Goal: Task Accomplishment & Management: Manage account settings

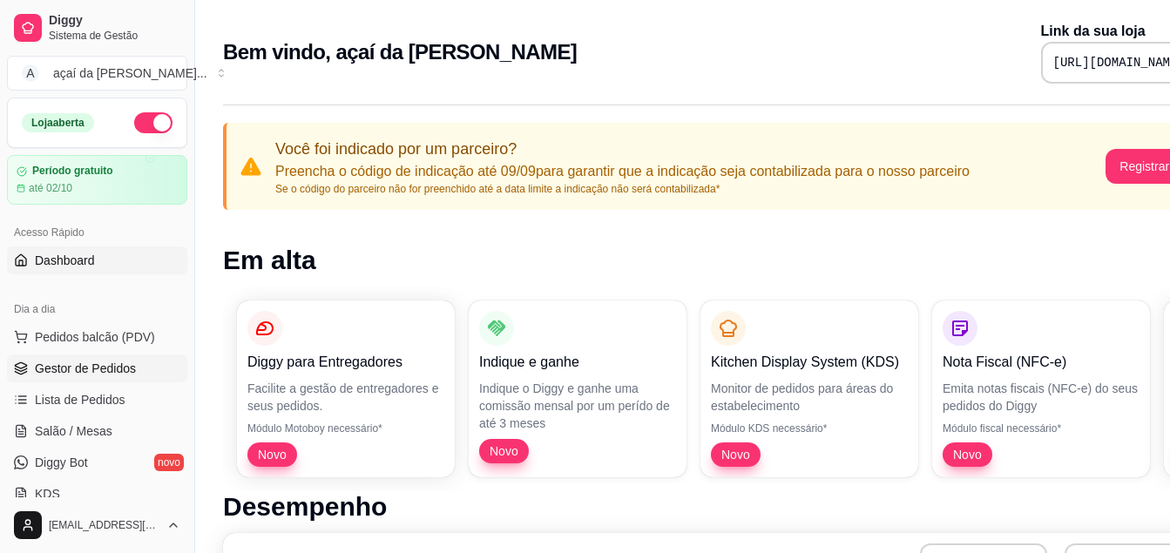
click at [80, 361] on span "Gestor de Pedidos" at bounding box center [85, 368] width 101 height 17
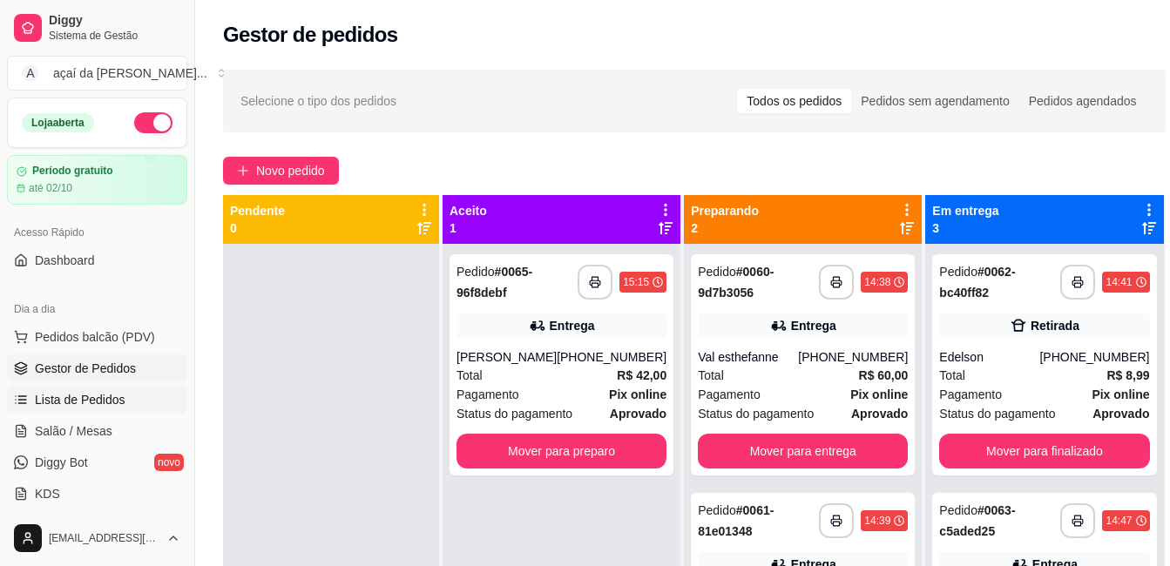
click at [116, 388] on link "Lista de Pedidos" at bounding box center [97, 400] width 180 height 28
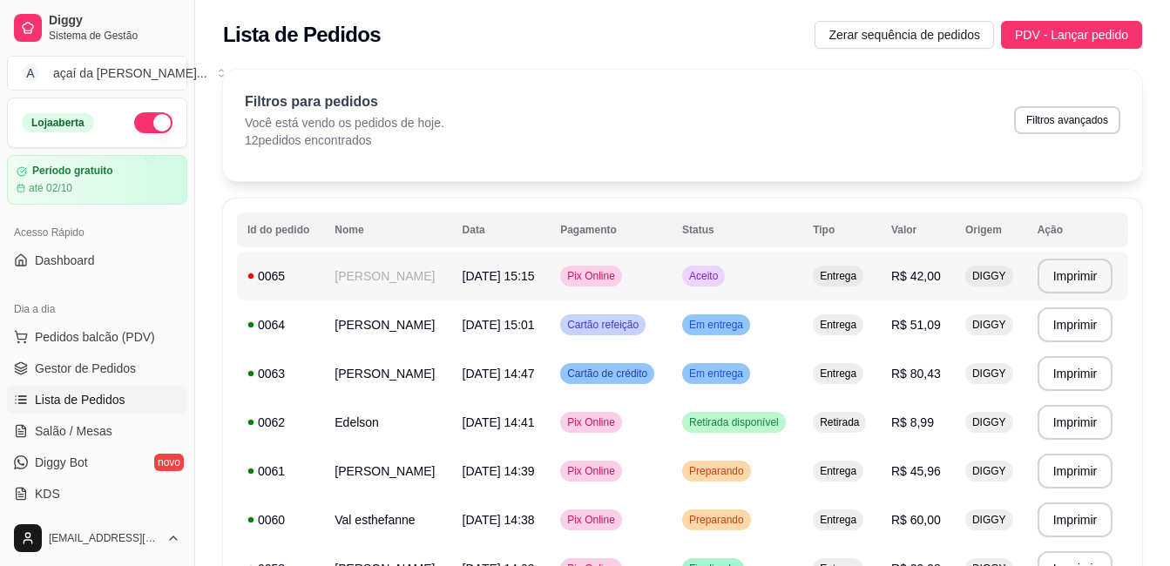
click at [661, 254] on td "Pix Online" at bounding box center [611, 276] width 122 height 49
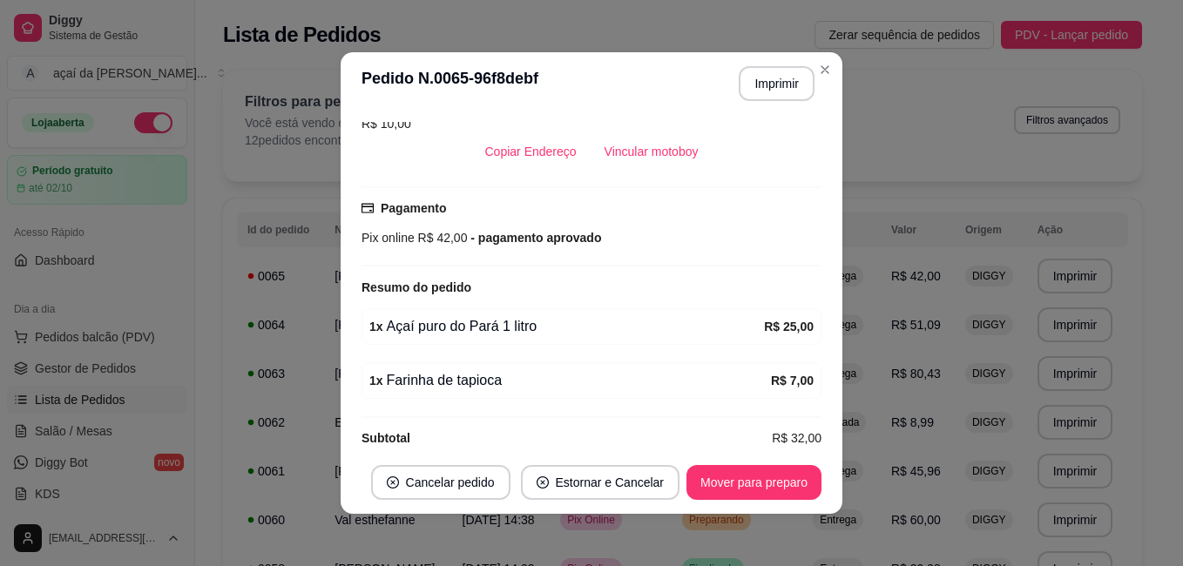
scroll to position [429, 0]
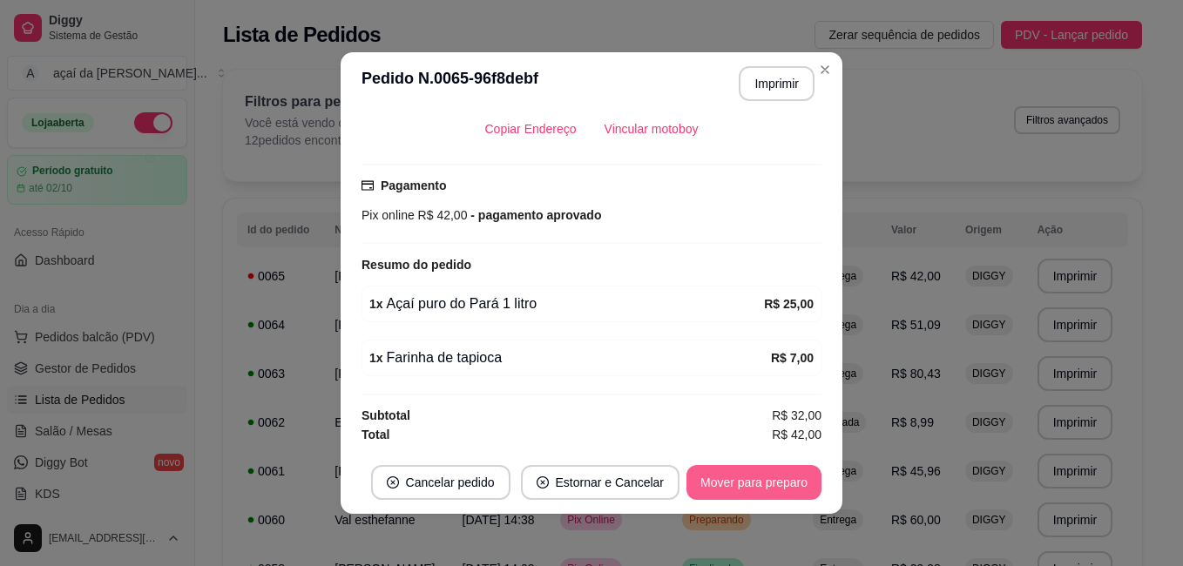
click at [743, 482] on button "Mover para preparo" at bounding box center [753, 482] width 135 height 35
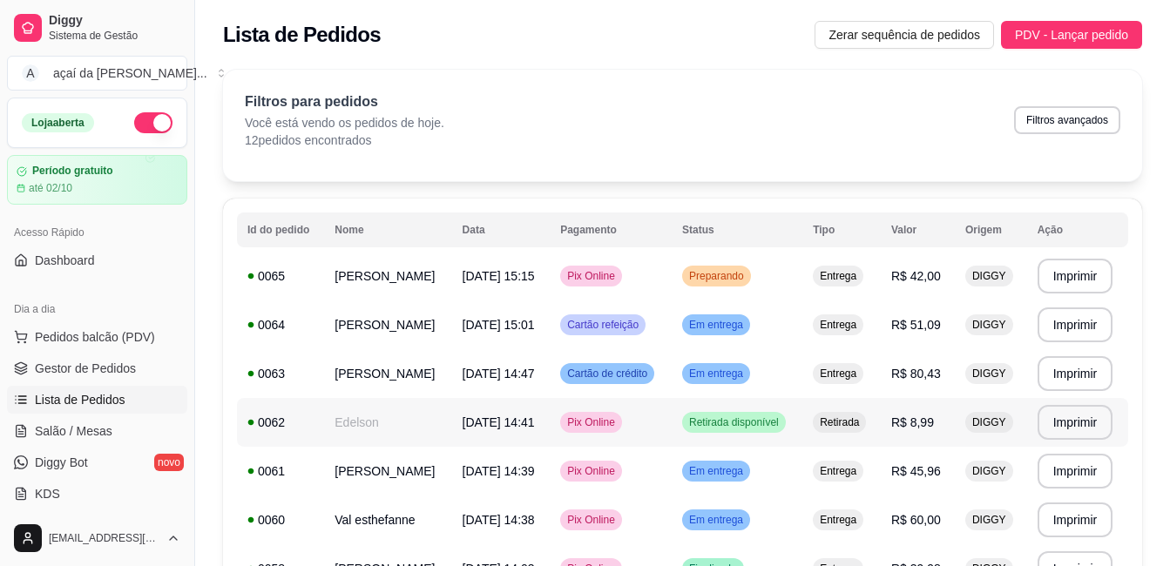
click at [802, 407] on td "Retirada disponível" at bounding box center [736, 422] width 131 height 49
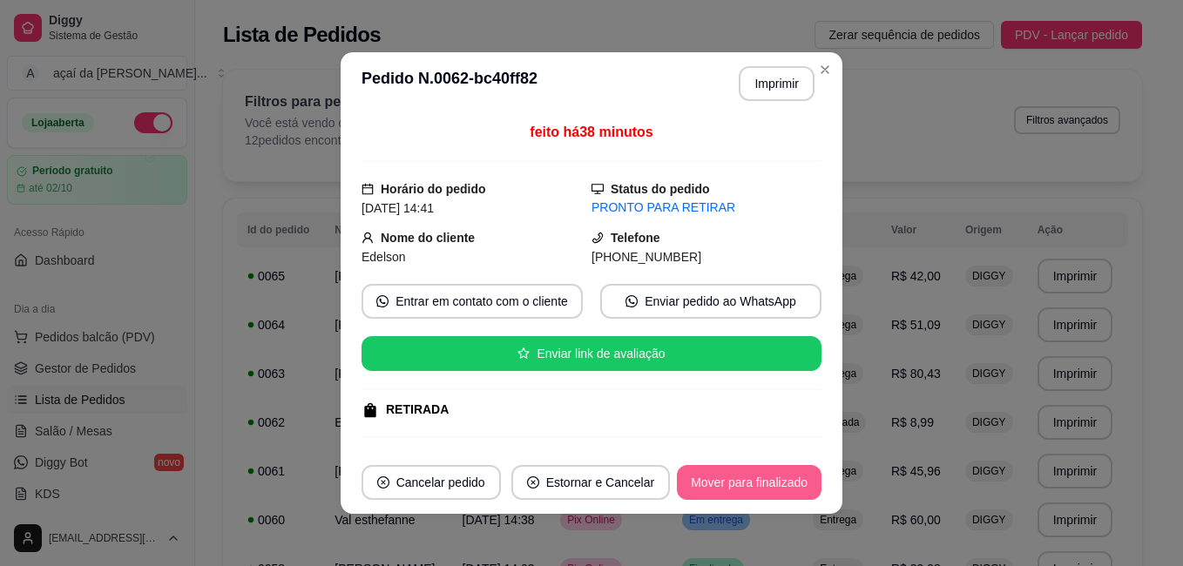
click at [702, 493] on button "Mover para finalizado" at bounding box center [749, 482] width 145 height 35
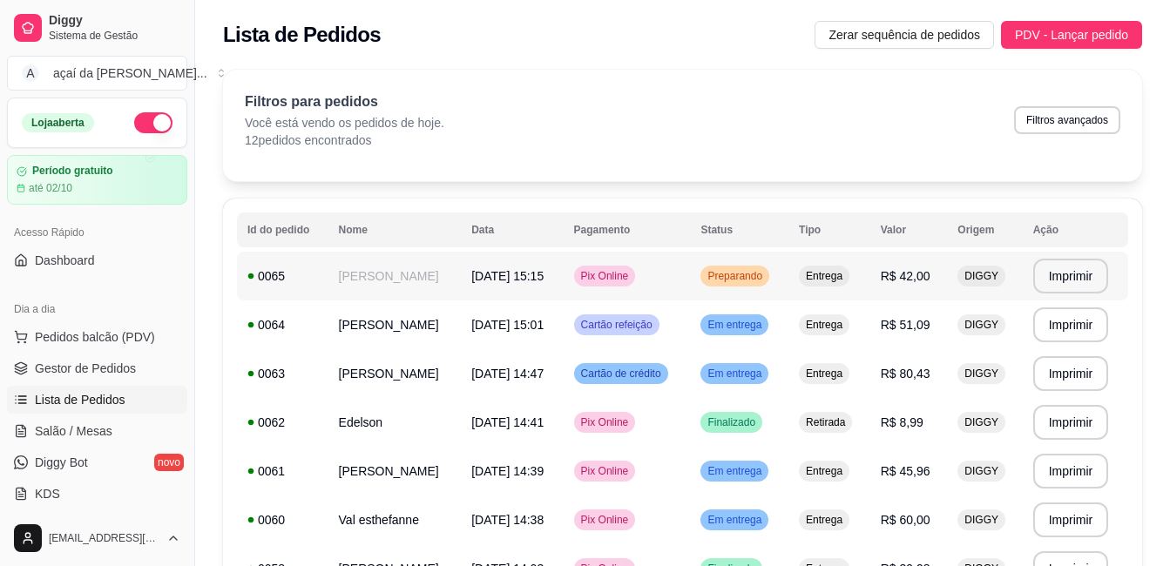
click at [691, 274] on td "Pix Online" at bounding box center [626, 276] width 127 height 49
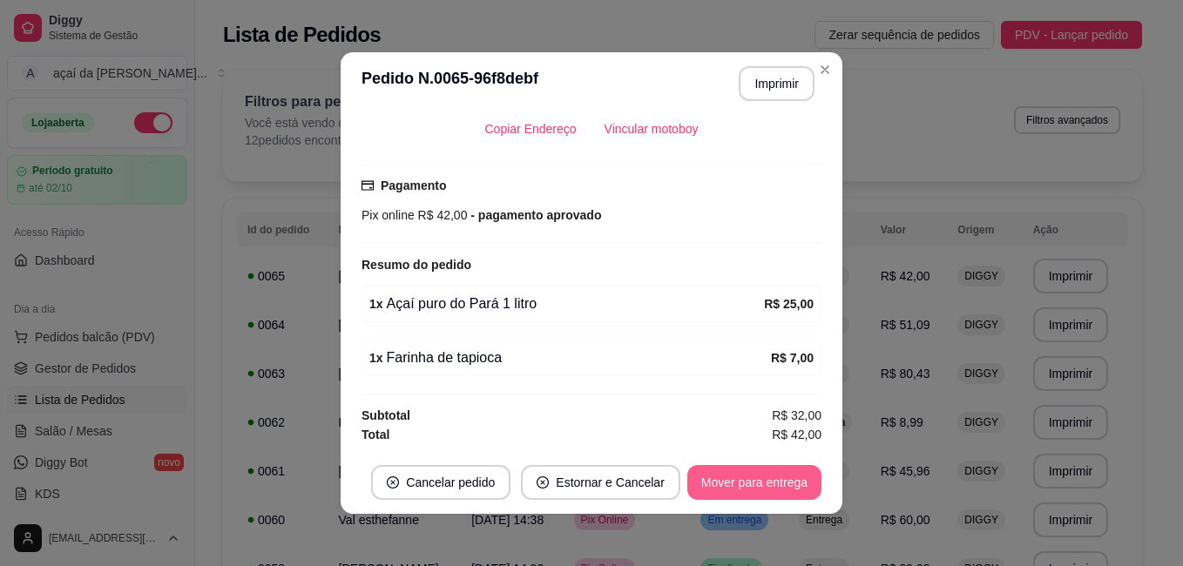
click at [794, 465] on button "Mover para entrega" at bounding box center [754, 482] width 134 height 35
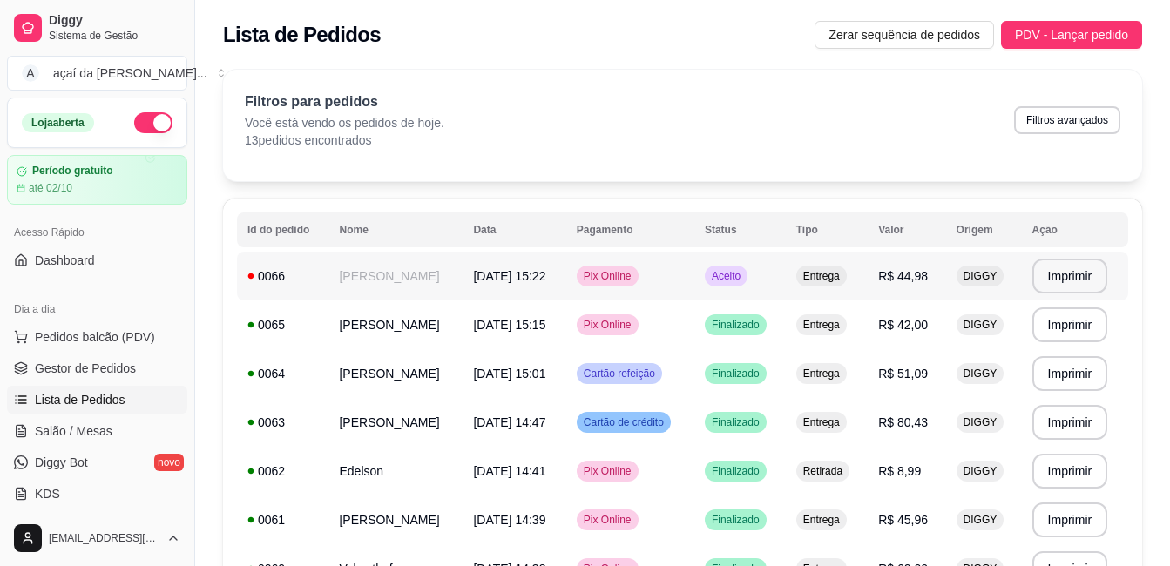
click at [836, 266] on td "Entrega" at bounding box center [827, 276] width 82 height 49
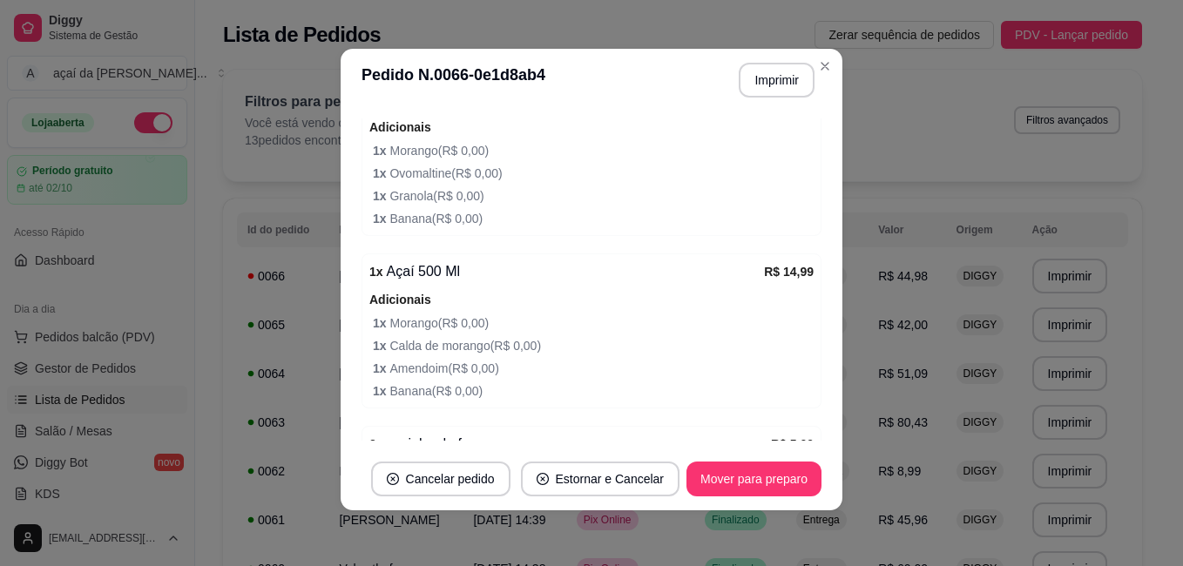
scroll to position [699, 0]
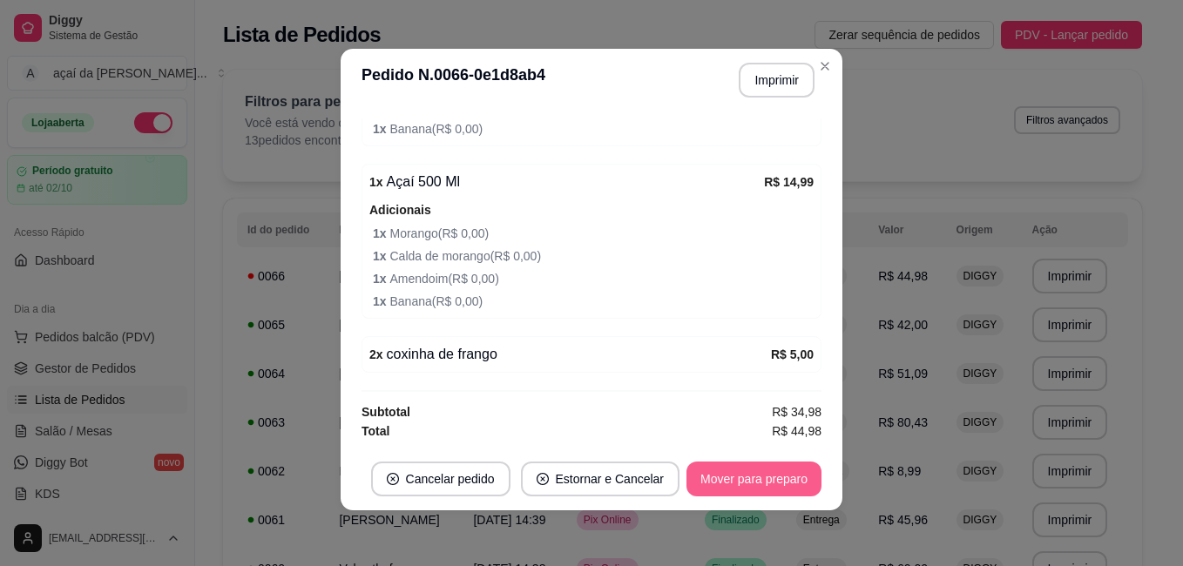
click at [759, 465] on button "Mover para preparo" at bounding box center [753, 479] width 135 height 35
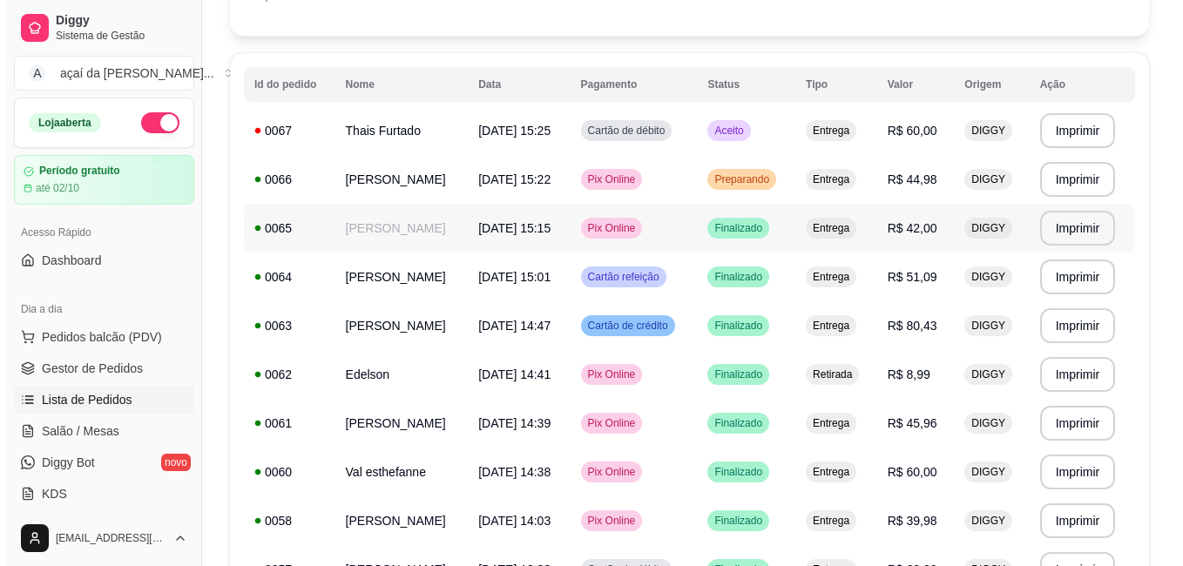
scroll to position [203, 0]
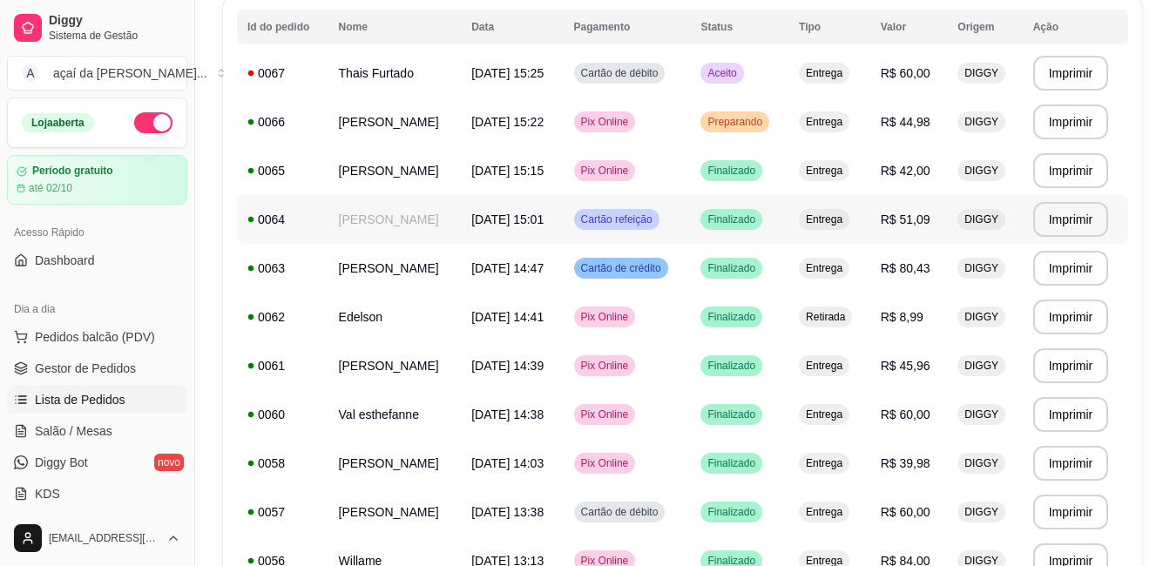
click at [462, 212] on td "[PERSON_NAME]" at bounding box center [394, 219] width 133 height 49
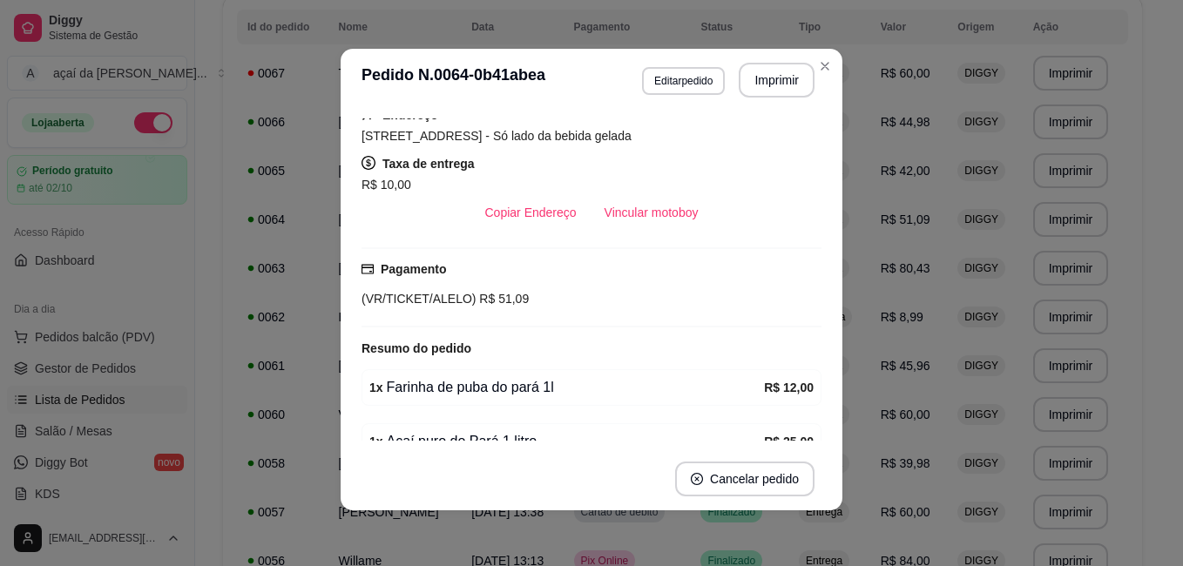
scroll to position [194, 0]
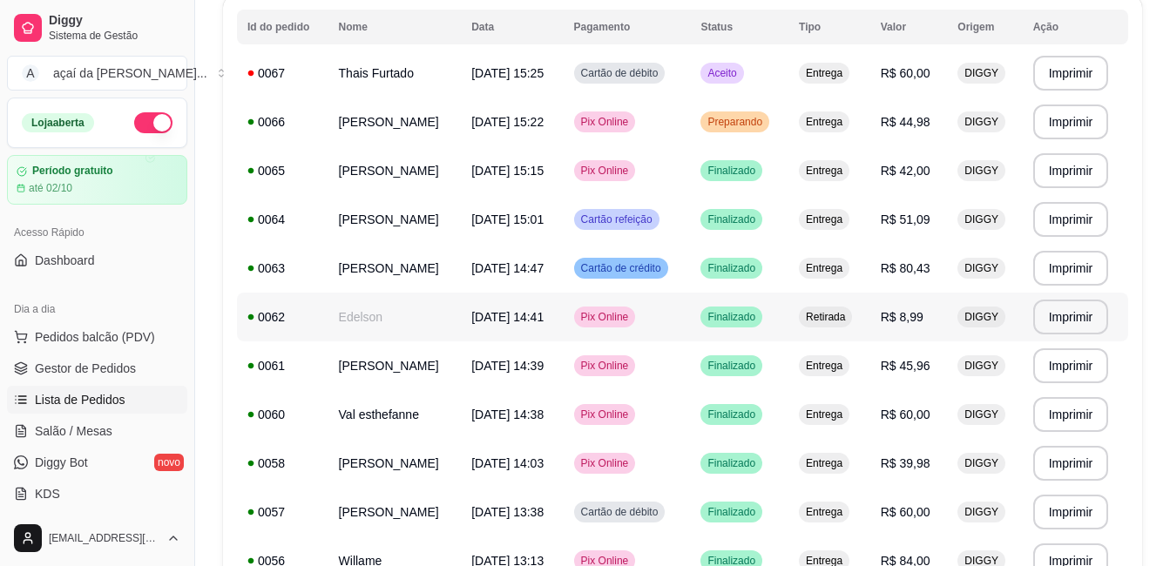
click at [377, 315] on td "Edelson" at bounding box center [394, 317] width 133 height 49
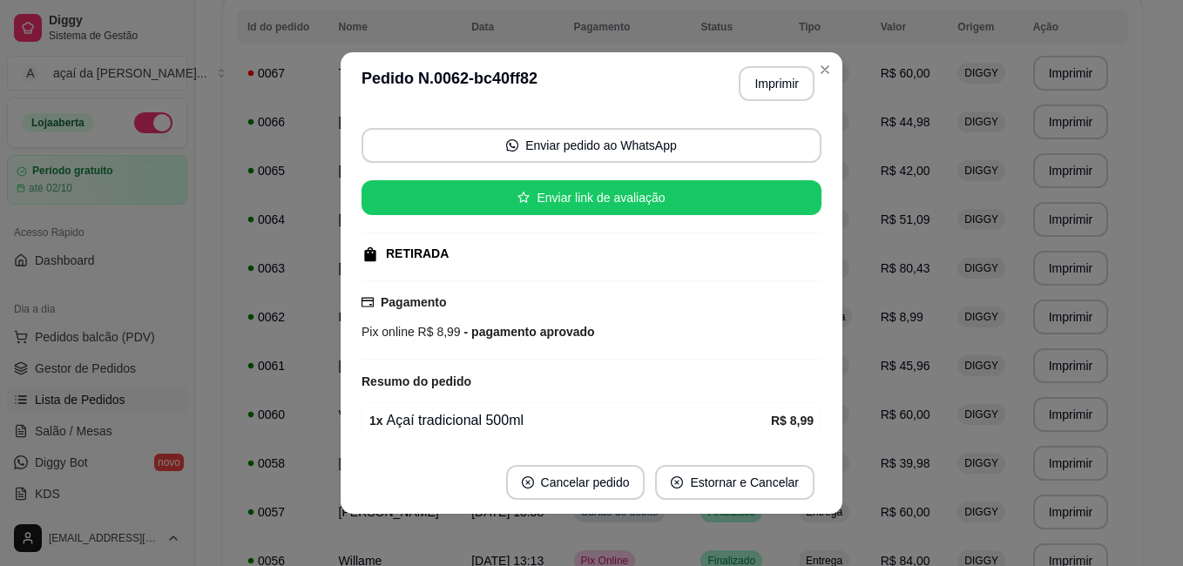
scroll to position [179, 0]
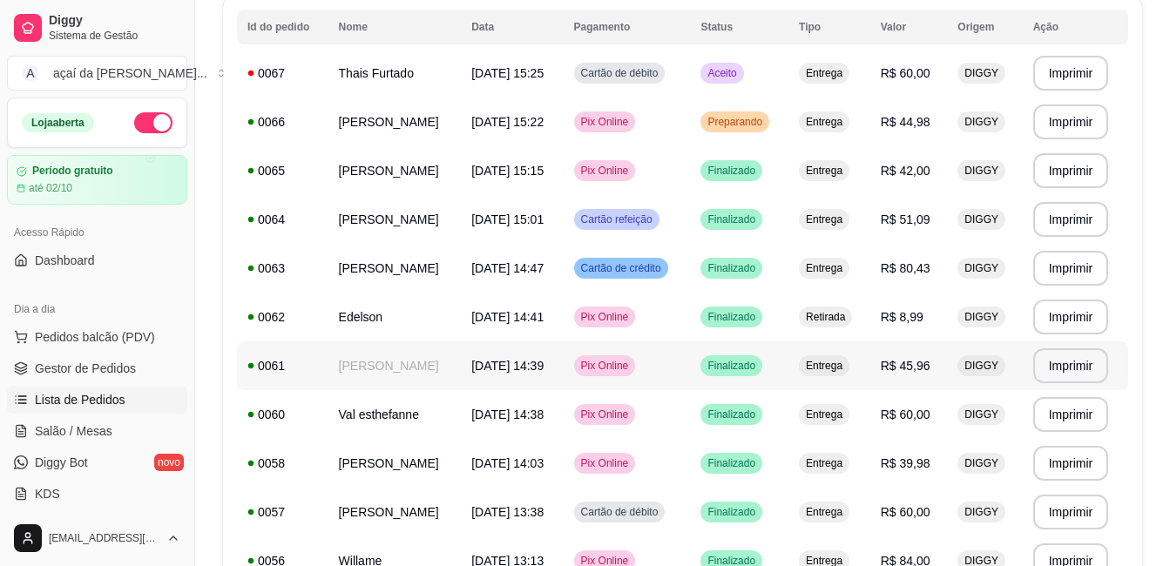
click at [328, 349] on td "[PERSON_NAME]" at bounding box center [394, 365] width 133 height 49
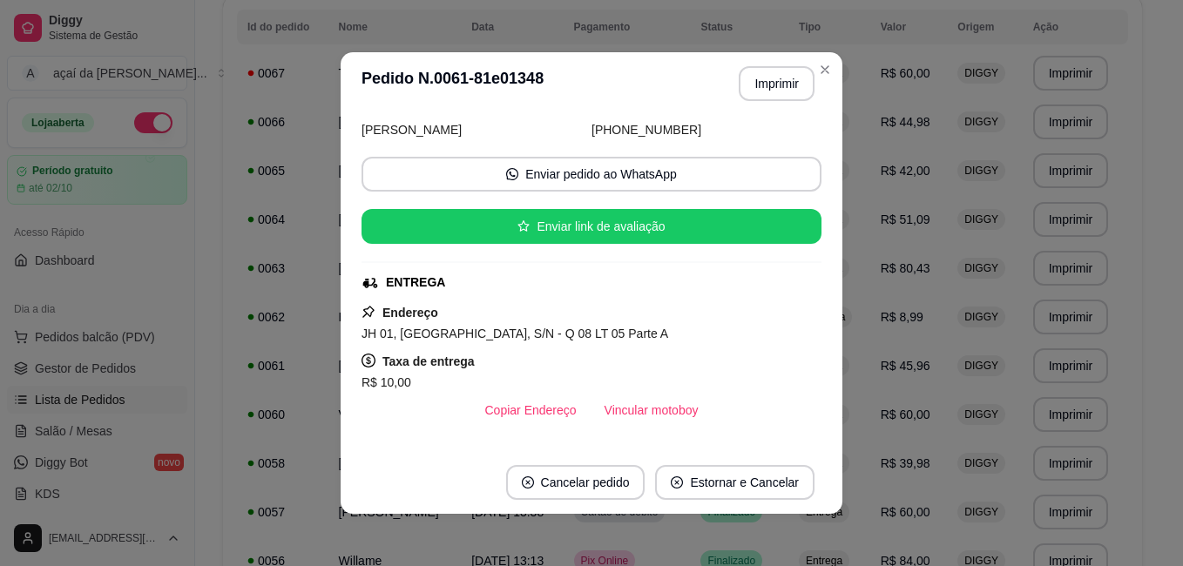
scroll to position [116, 0]
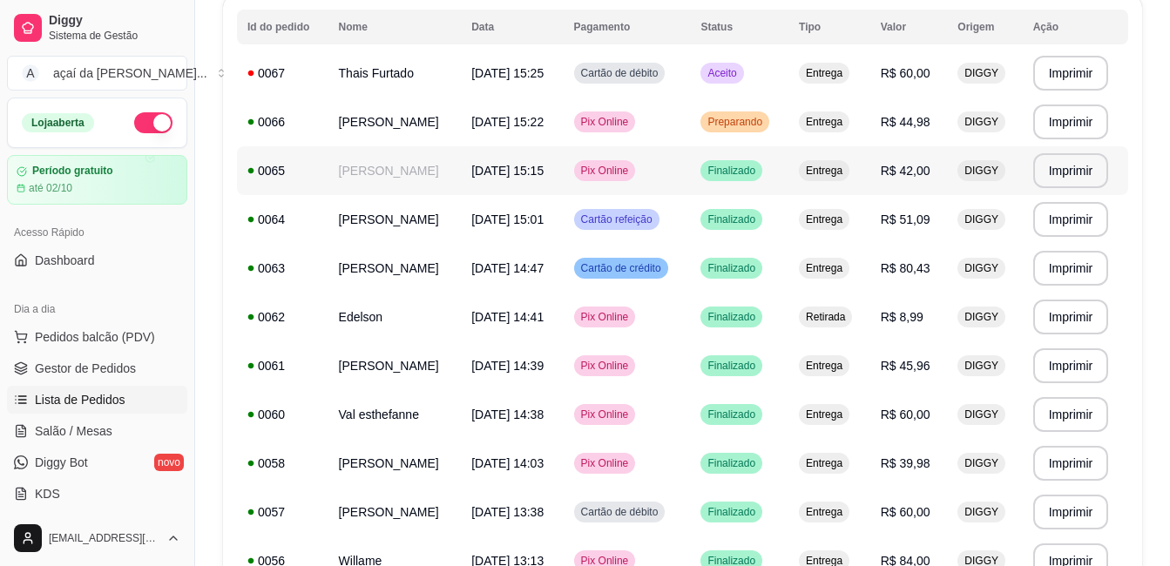
click at [417, 190] on td "[PERSON_NAME]" at bounding box center [394, 170] width 133 height 49
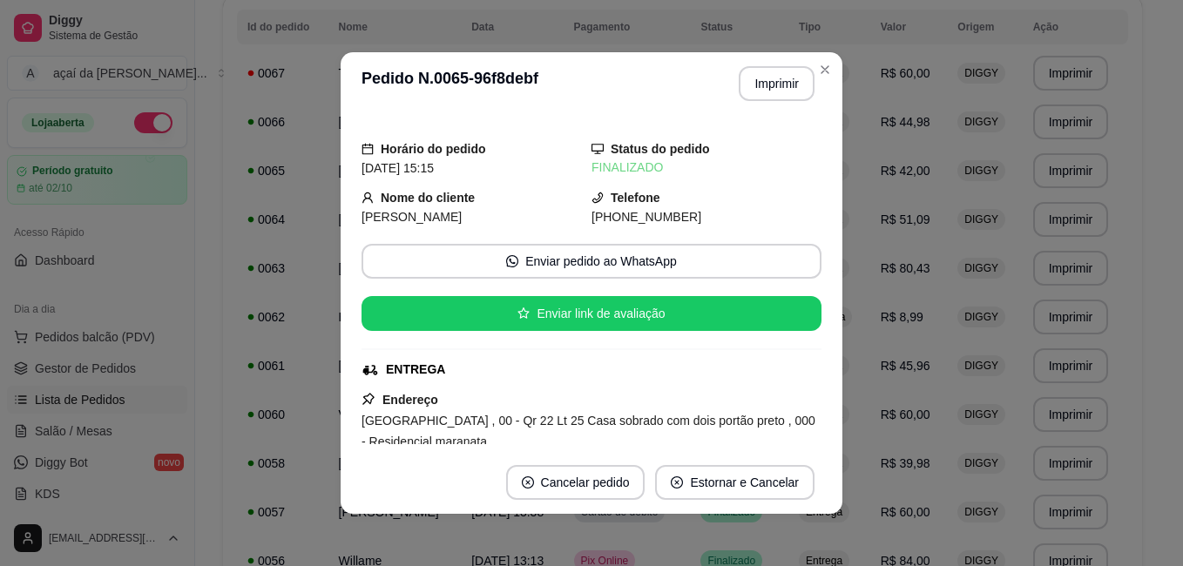
scroll to position [145, 0]
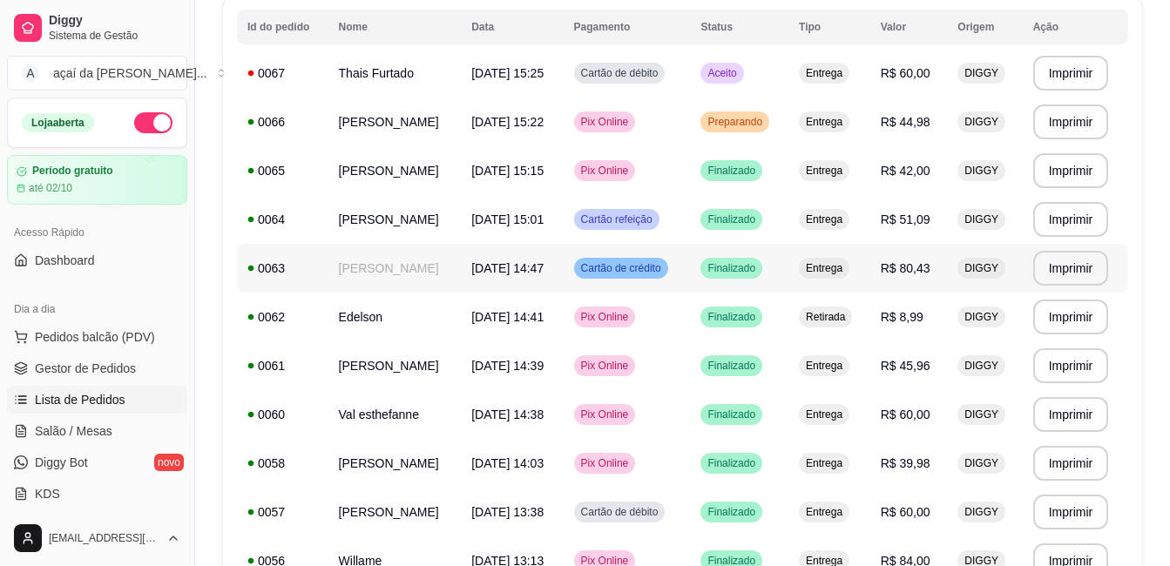
click at [457, 274] on td "[PERSON_NAME]" at bounding box center [394, 268] width 133 height 49
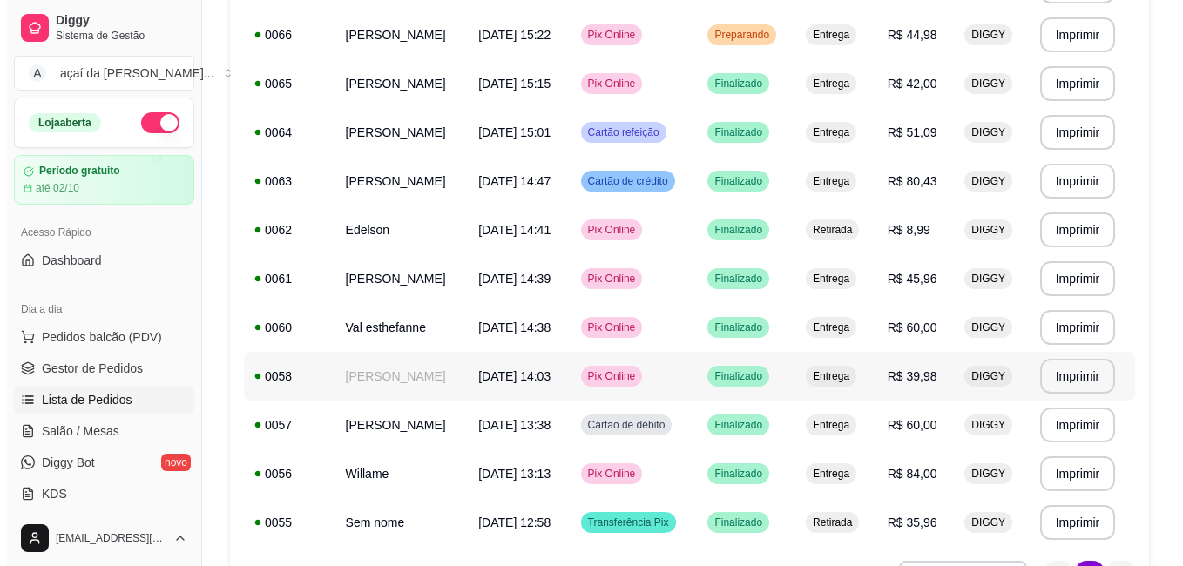
scroll to position [320, 0]
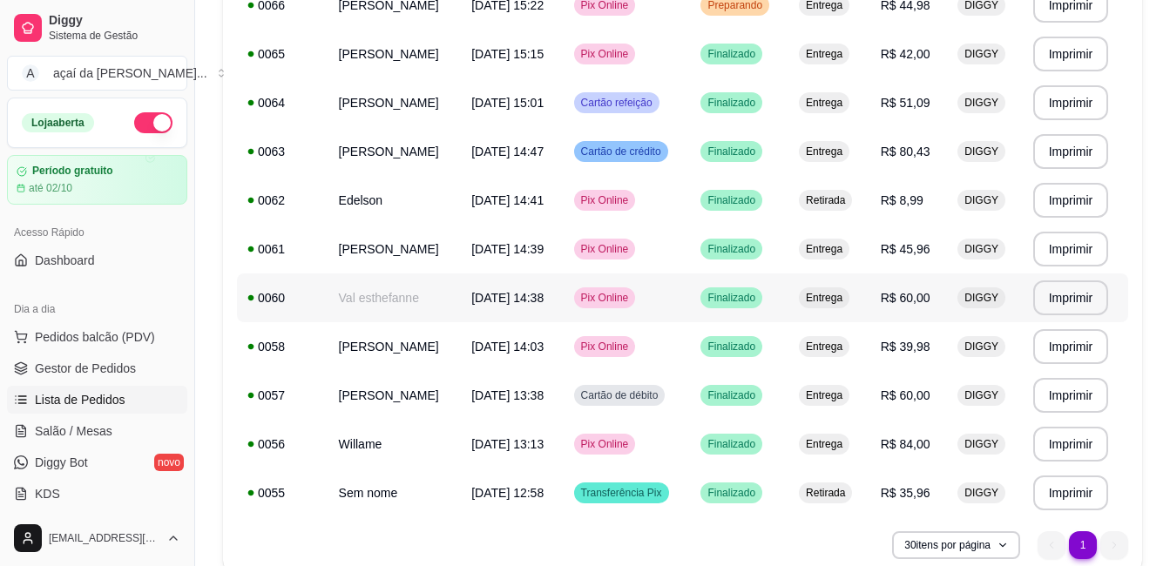
click at [384, 304] on td "Val esthefanne" at bounding box center [394, 297] width 133 height 49
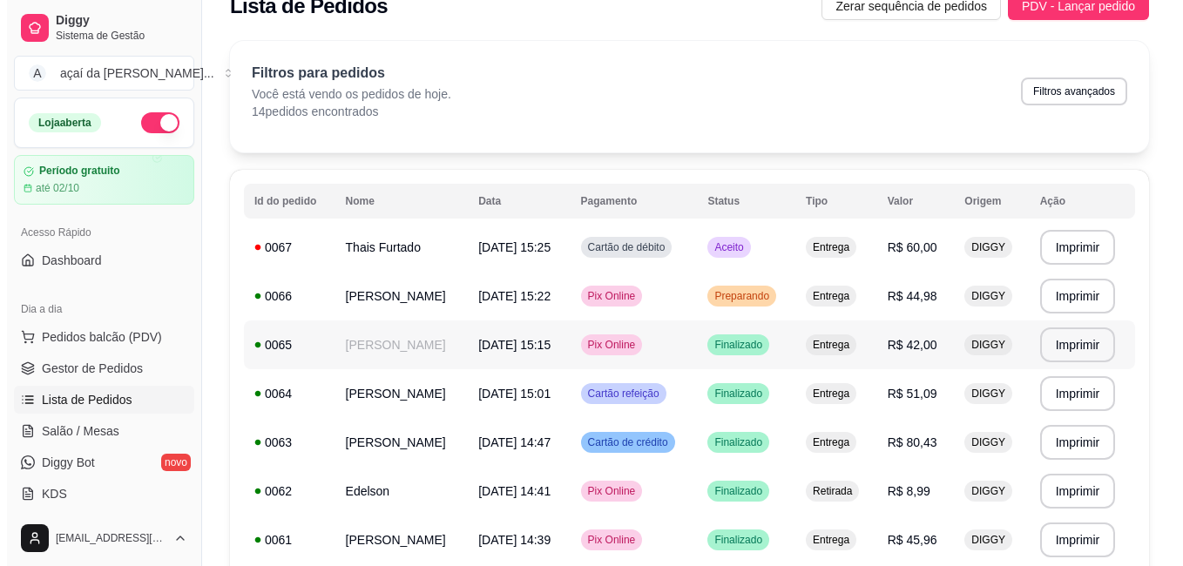
scroll to position [0, 0]
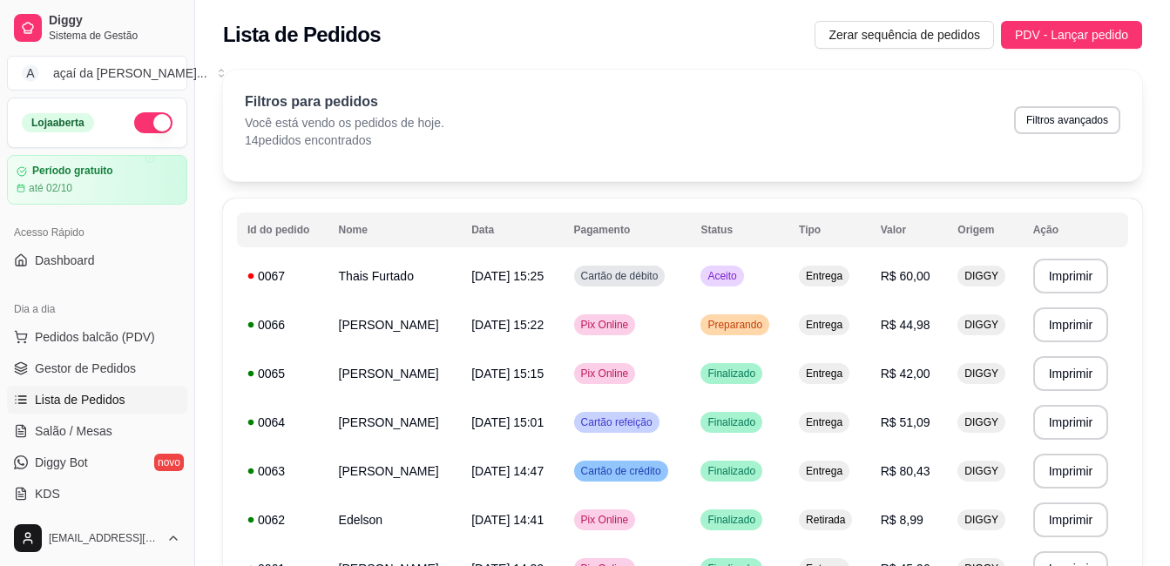
click at [90, 402] on span "Lista de Pedidos" at bounding box center [80, 399] width 91 height 17
click at [105, 401] on span "Lista de Pedidos" at bounding box center [80, 399] width 91 height 17
click at [543, 269] on span "[DATE] 15:25" at bounding box center [507, 276] width 72 height 14
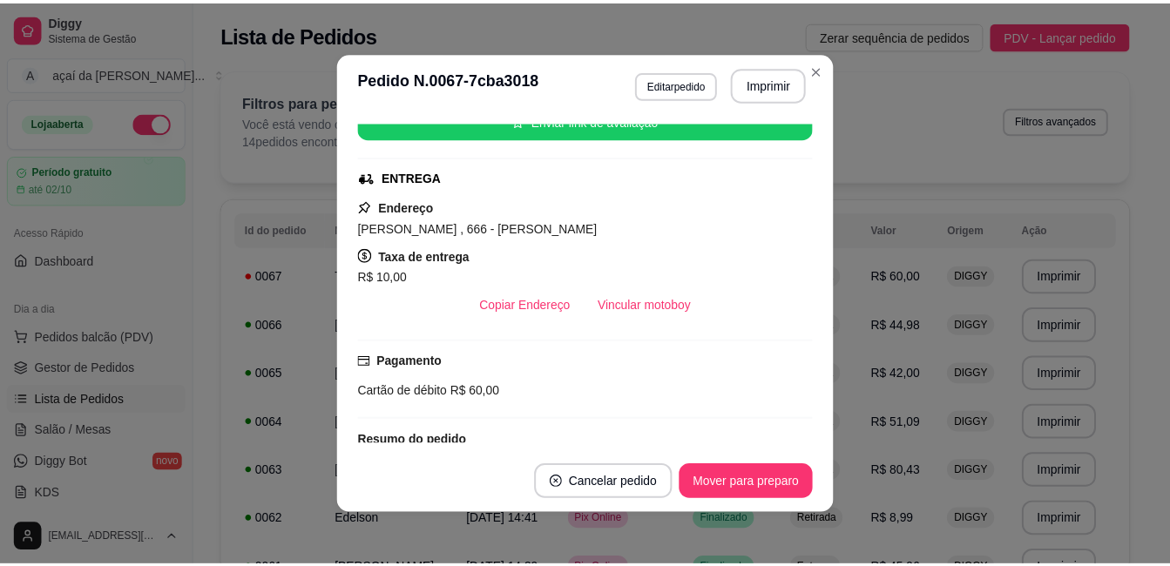
scroll to position [348, 0]
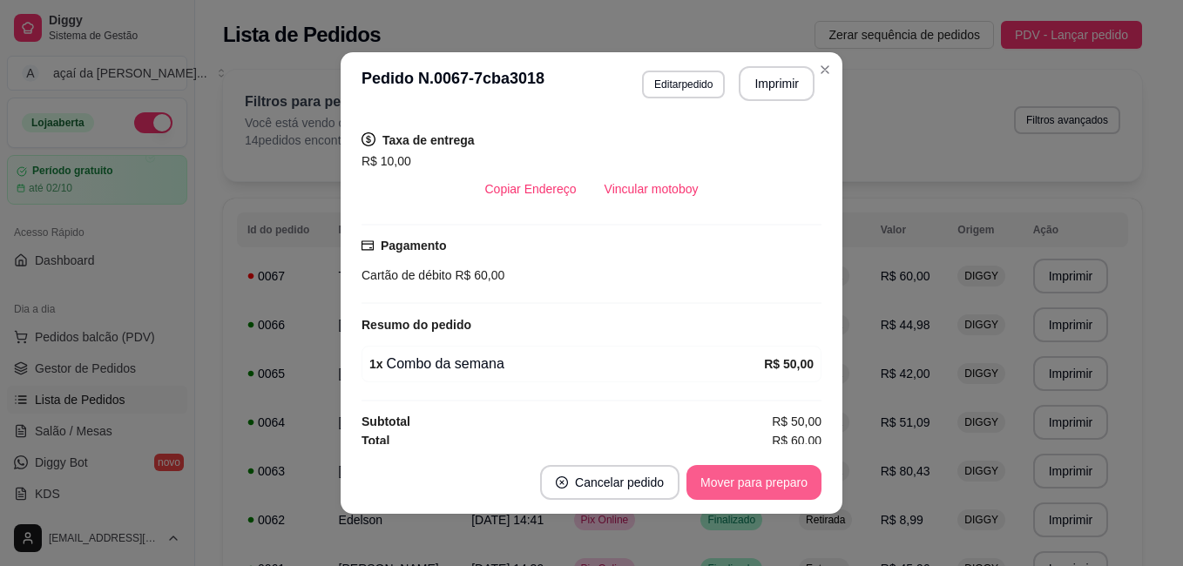
click at [777, 475] on button "Mover para preparo" at bounding box center [753, 482] width 135 height 35
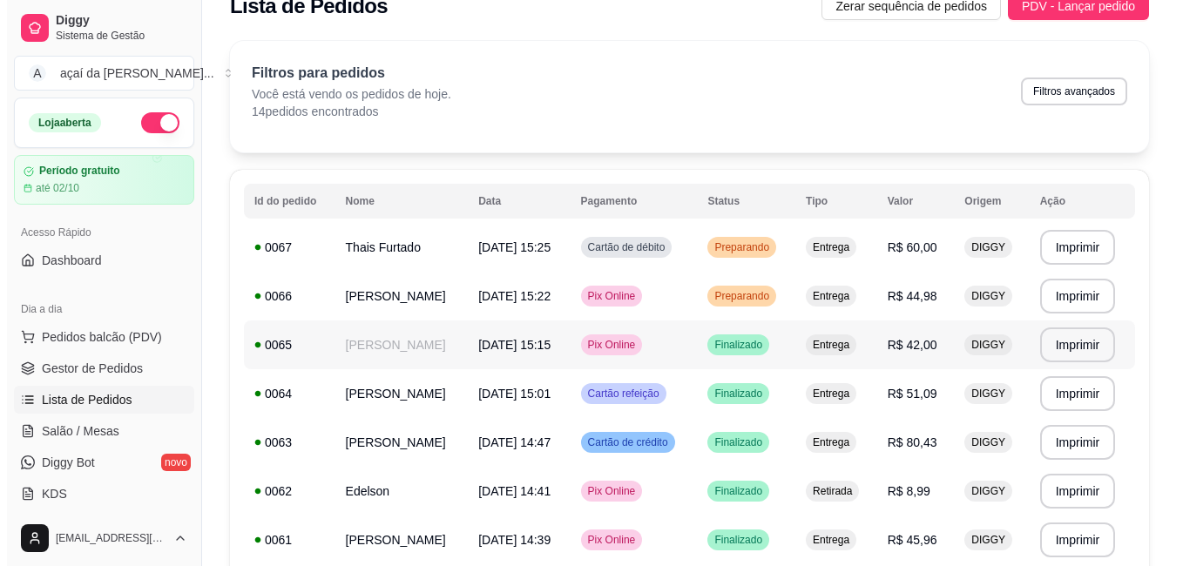
scroll to position [87, 0]
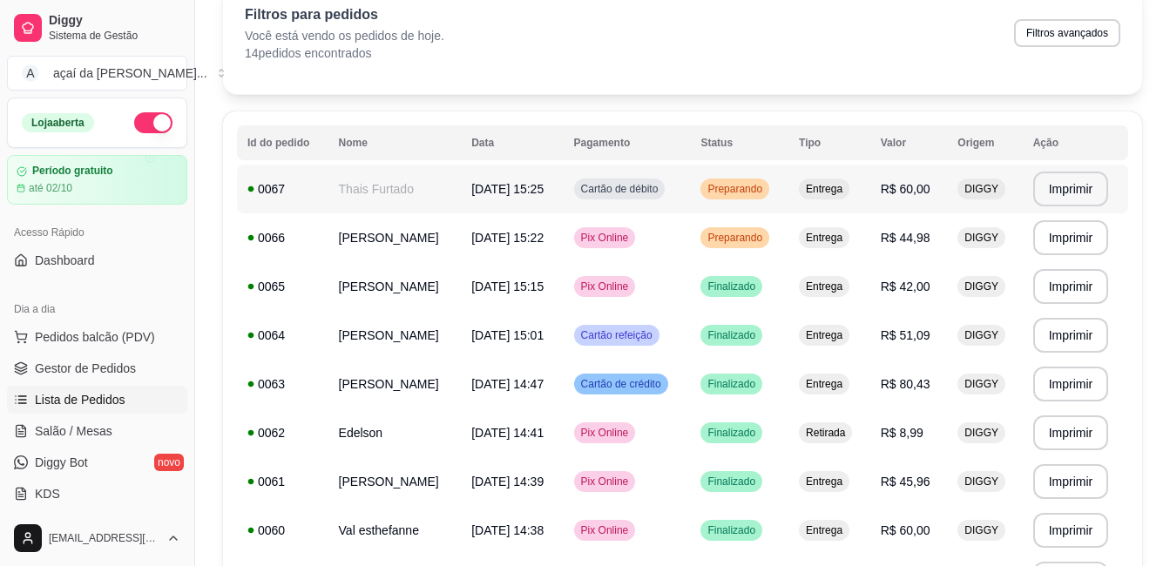
click at [563, 200] on td "[DATE] 15:25" at bounding box center [512, 189] width 102 height 49
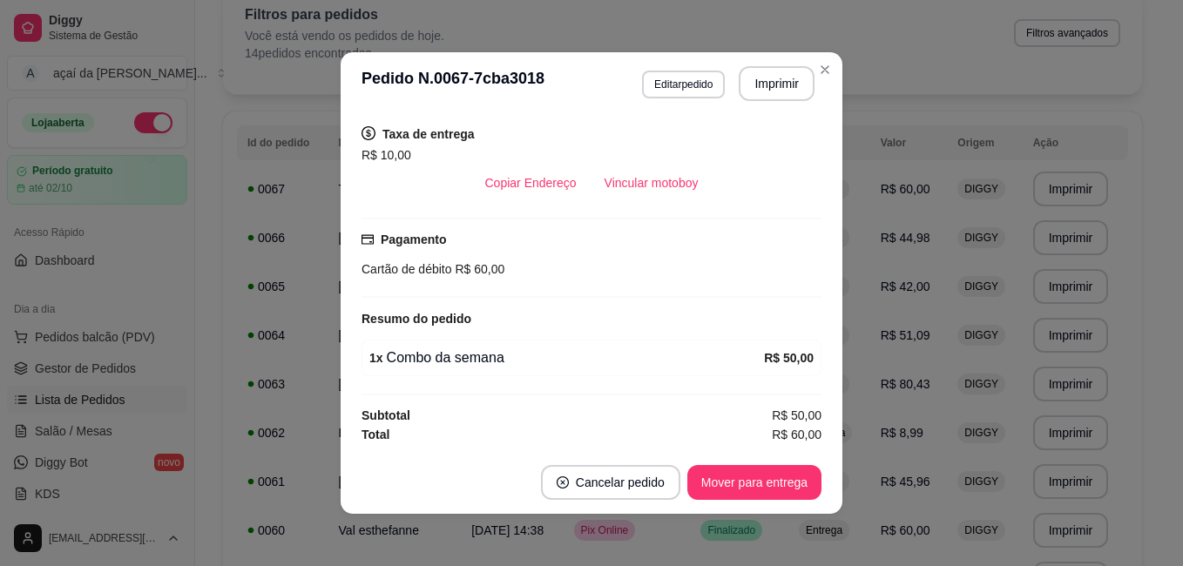
scroll to position [3, 0]
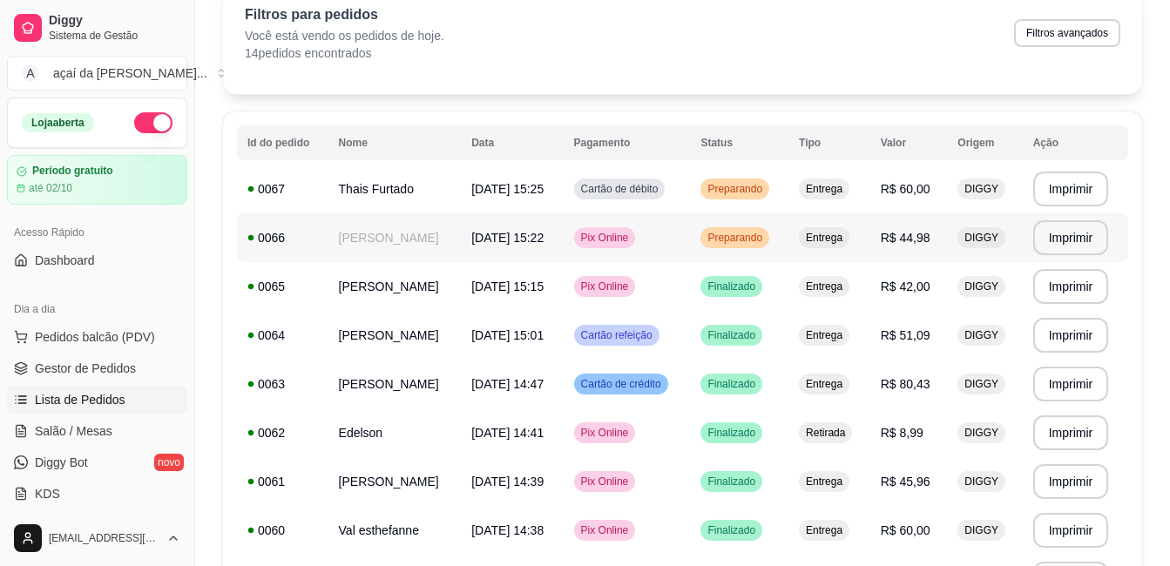
click at [691, 239] on td "Pix Online" at bounding box center [626, 237] width 127 height 49
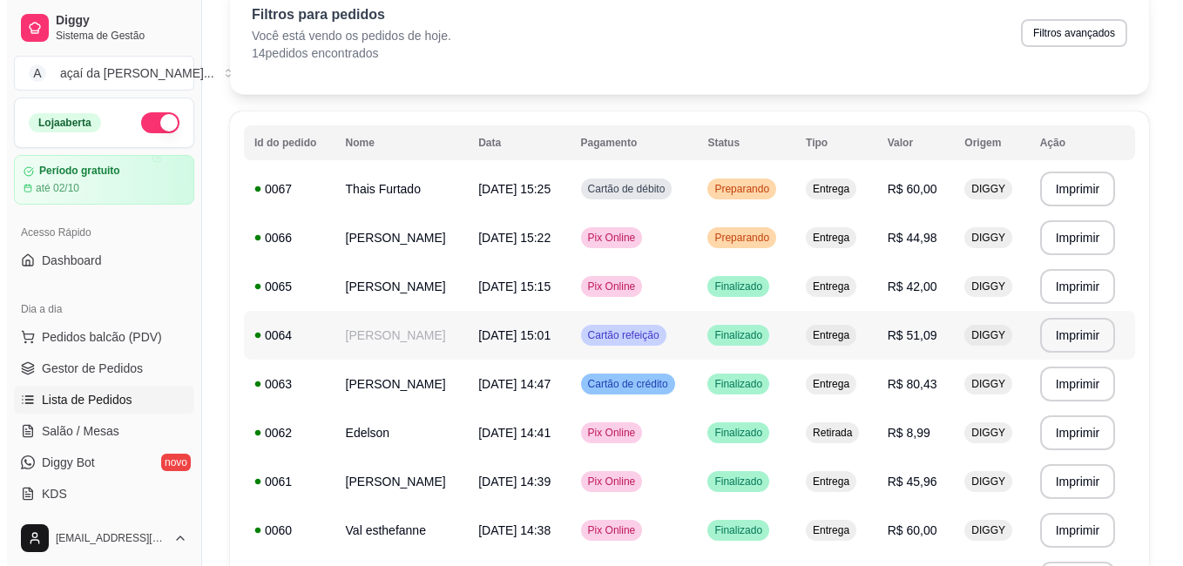
scroll to position [0, 0]
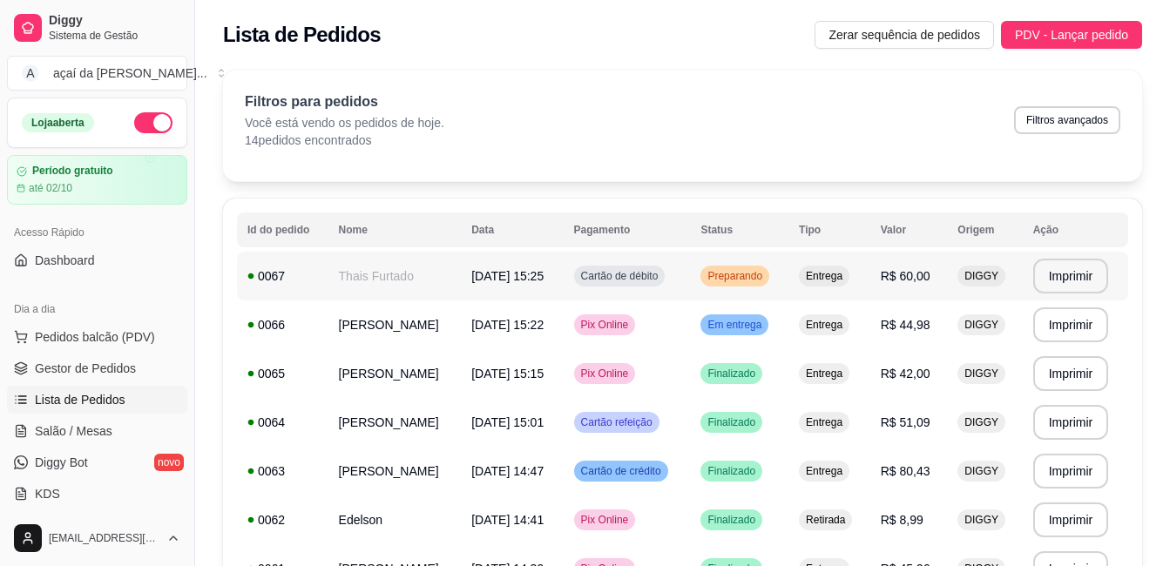
click at [563, 275] on td "[DATE] 15:25" at bounding box center [512, 276] width 102 height 49
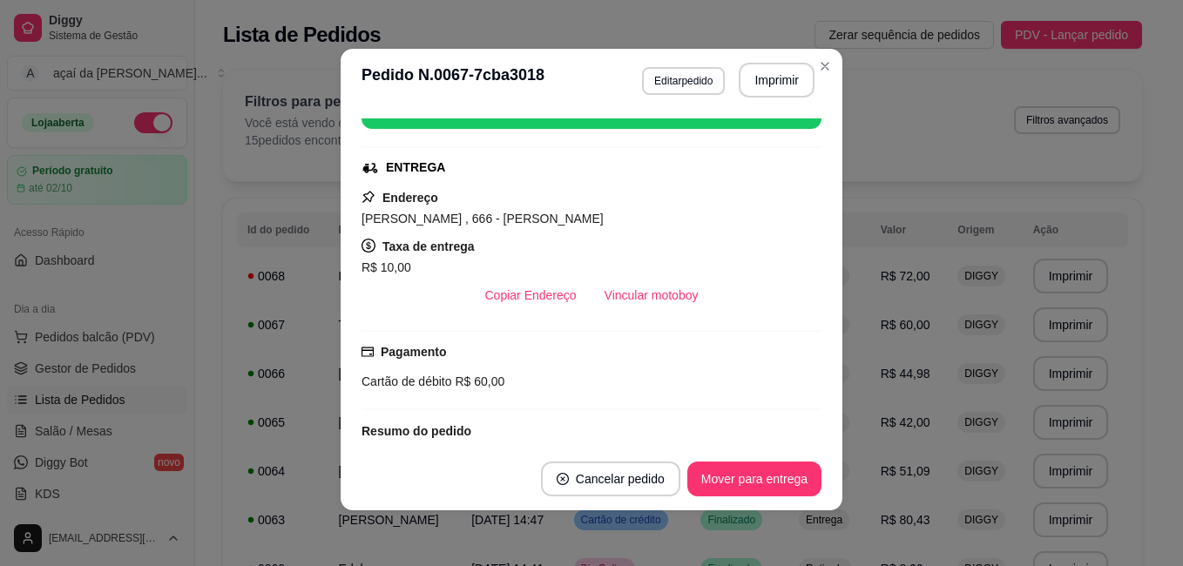
scroll to position [354, 0]
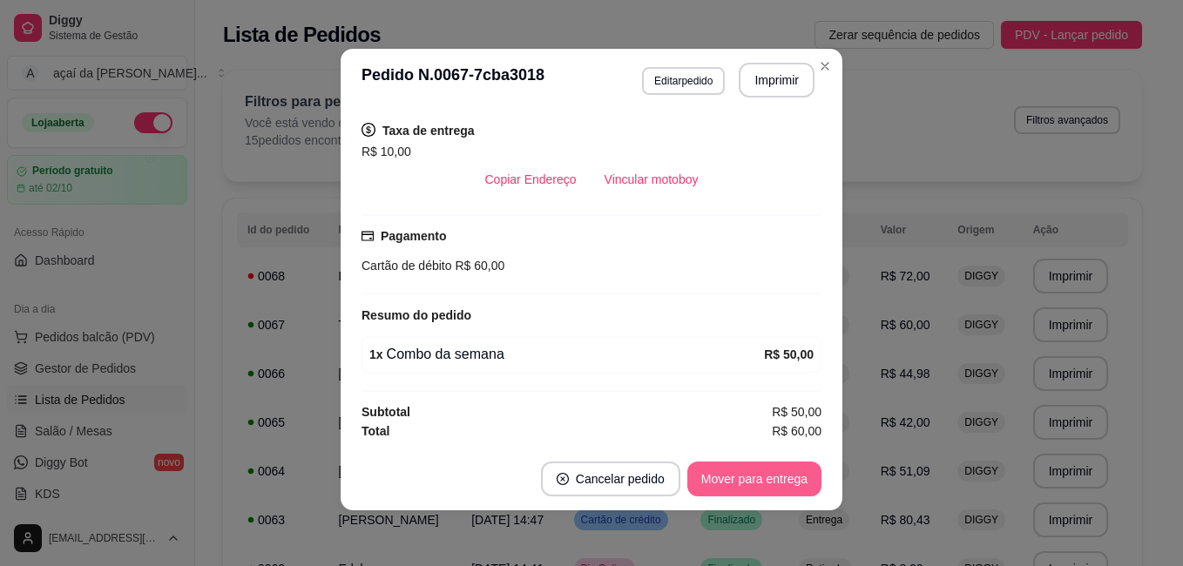
click at [794, 482] on button "Mover para entrega" at bounding box center [754, 479] width 134 height 35
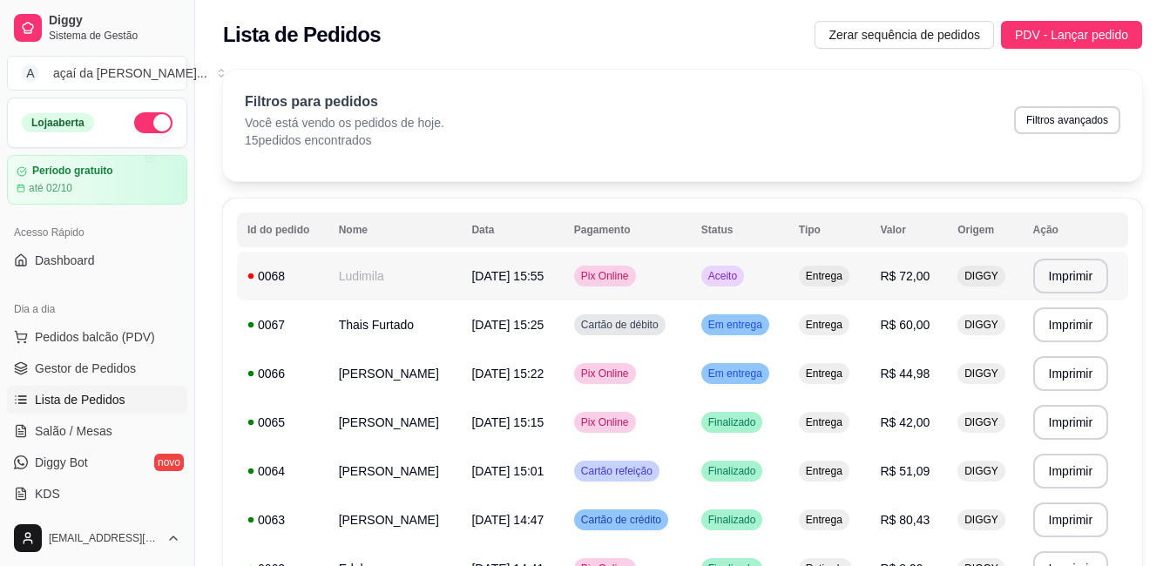
click at [788, 293] on td "Aceito" at bounding box center [740, 276] width 98 height 49
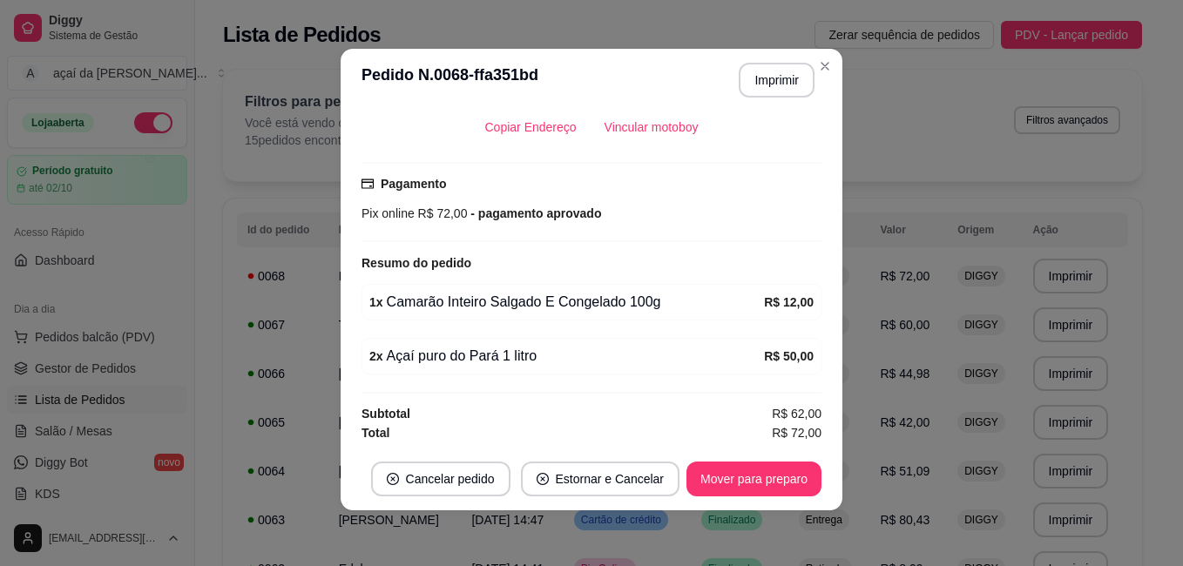
scroll to position [408, 0]
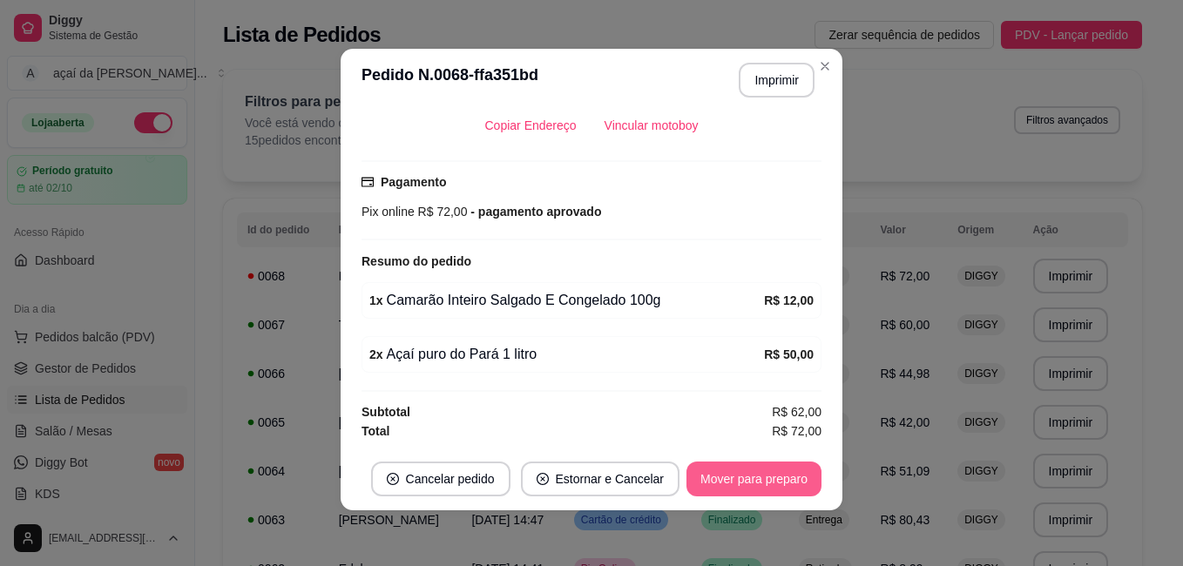
click at [765, 466] on button "Mover para preparo" at bounding box center [753, 479] width 135 height 35
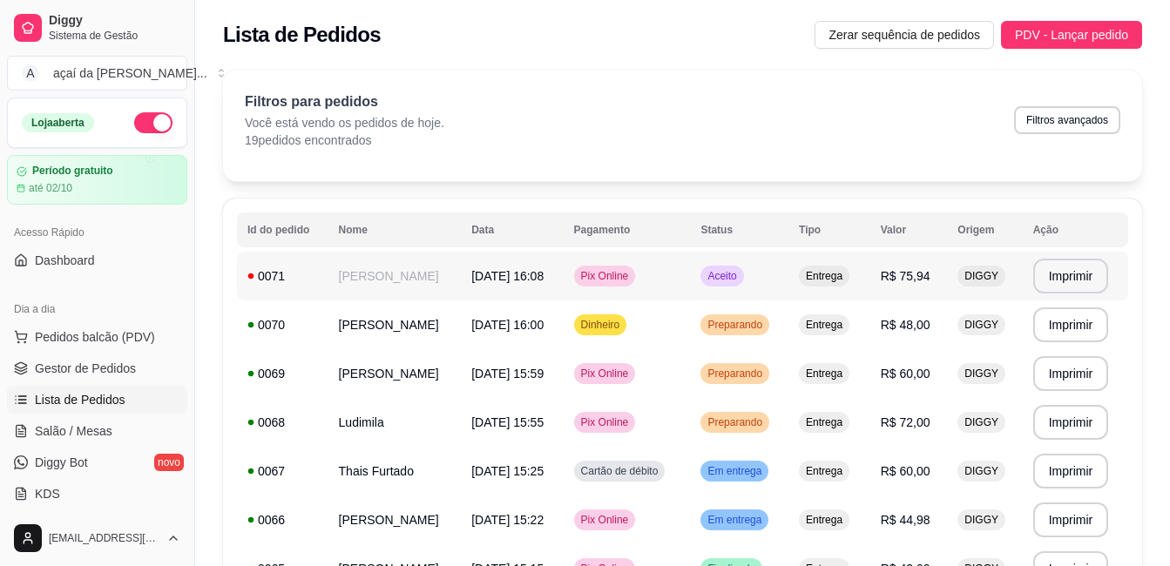
click at [691, 287] on td "Pix Online" at bounding box center [626, 276] width 127 height 49
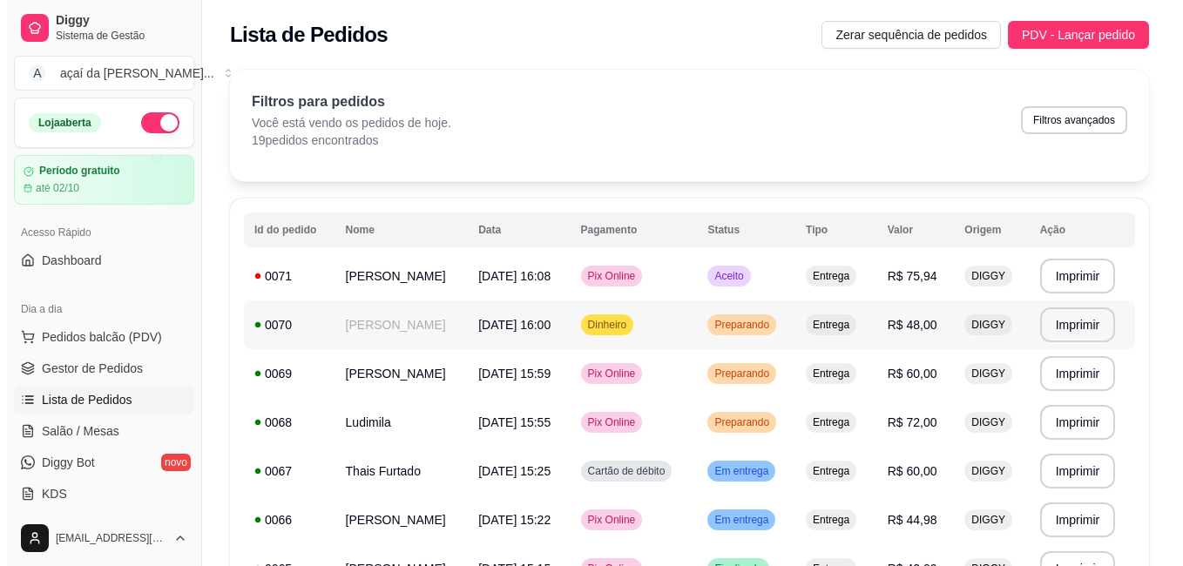
scroll to position [87, 0]
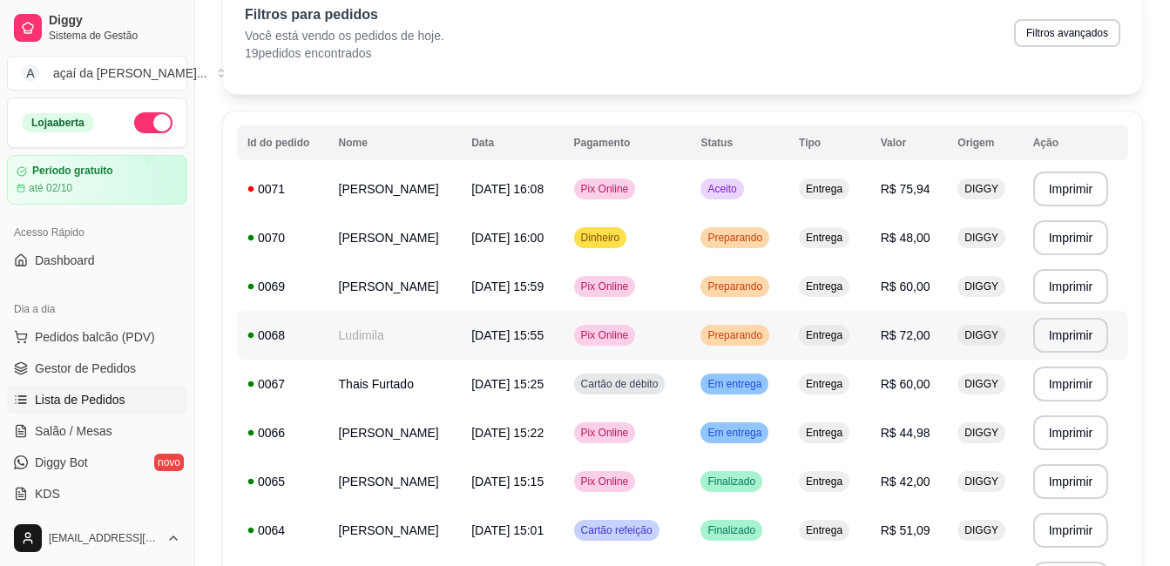
click at [632, 339] on span "Pix Online" at bounding box center [604, 335] width 55 height 14
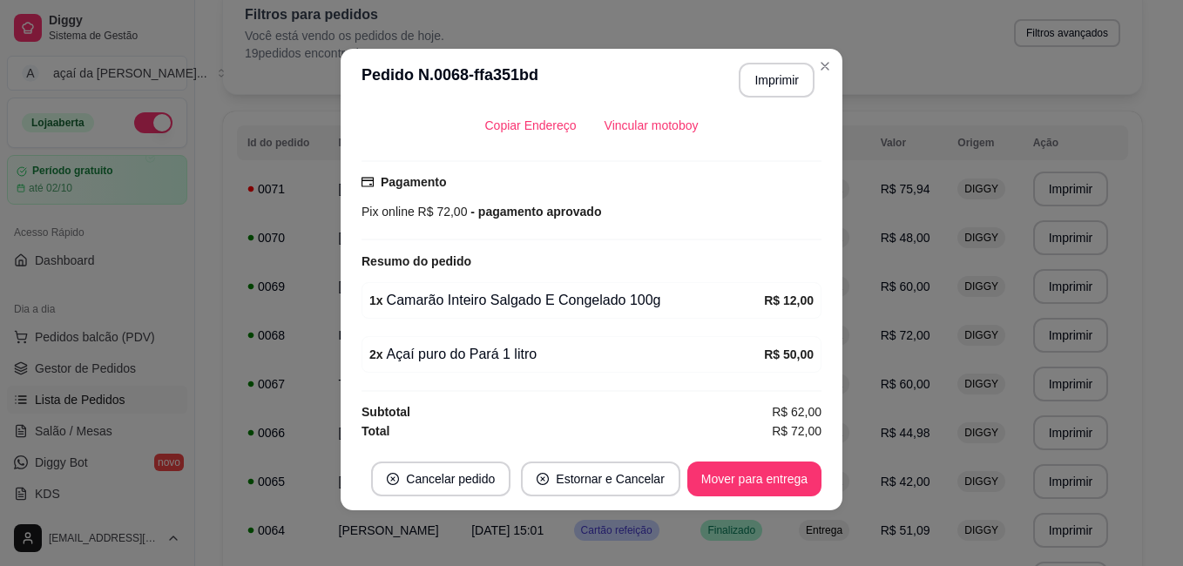
scroll to position [234, 0]
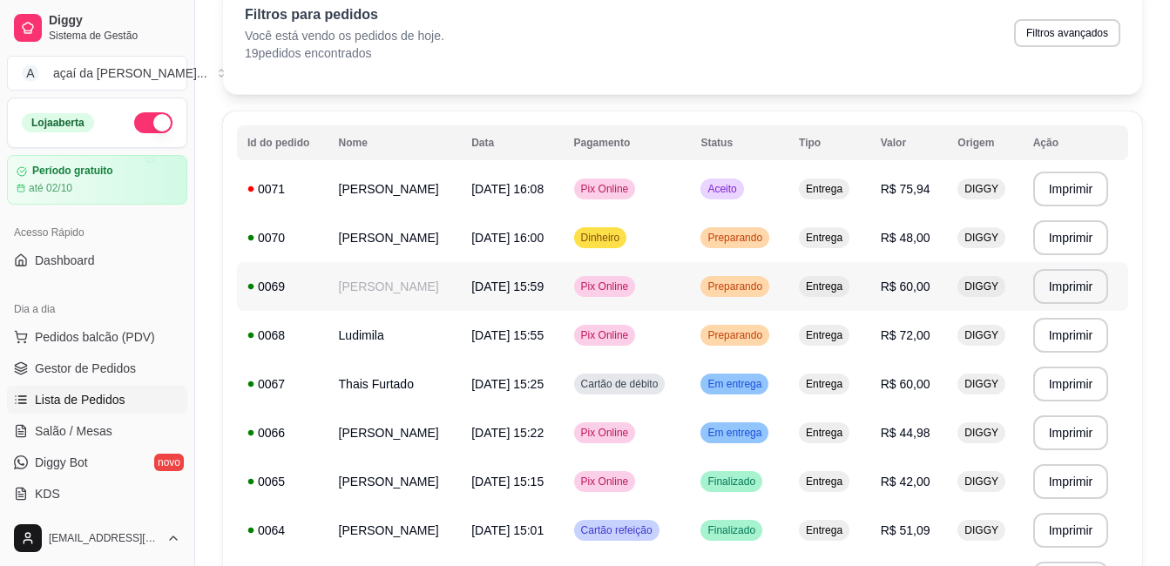
click at [455, 277] on td "[PERSON_NAME]" at bounding box center [394, 286] width 133 height 49
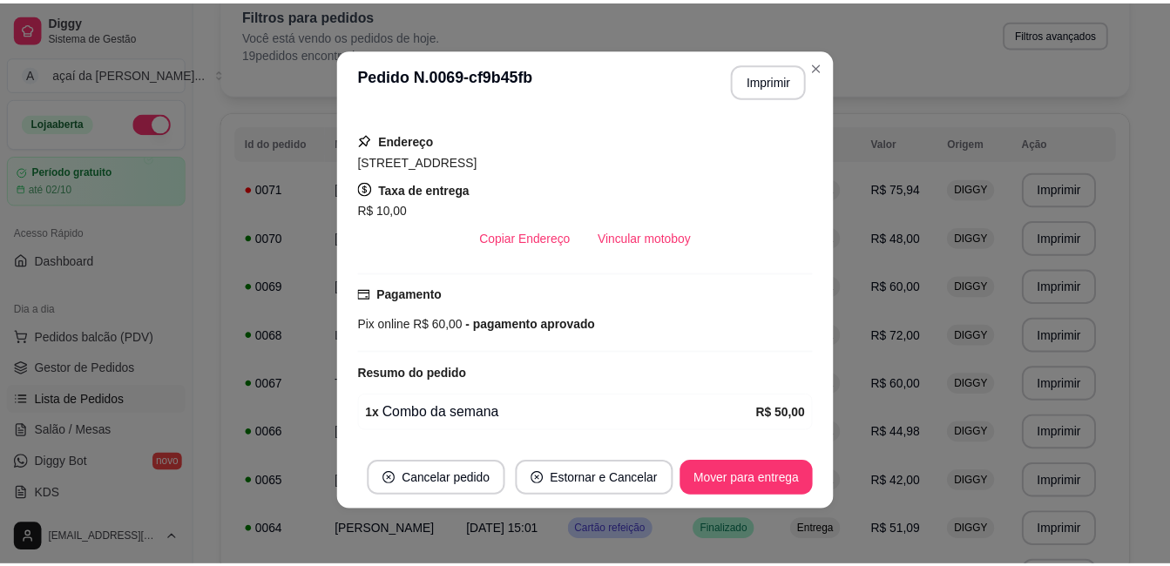
scroll to position [354, 0]
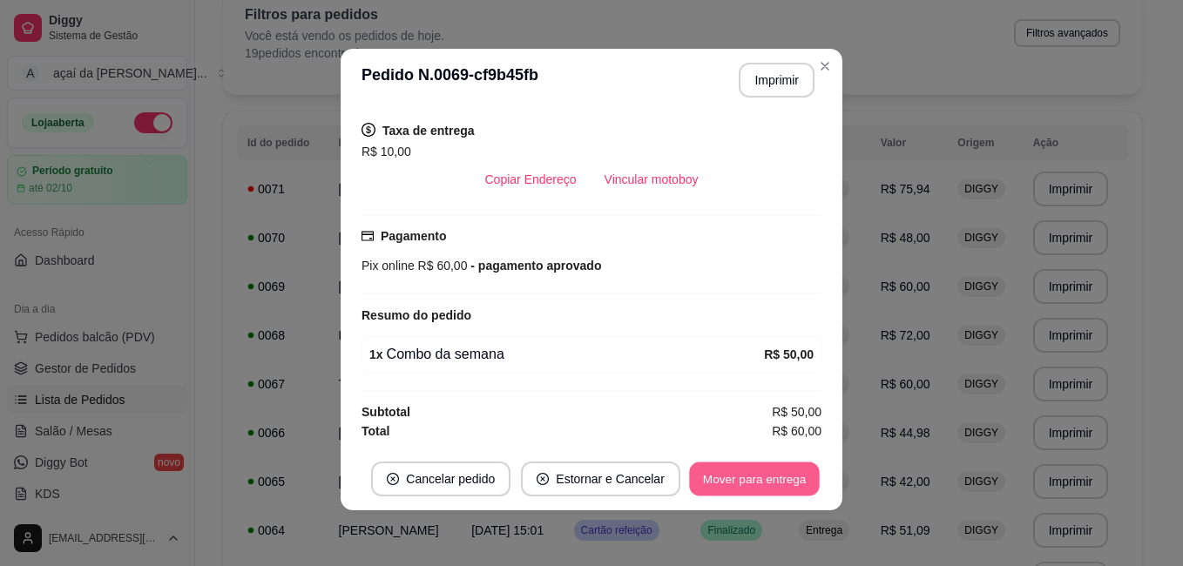
click at [787, 474] on button "Mover para entrega" at bounding box center [754, 479] width 131 height 34
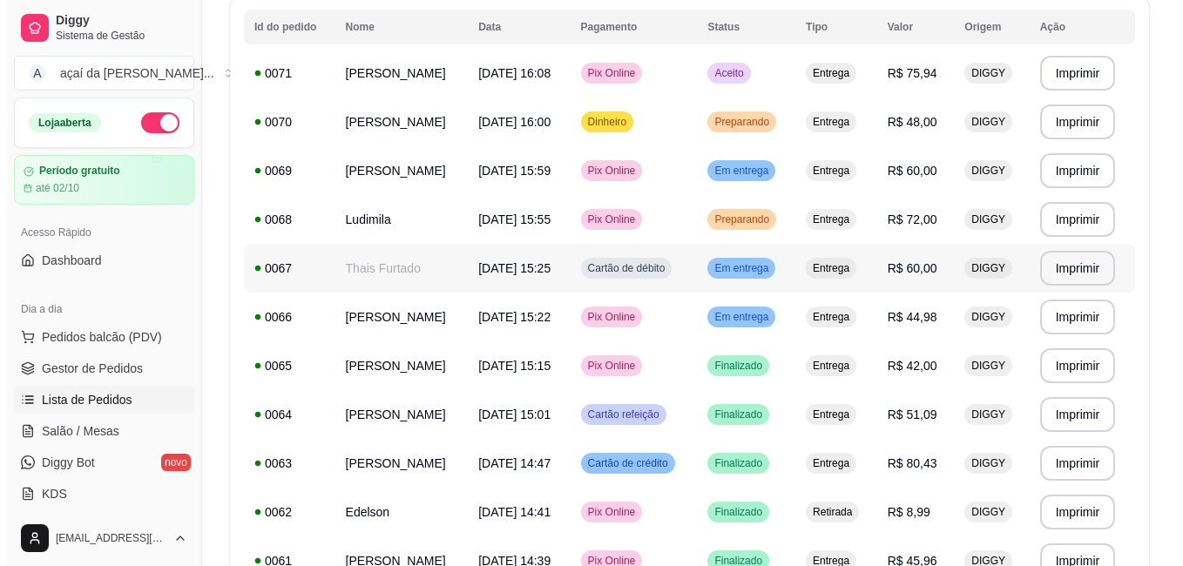
scroll to position [174, 0]
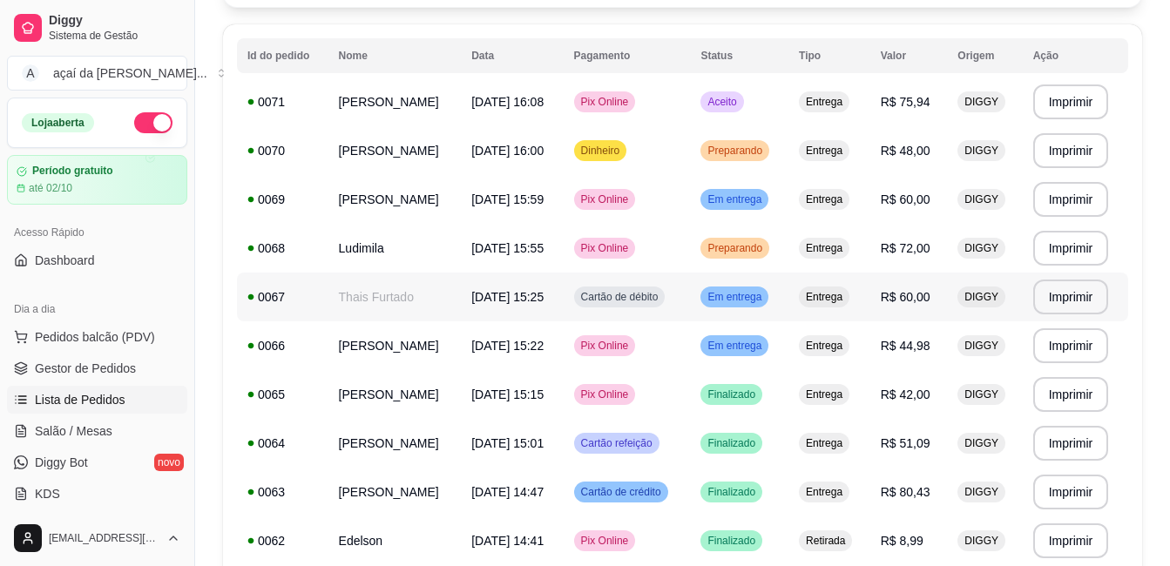
click at [667, 273] on td "Cartão de débito" at bounding box center [626, 297] width 127 height 49
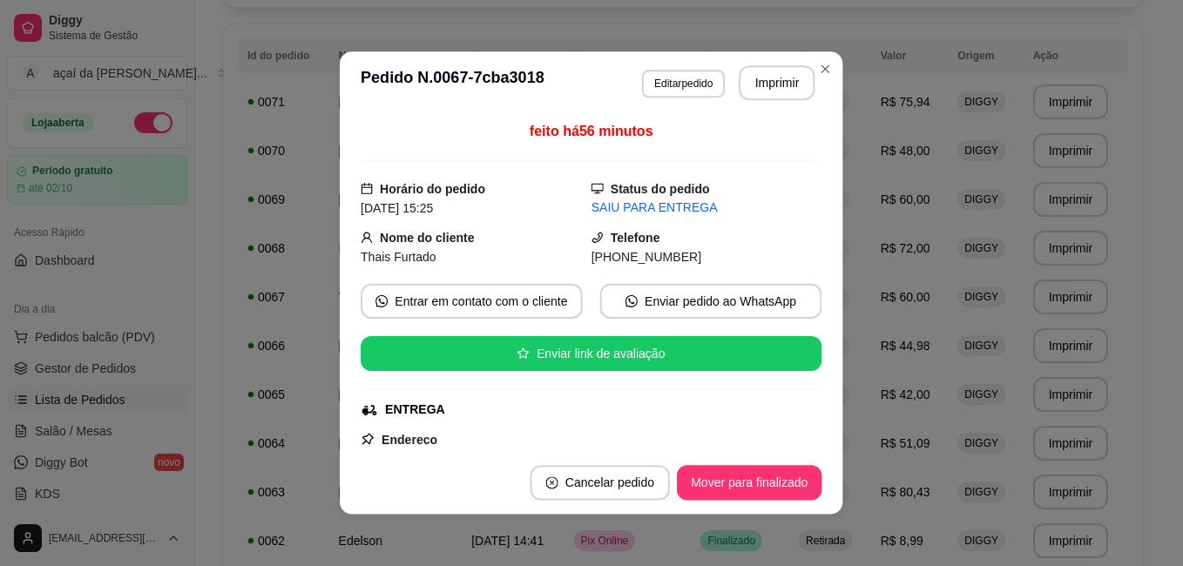
click at [669, 261] on span "[PHONE_NUMBER]" at bounding box center [646, 257] width 110 height 14
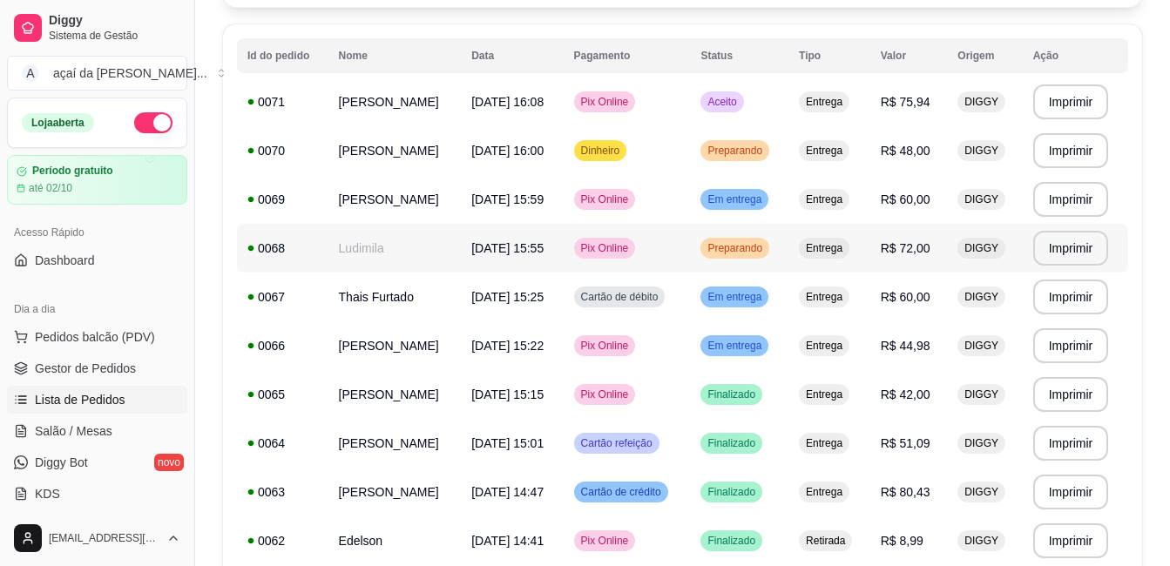
click at [736, 255] on td "Preparando" at bounding box center [739, 248] width 98 height 49
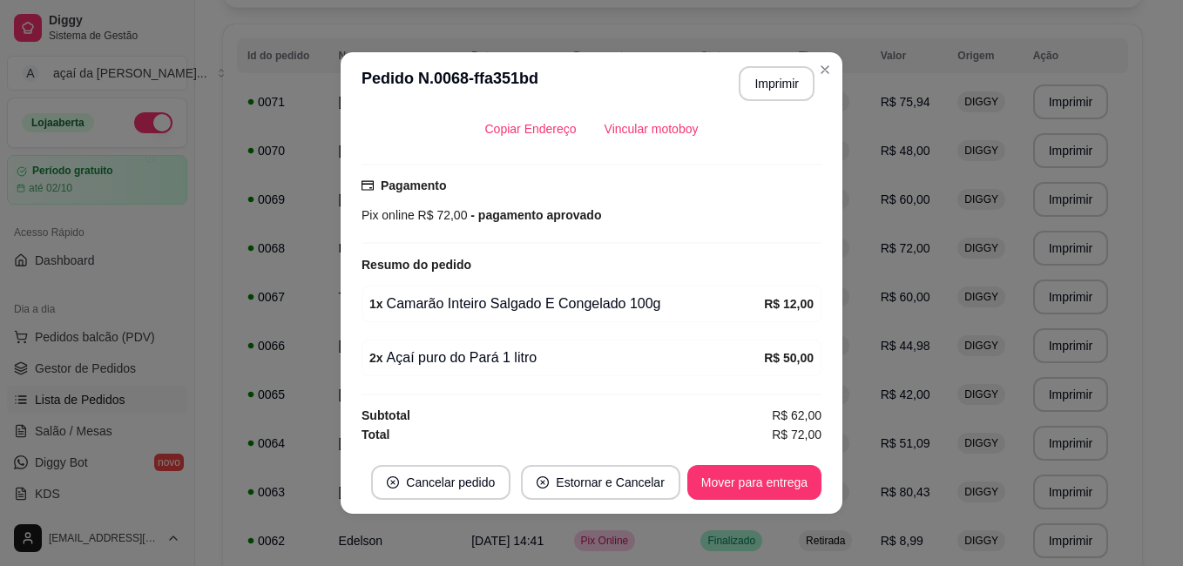
scroll to position [3, 0]
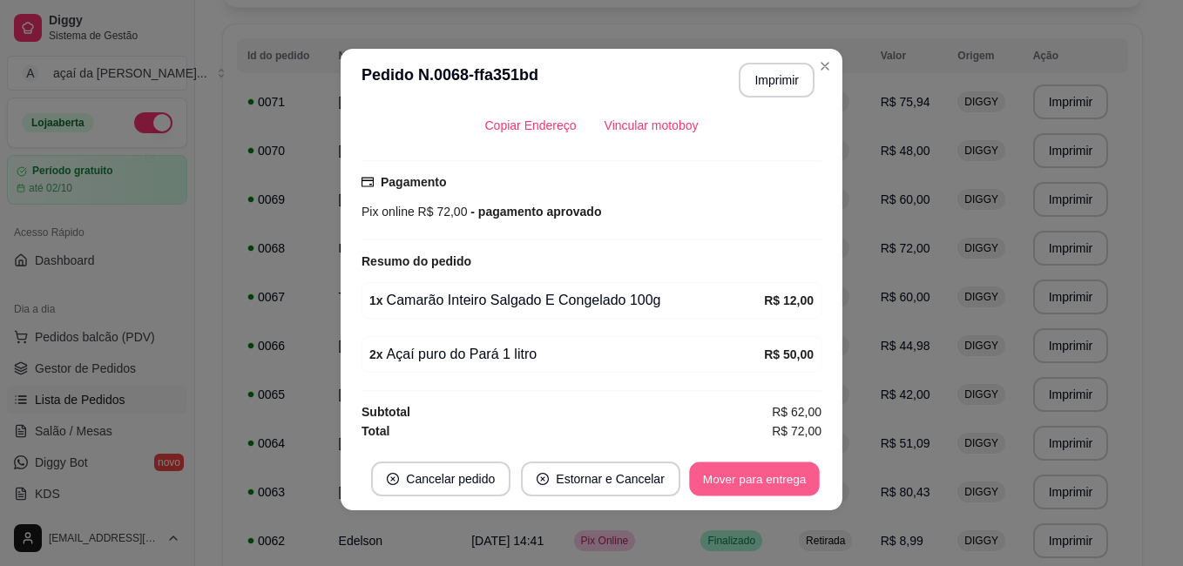
click at [771, 487] on button "Mover para entrega" at bounding box center [754, 479] width 131 height 34
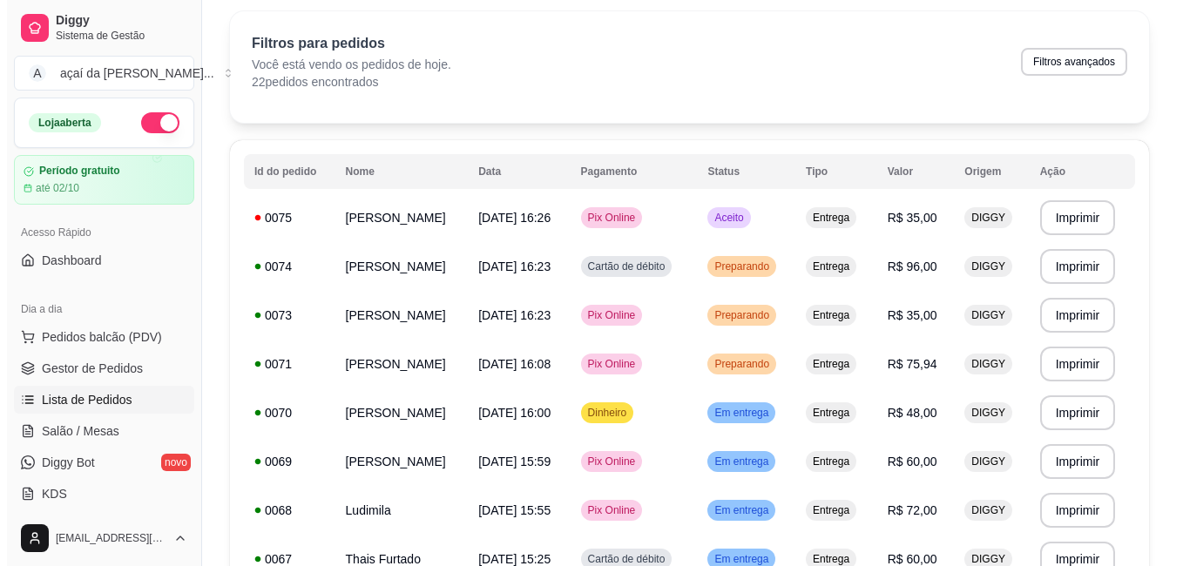
scroll to position [0, 0]
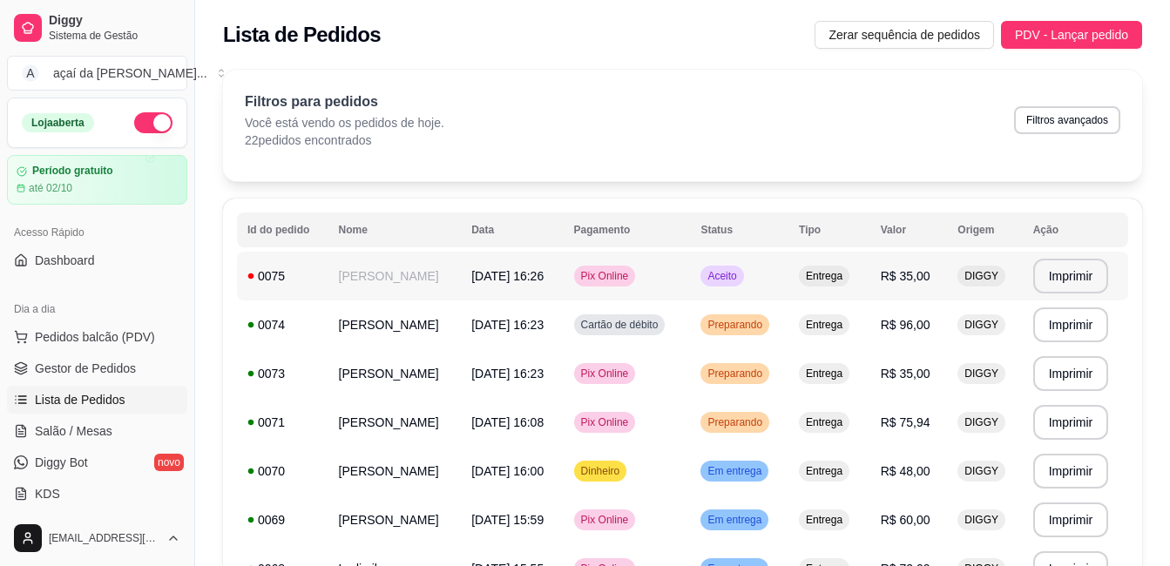
click at [691, 267] on td "Pix Online" at bounding box center [626, 276] width 127 height 49
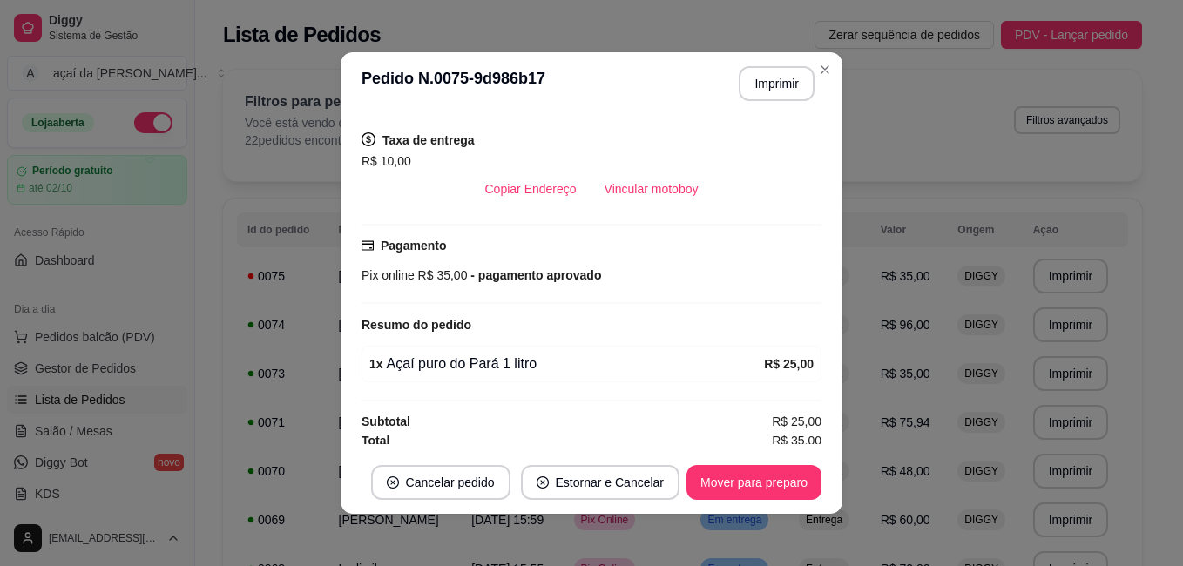
scroll to position [354, 0]
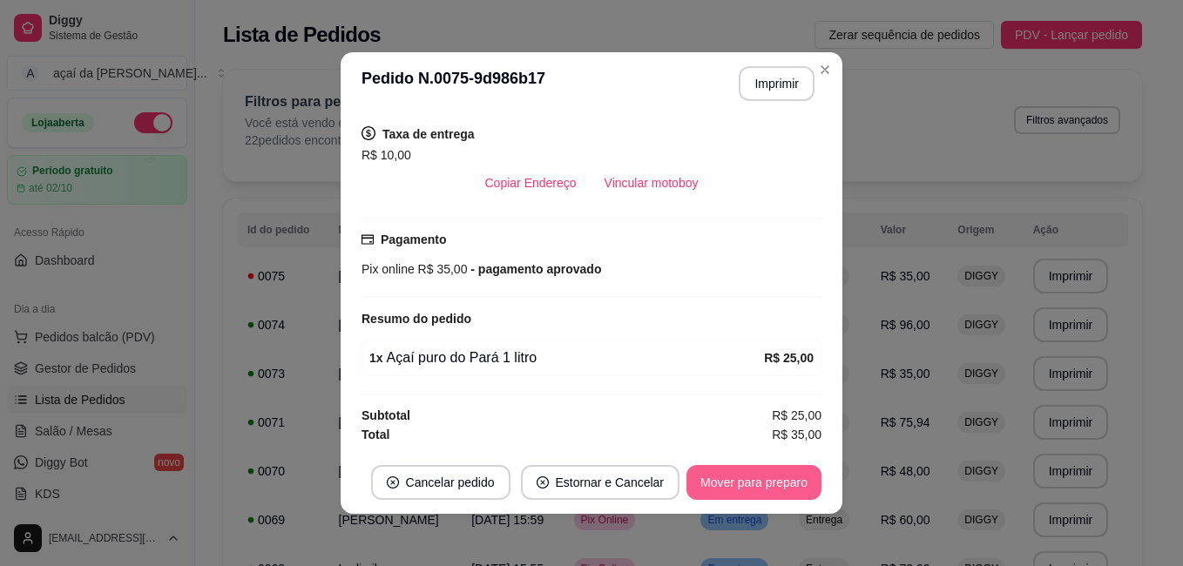
click at [744, 482] on button "Mover para preparo" at bounding box center [753, 482] width 135 height 35
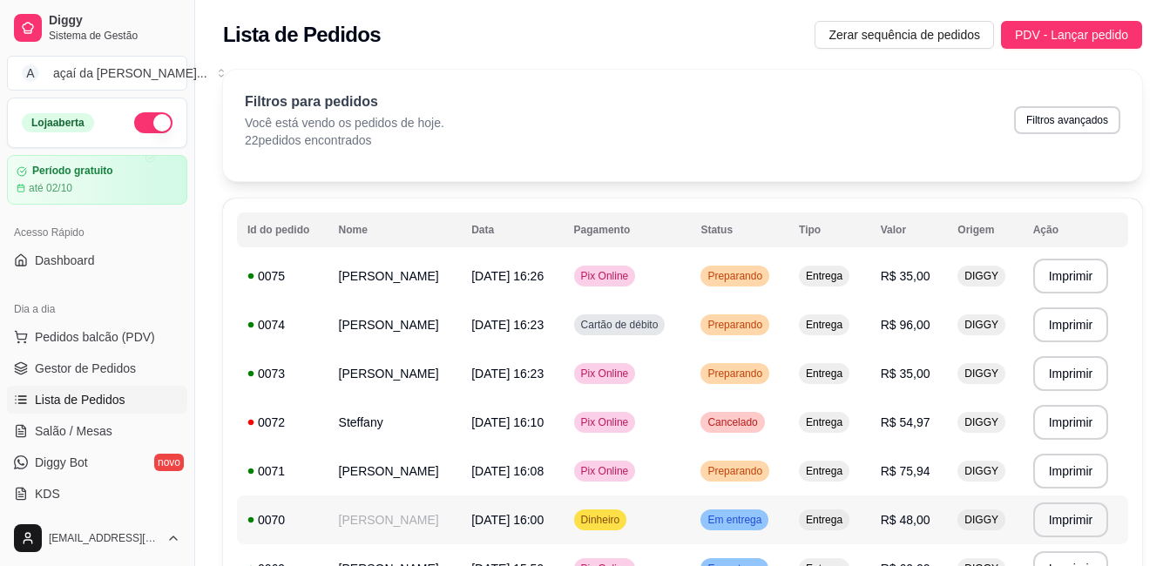
click at [691, 461] on td "Pix Online" at bounding box center [626, 471] width 127 height 49
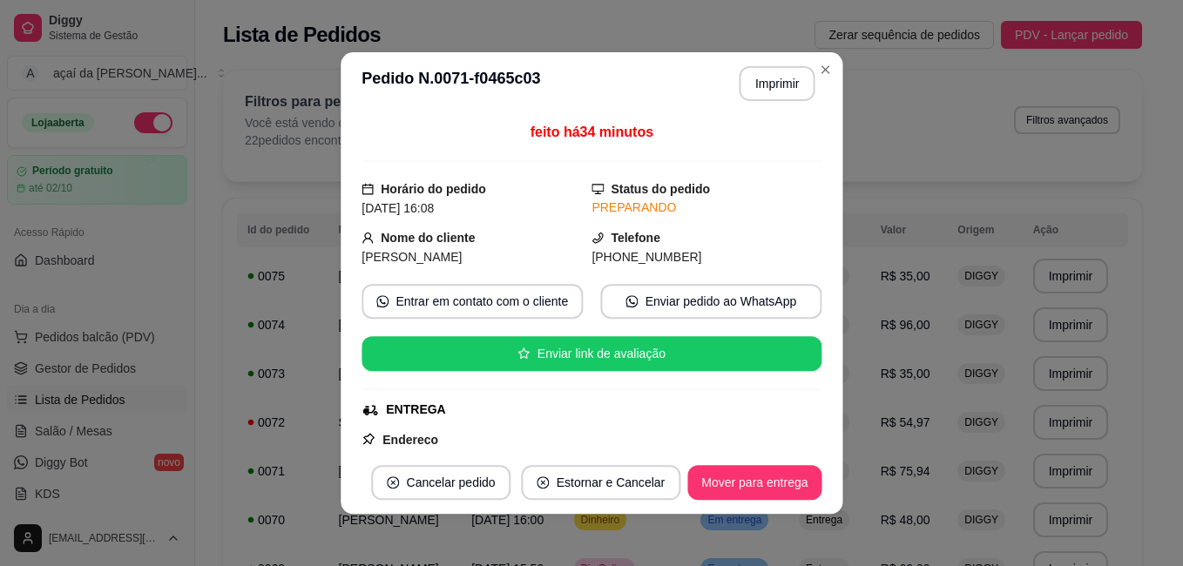
drag, startPoint x: 698, startPoint y: 464, endPoint x: 698, endPoint y: 444, distance: 20.0
click at [698, 463] on footer "Cancelar pedido Estornar e Cancelar Mover para entrega" at bounding box center [592, 482] width 502 height 63
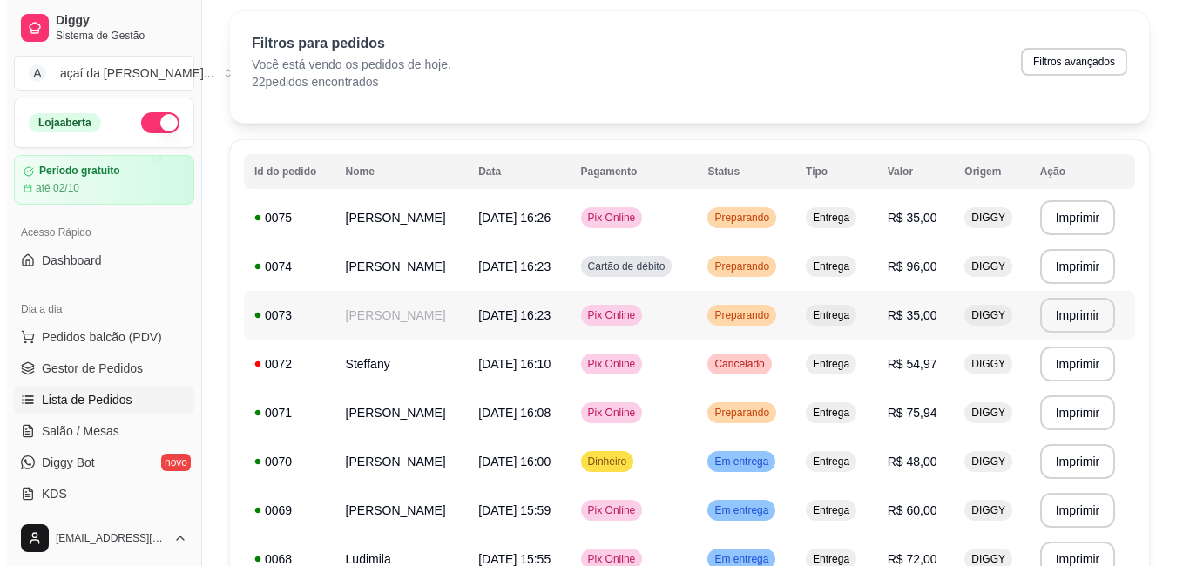
scroll to position [87, 0]
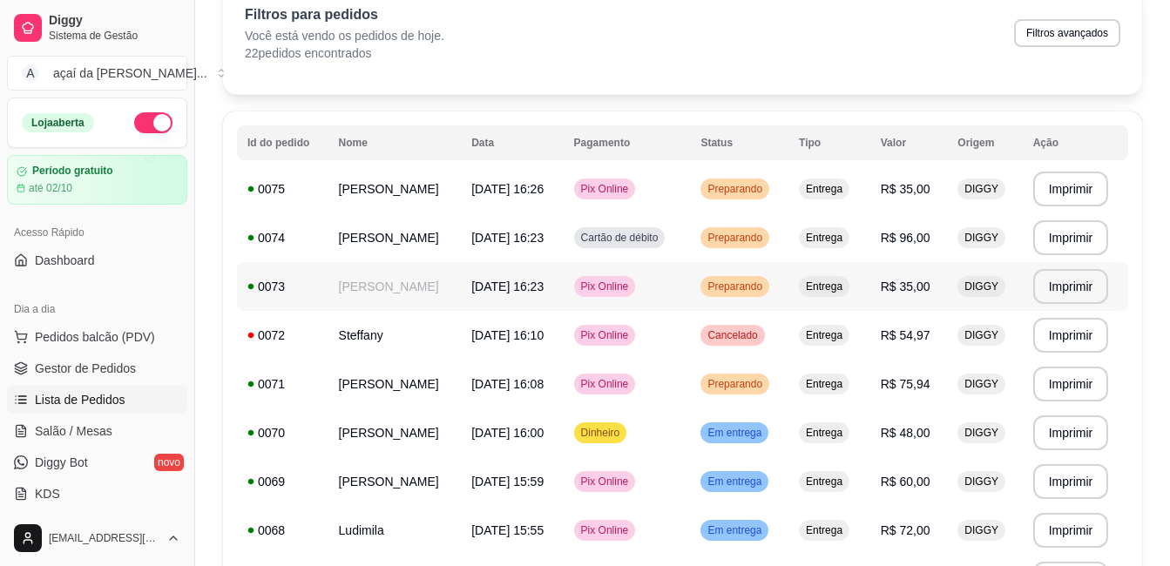
click at [543, 280] on span "[DATE] 16:23" at bounding box center [507, 287] width 72 height 14
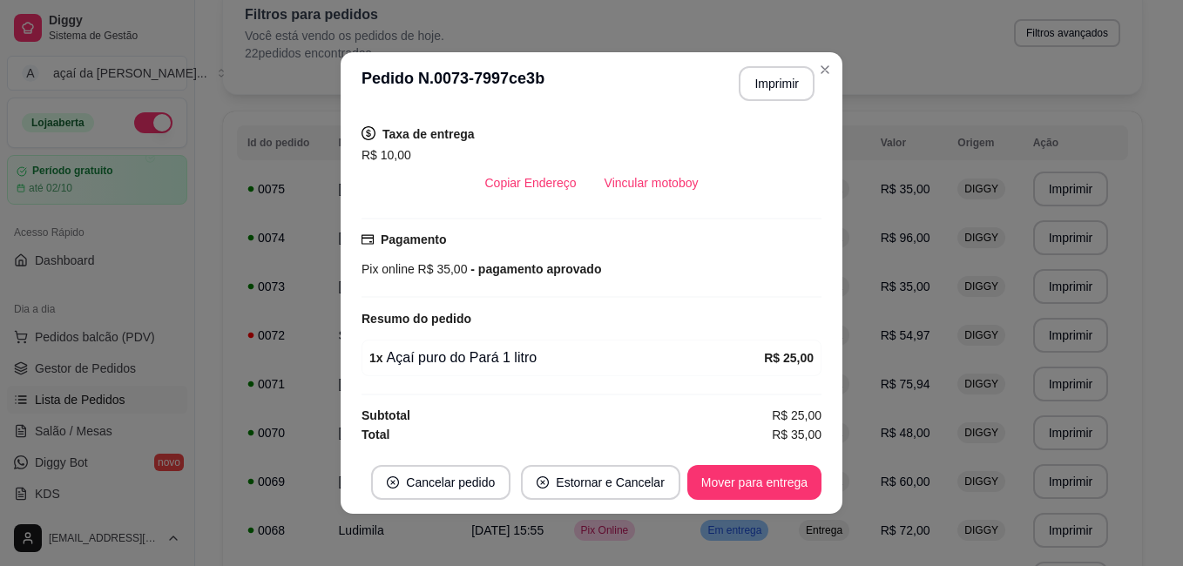
scroll to position [3, 0]
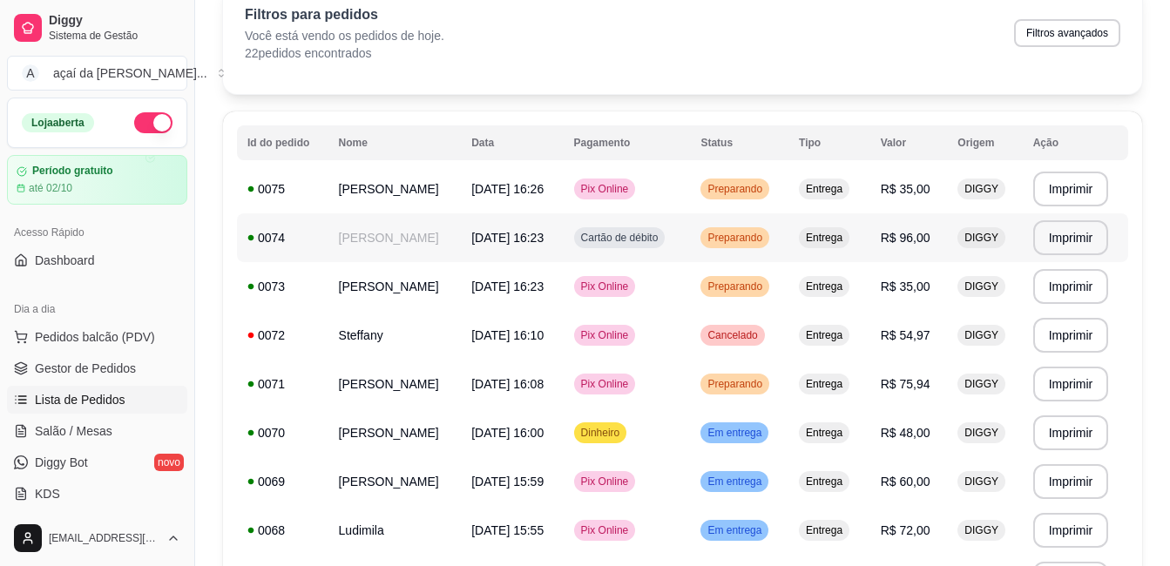
click at [650, 238] on span "Cartão de débito" at bounding box center [619, 238] width 84 height 14
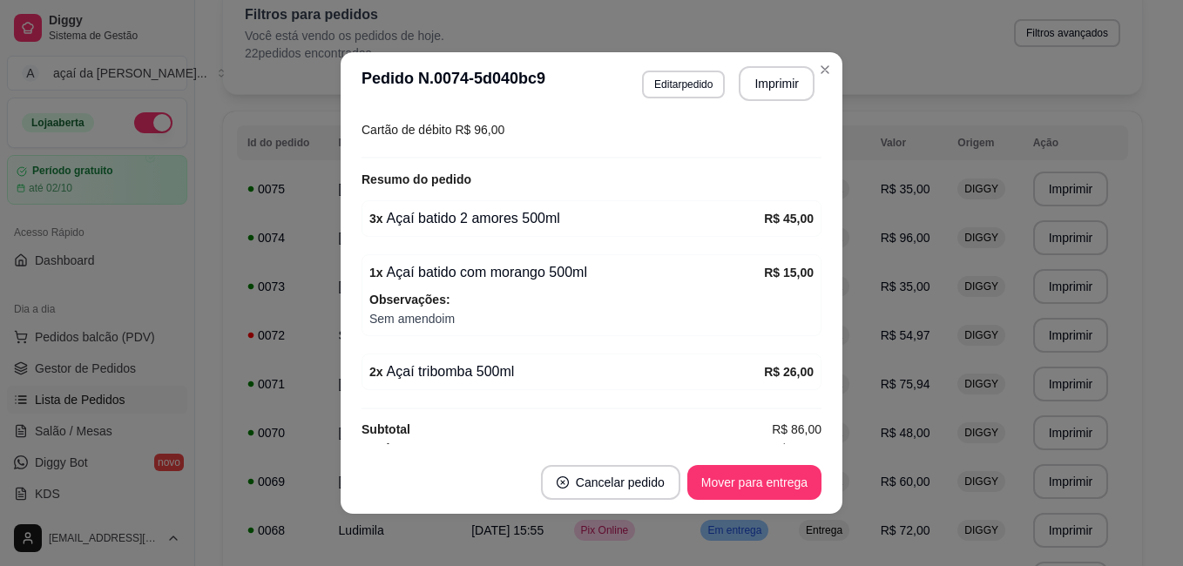
scroll to position [508, 0]
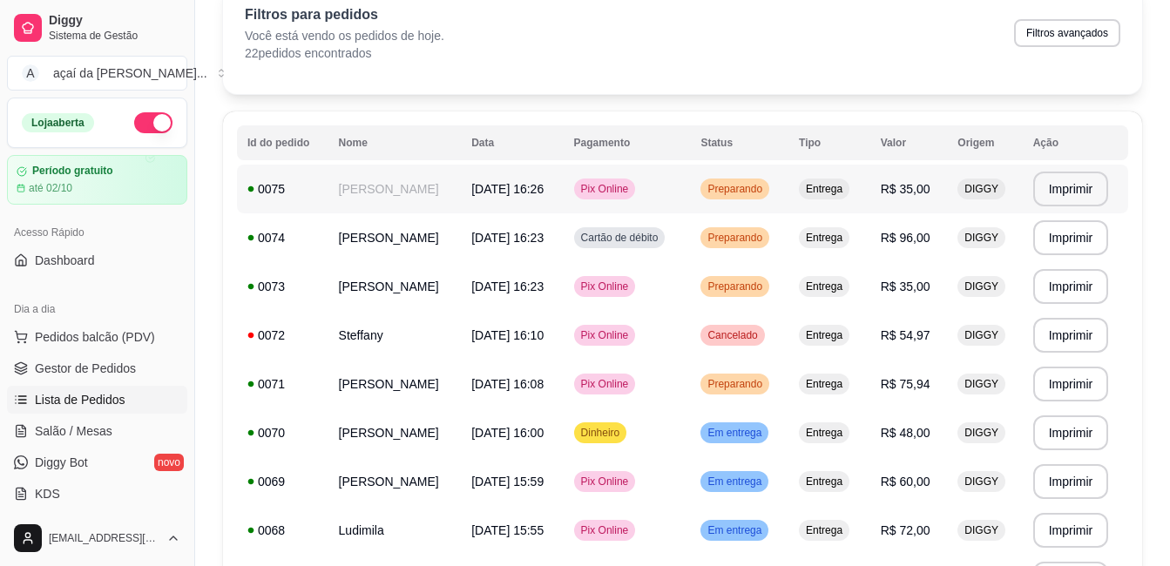
click at [563, 198] on td "[DATE] 16:26" at bounding box center [512, 189] width 102 height 49
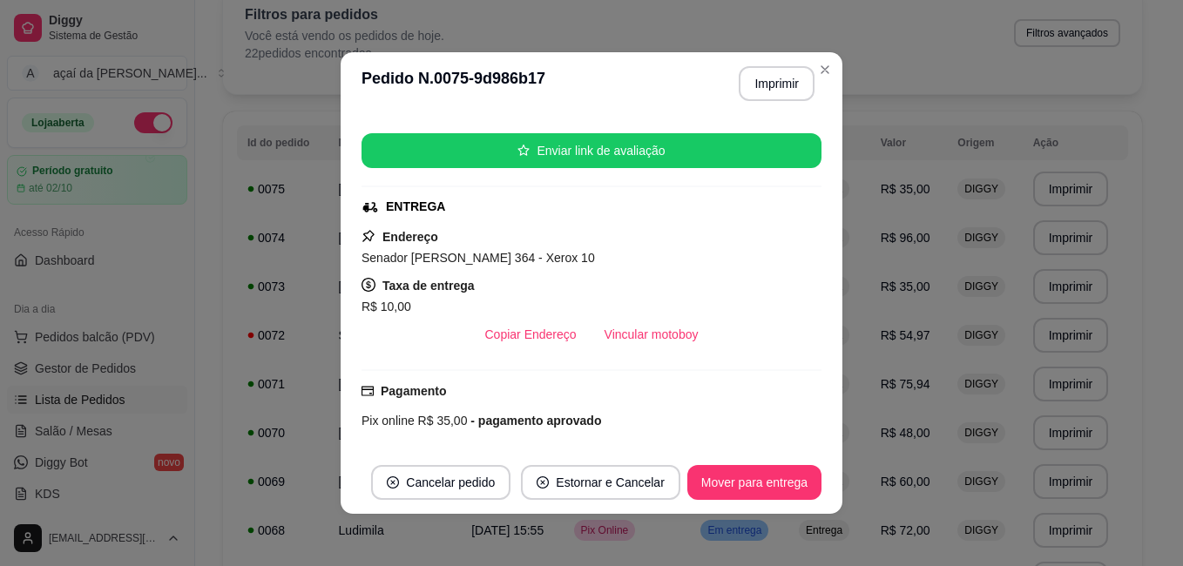
scroll to position [354, 0]
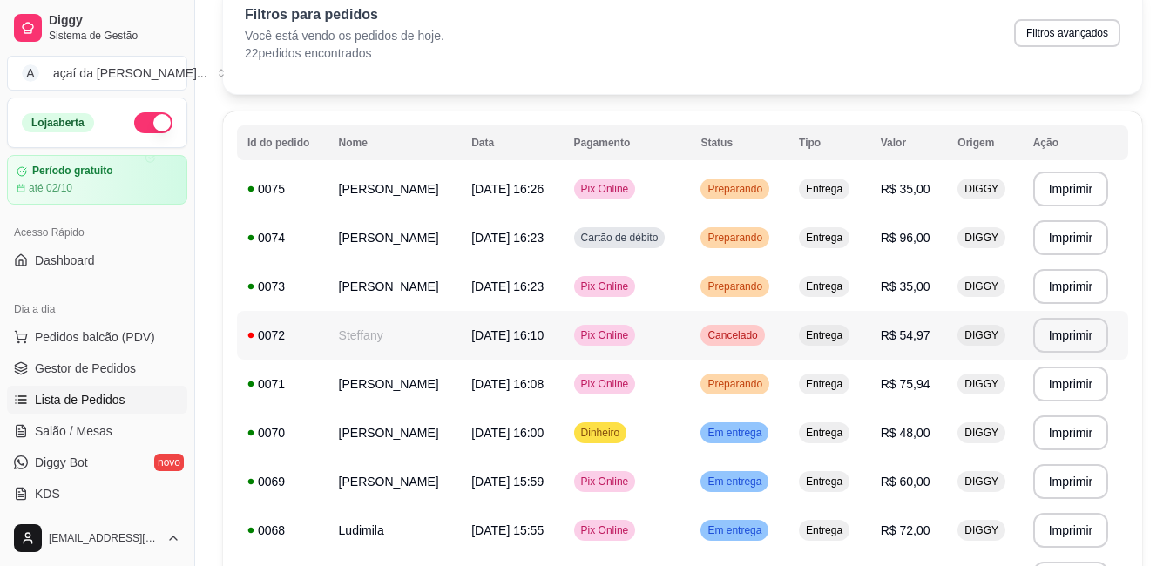
click at [462, 334] on td "Steffany" at bounding box center [394, 335] width 133 height 49
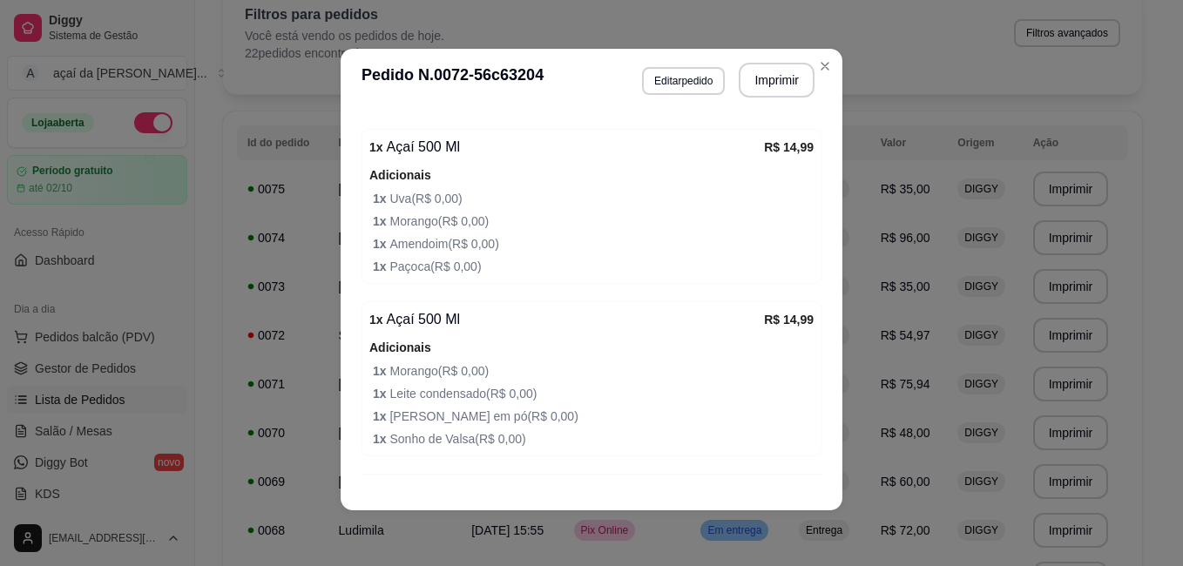
scroll to position [804, 0]
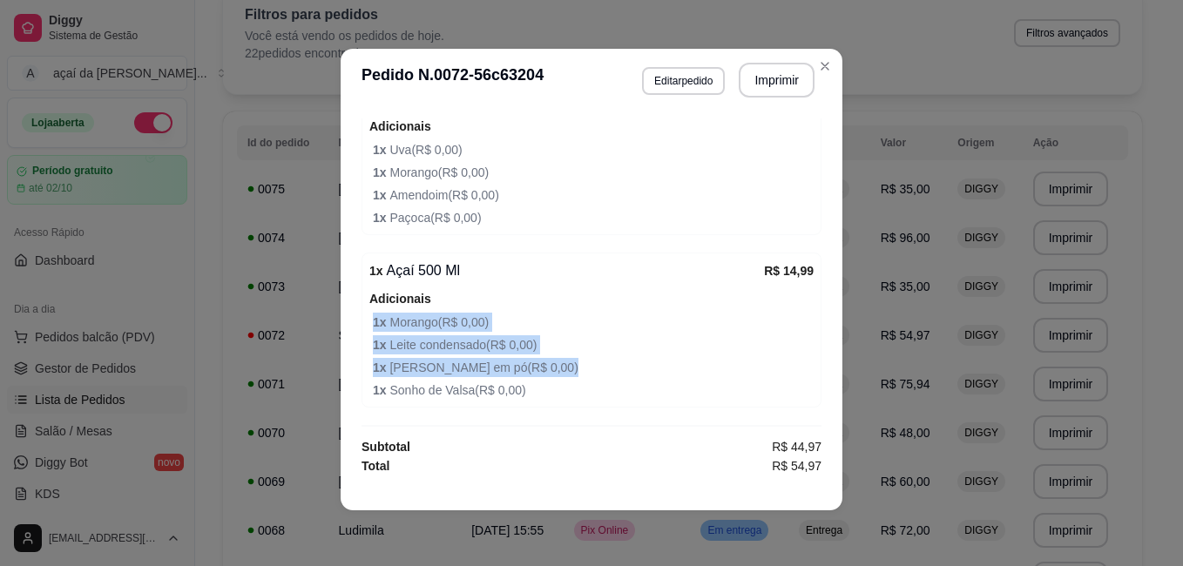
drag, startPoint x: 354, startPoint y: 392, endPoint x: 564, endPoint y: 522, distance: 246.7
click at [564, 522] on div "**********" at bounding box center [591, 283] width 1183 height 566
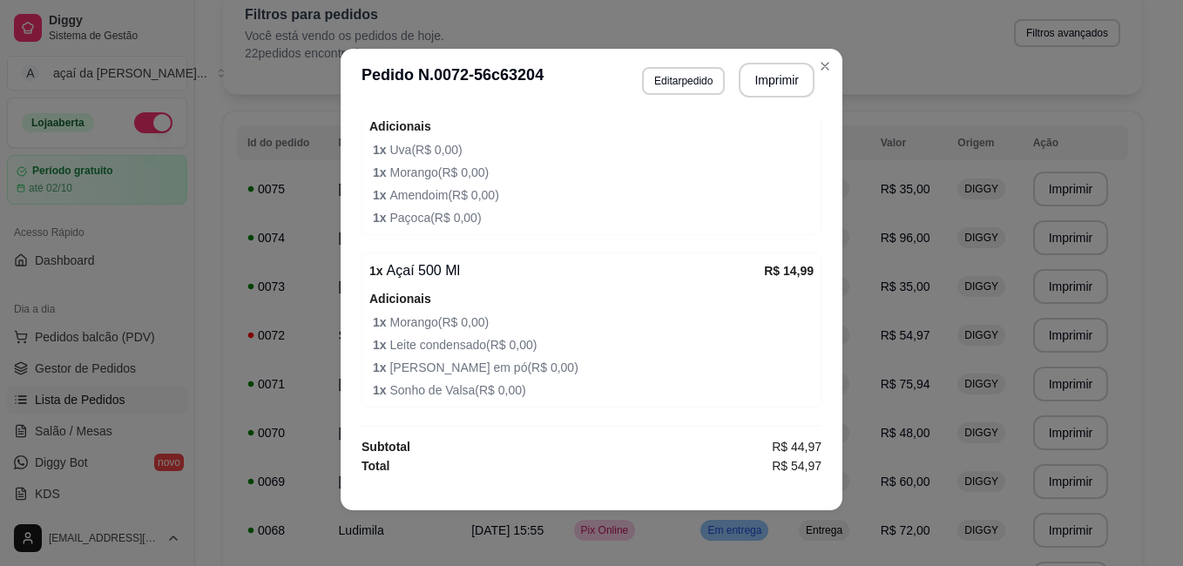
click at [684, 173] on span "1 x Morango ( R$ 0,00 )" at bounding box center [593, 172] width 441 height 19
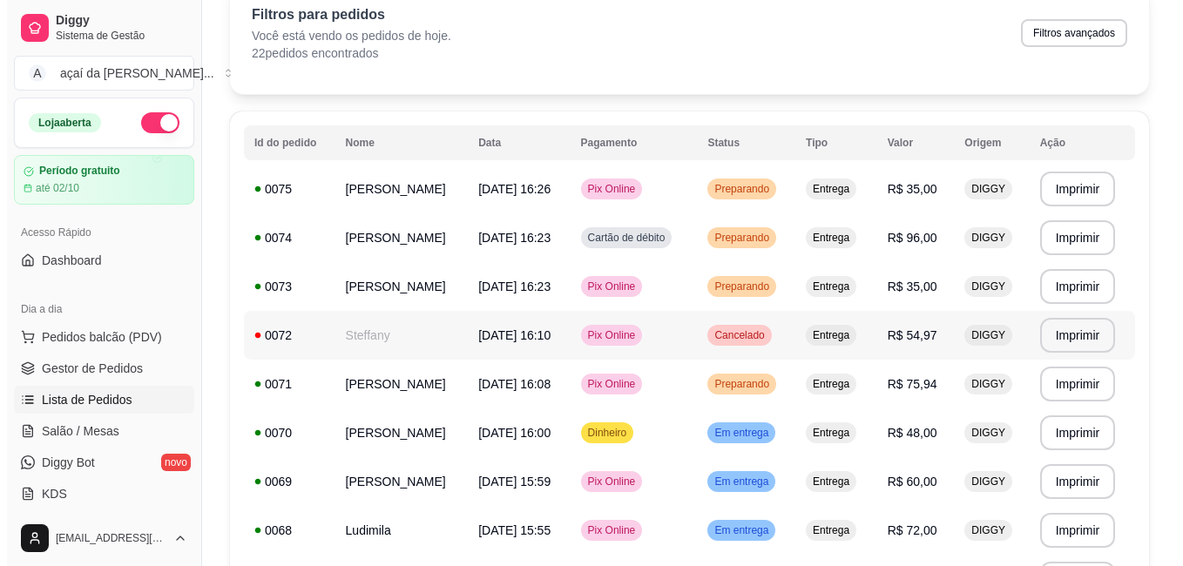
scroll to position [174, 0]
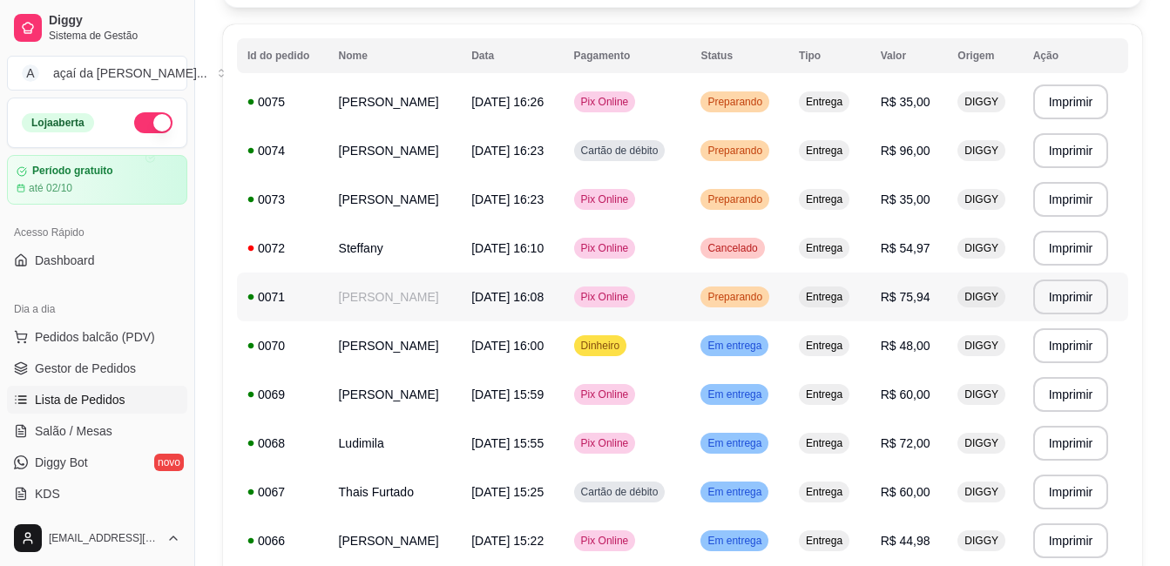
click at [529, 320] on td "[DATE] 16:08" at bounding box center [512, 297] width 102 height 49
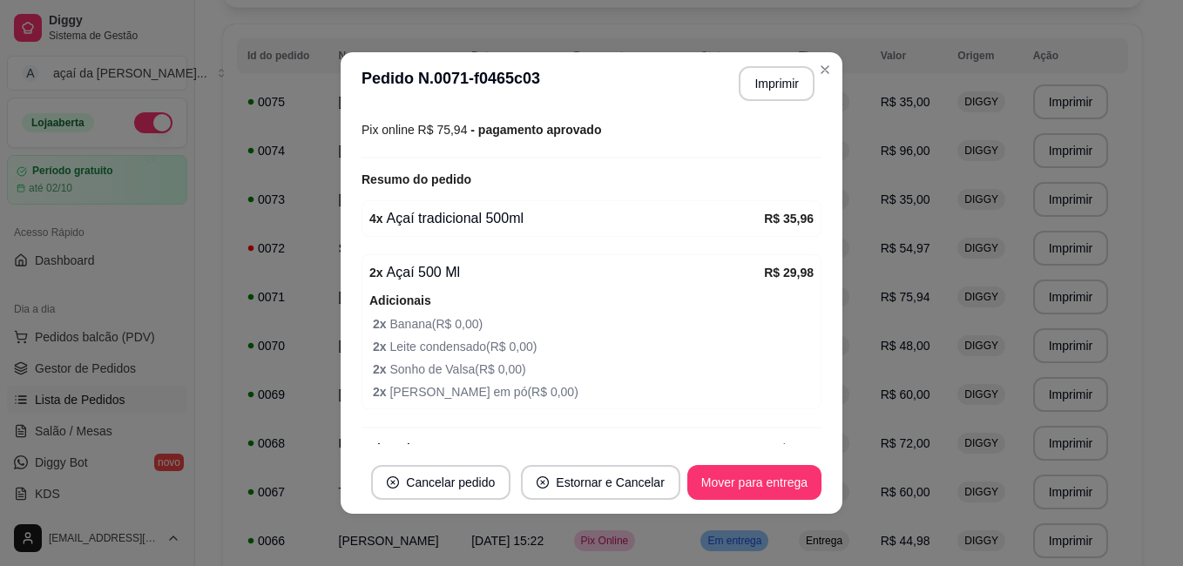
scroll to position [527, 0]
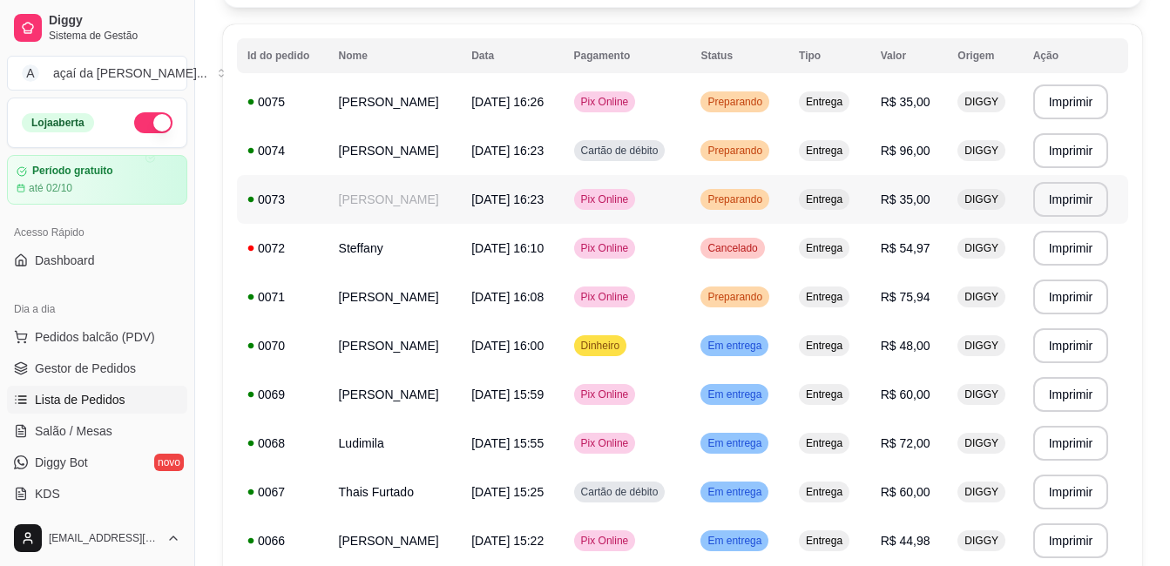
click at [681, 223] on td "Pix Online" at bounding box center [626, 199] width 127 height 49
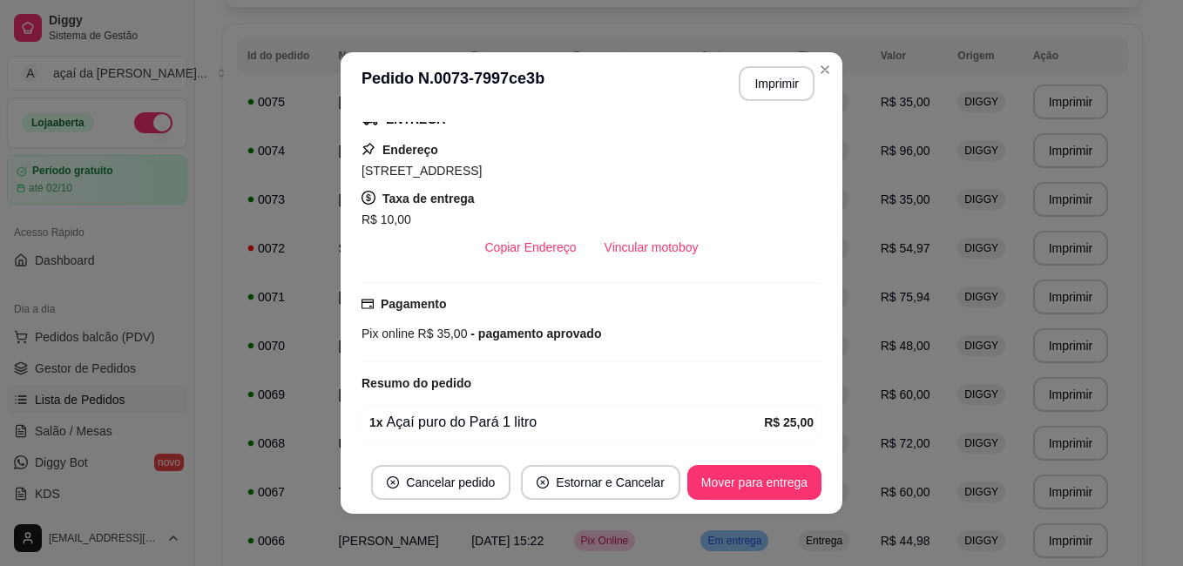
scroll to position [354, 0]
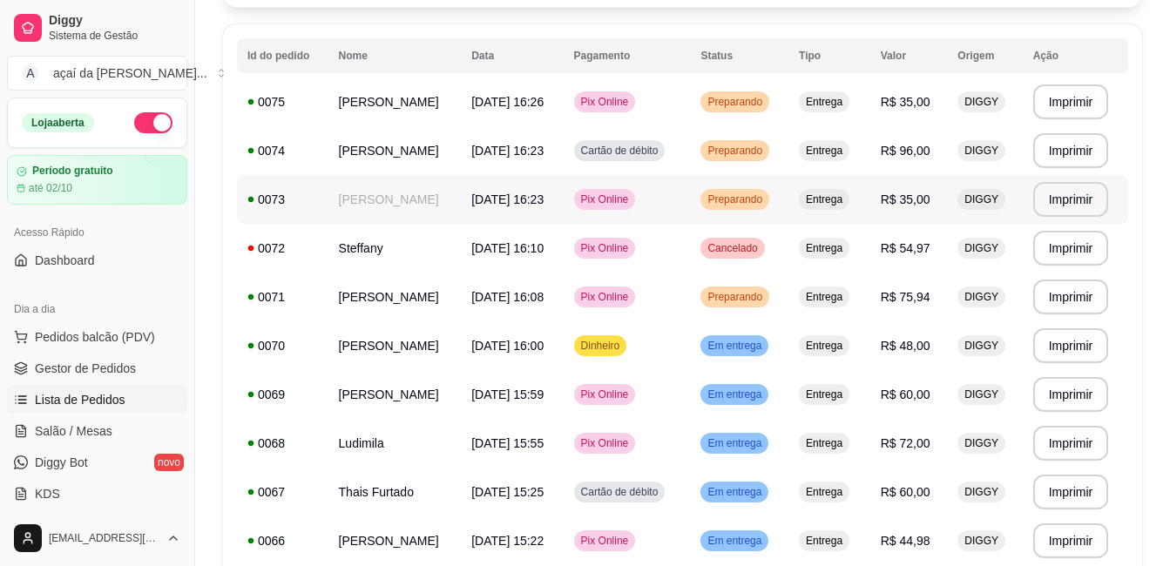
click at [632, 201] on span "Pix Online" at bounding box center [604, 199] width 55 height 14
click at [947, 149] on td "R$ 96,00" at bounding box center [909, 150] width 78 height 49
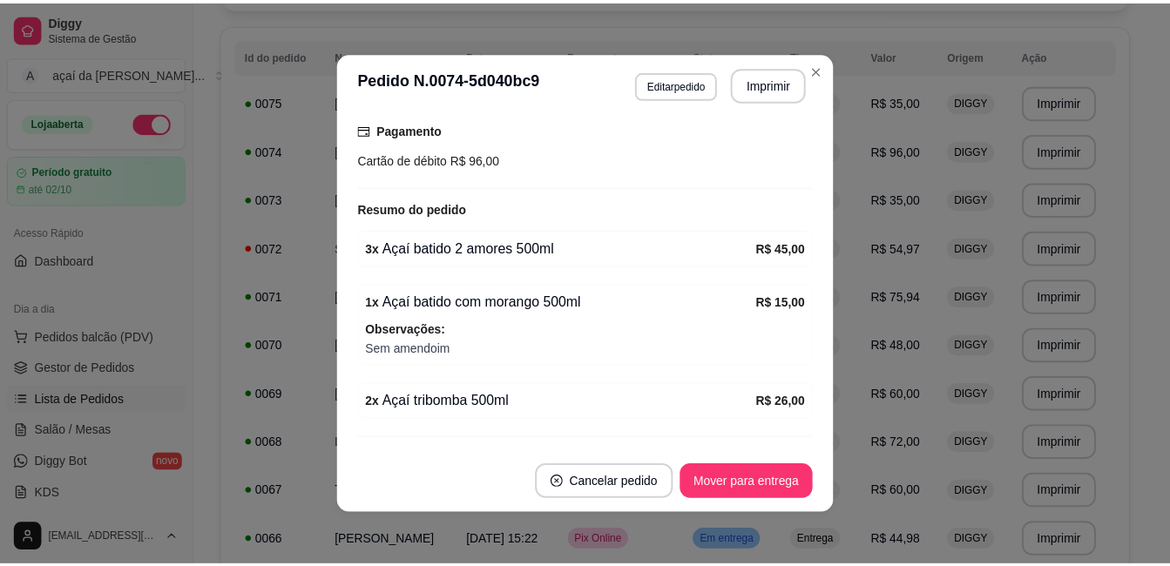
scroll to position [508, 0]
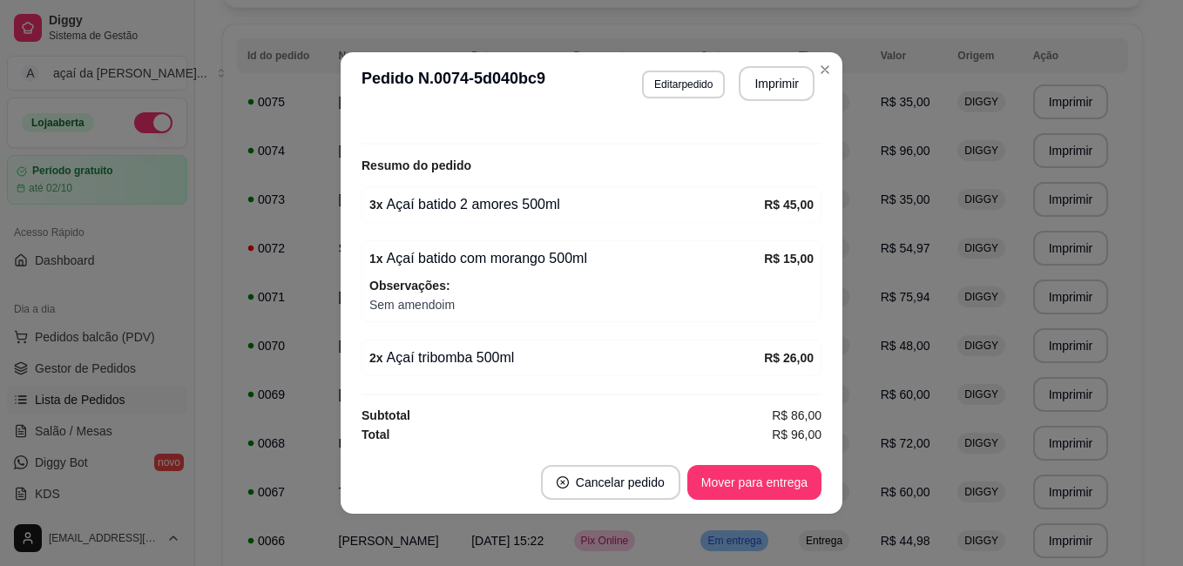
click at [812, 77] on div "**********" at bounding box center [591, 283] width 1183 height 566
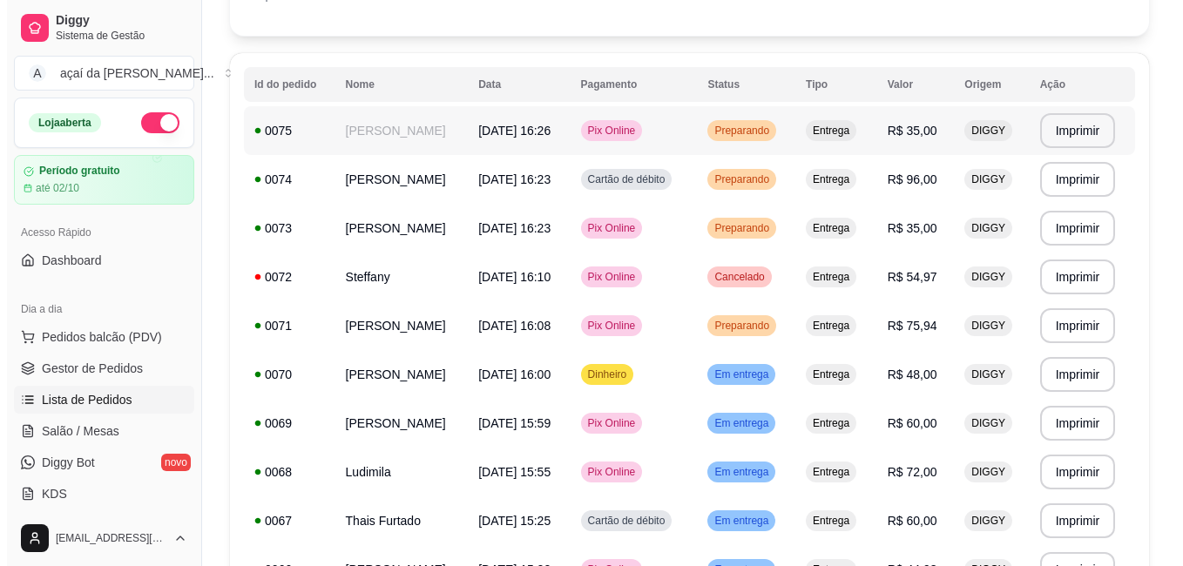
scroll to position [58, 0]
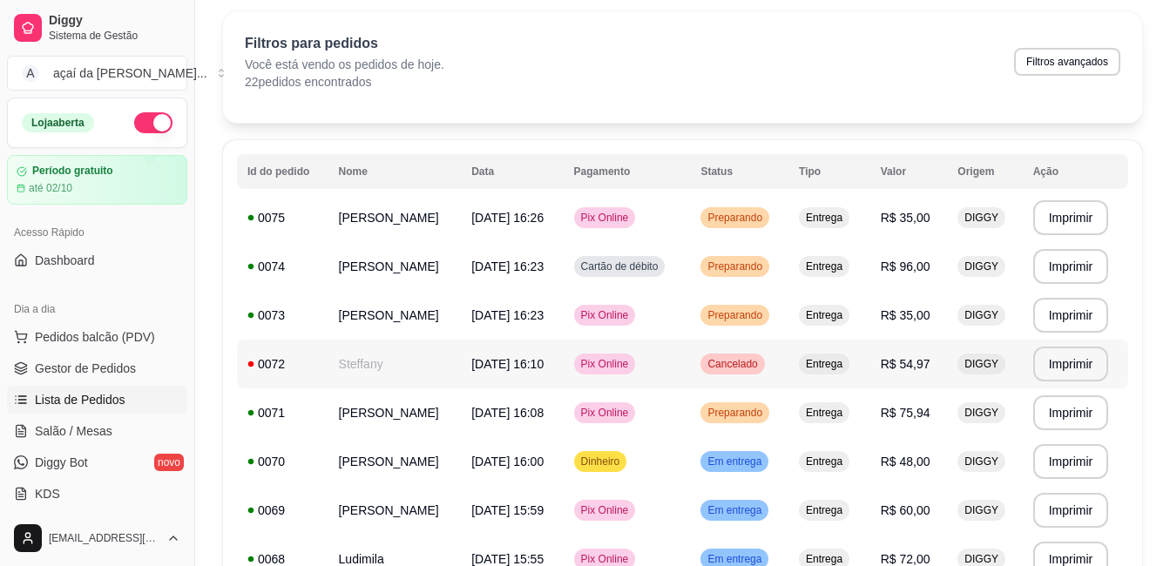
click at [563, 385] on td "[DATE] 16:10" at bounding box center [512, 364] width 102 height 49
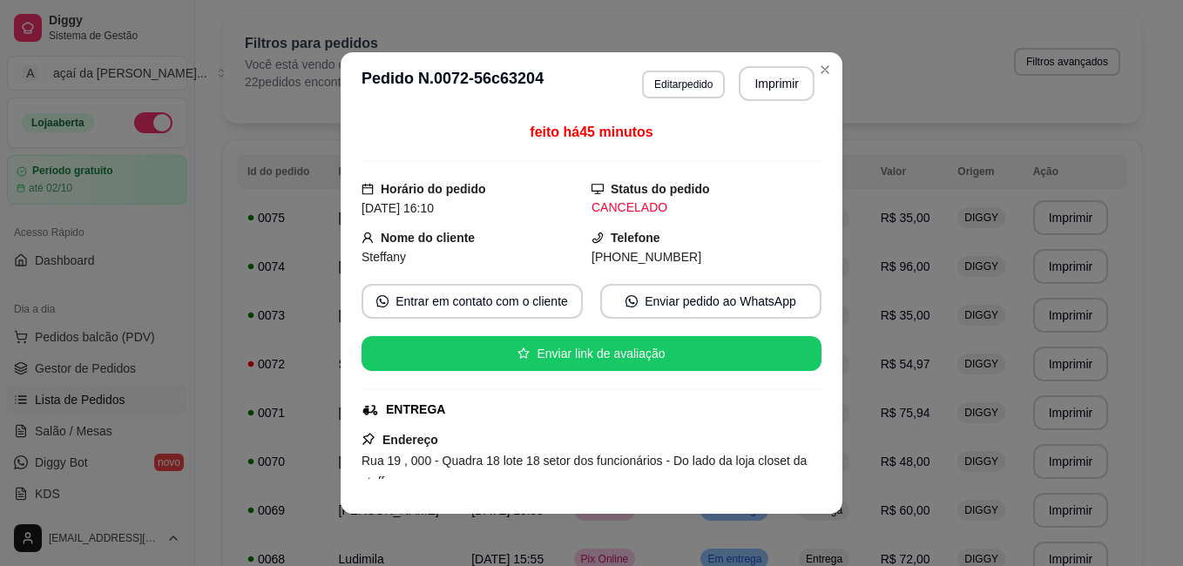
drag, startPoint x: 579, startPoint y: 374, endPoint x: 589, endPoint y: 355, distance: 21.4
click at [581, 372] on div "feito há 45 minutos Horário do pedido [DATE] 16:10 Status do pedido CANCELADO N…" at bounding box center [591, 300] width 460 height 357
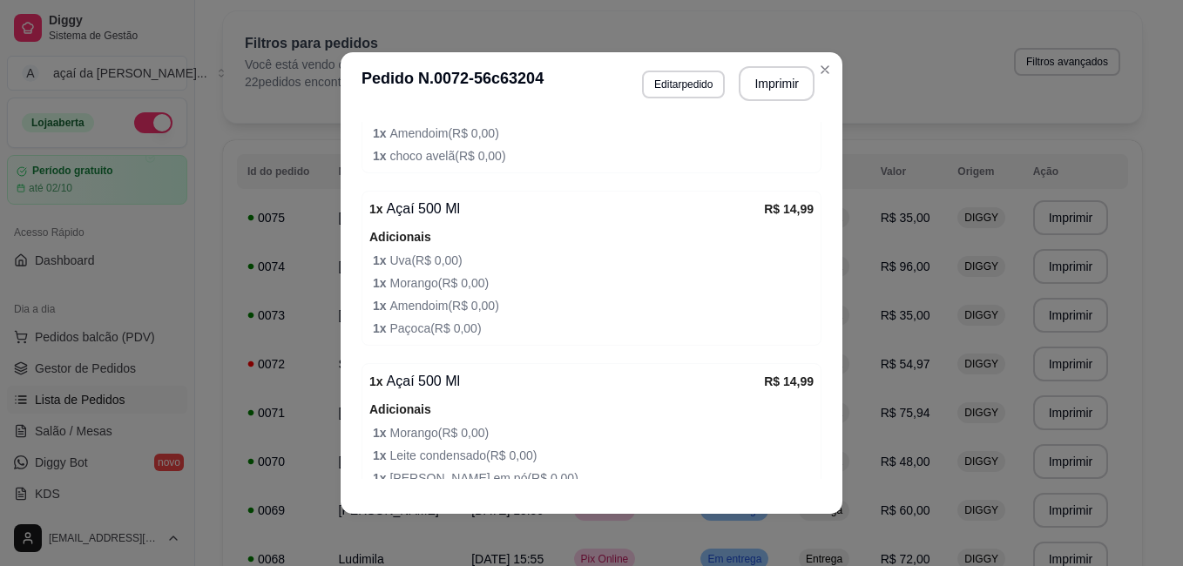
scroll to position [804, 0]
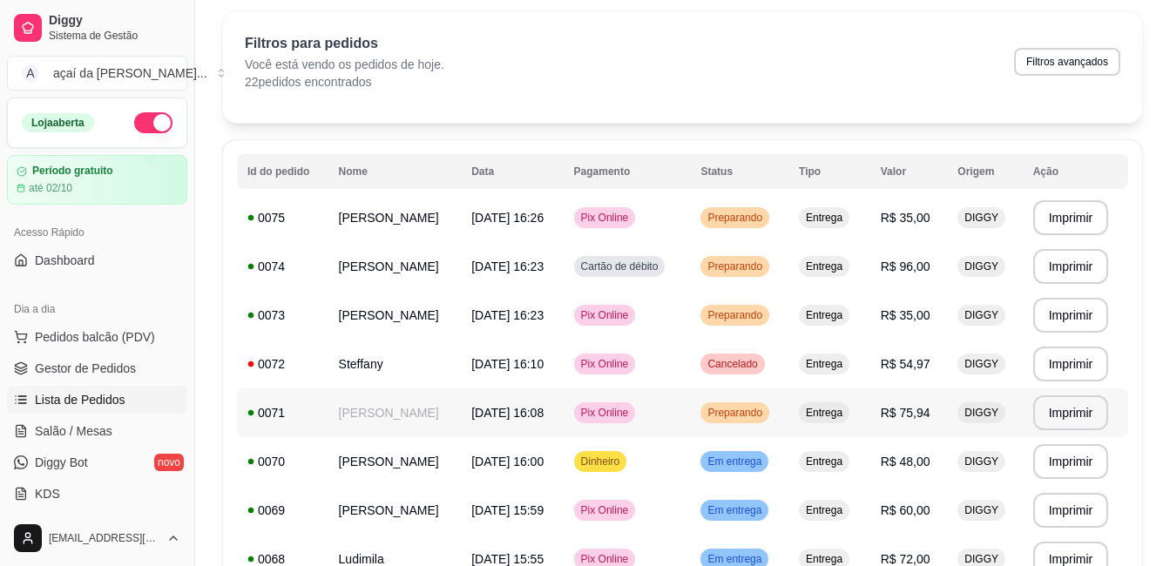
click at [527, 420] on span "[DATE] 16:08" at bounding box center [507, 413] width 72 height 14
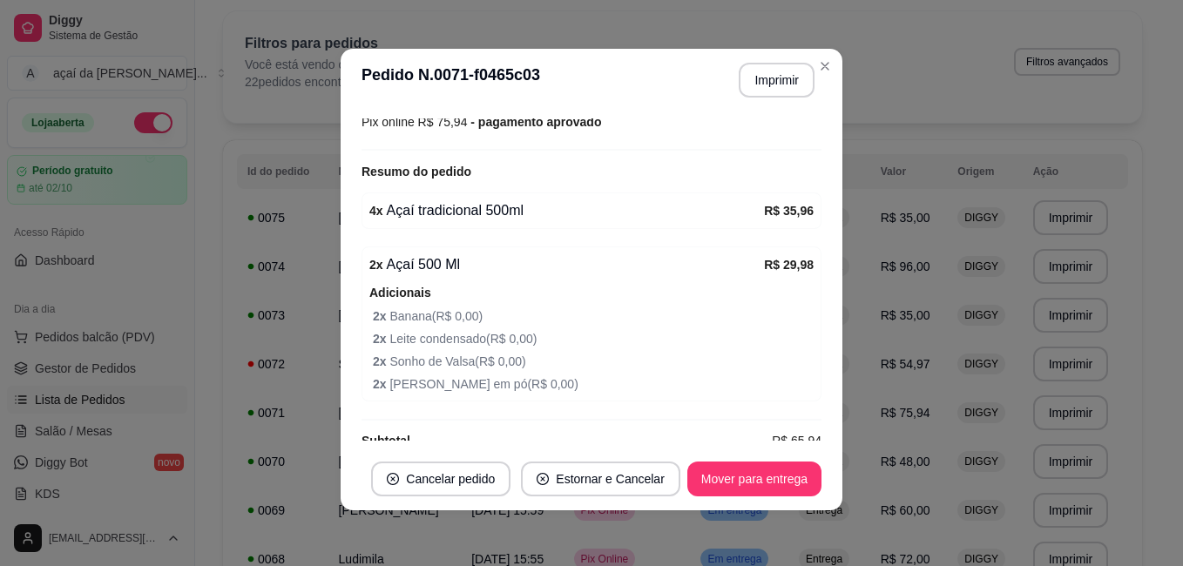
scroll to position [469, 0]
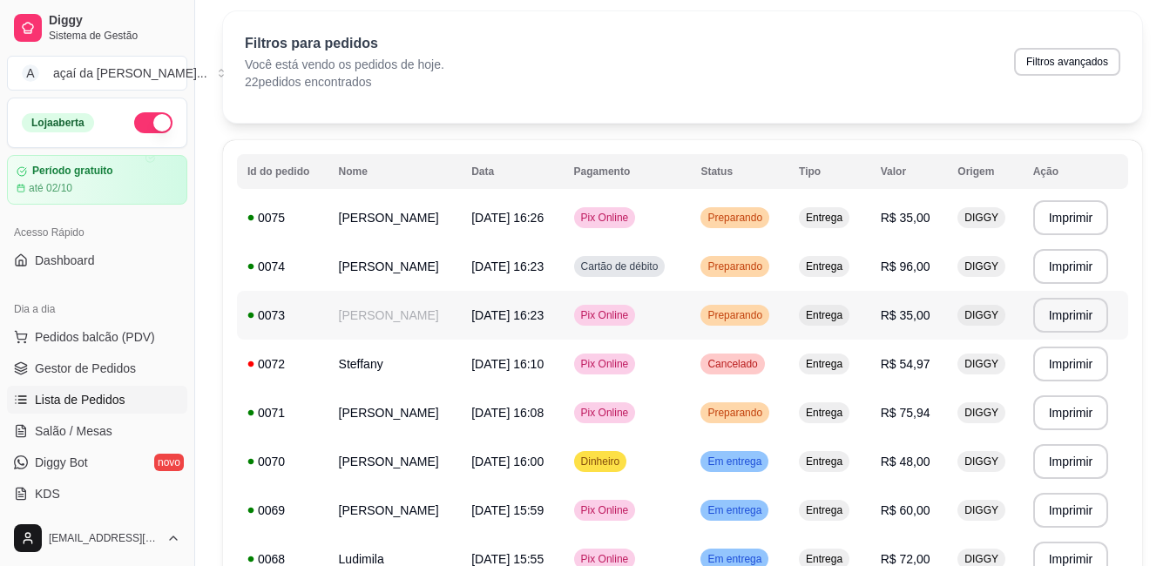
click at [563, 307] on td "[DATE] 16:23" at bounding box center [512, 315] width 102 height 49
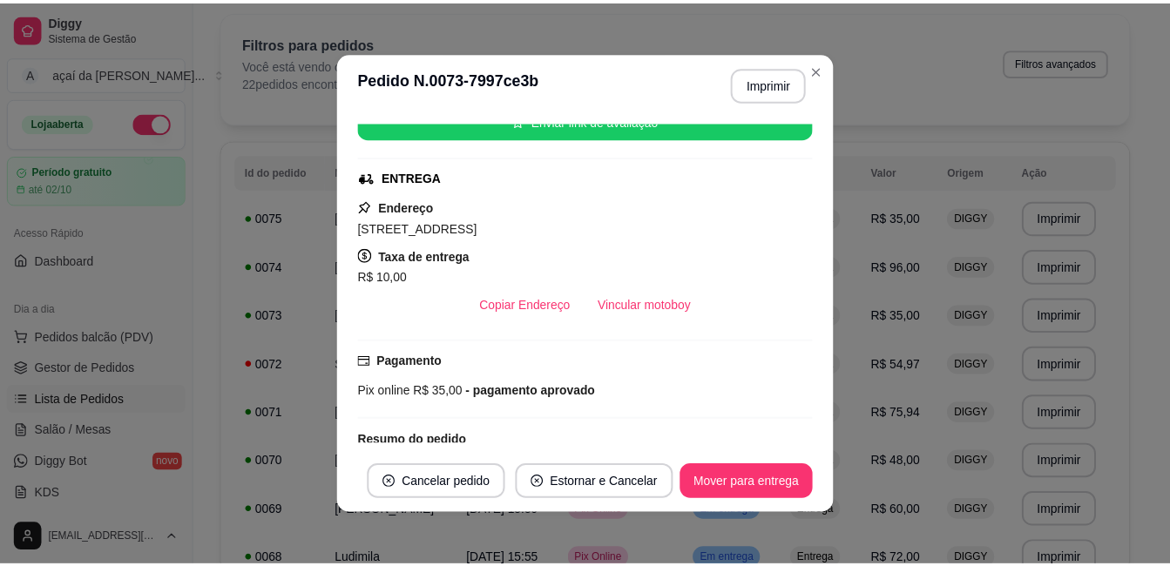
scroll to position [354, 0]
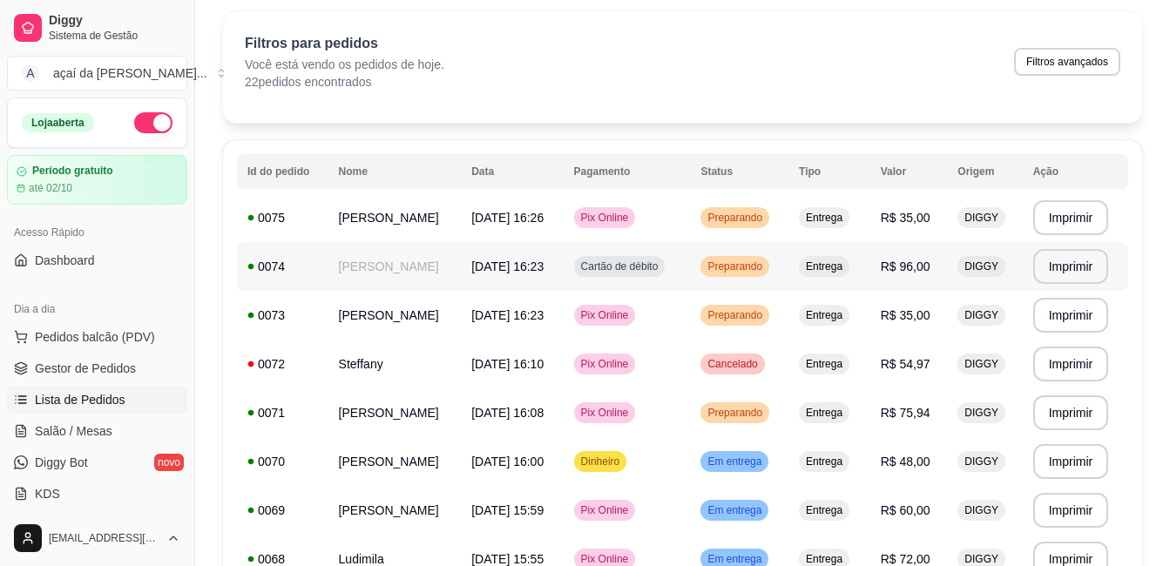
click at [929, 256] on td "R$ 96,00" at bounding box center [909, 266] width 78 height 49
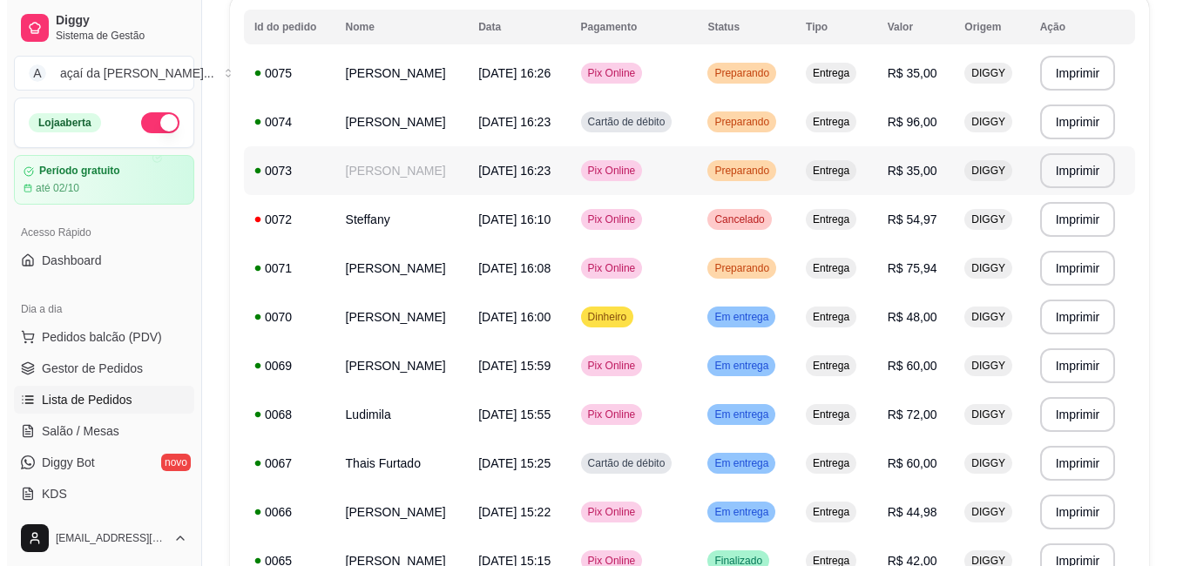
scroll to position [58, 0]
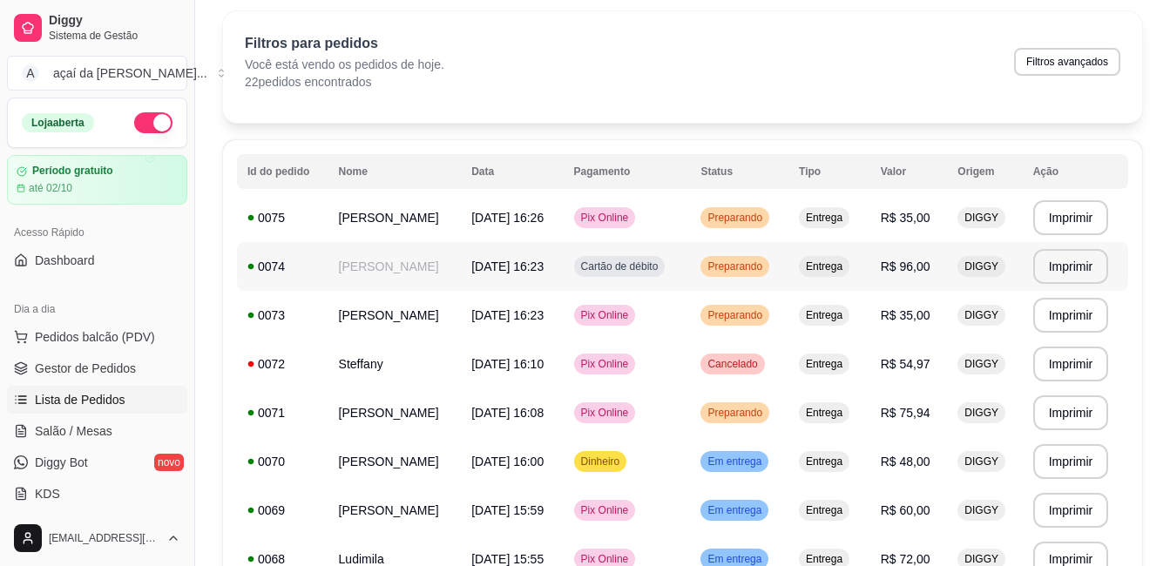
click at [630, 283] on td "Cartão de débito" at bounding box center [626, 266] width 127 height 49
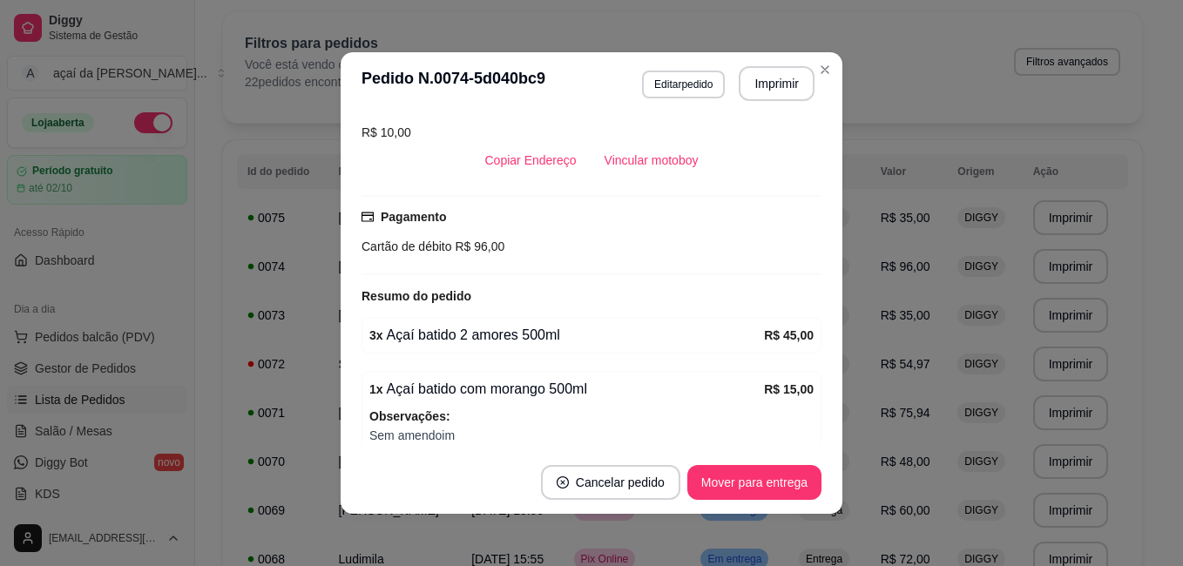
scroll to position [494, 0]
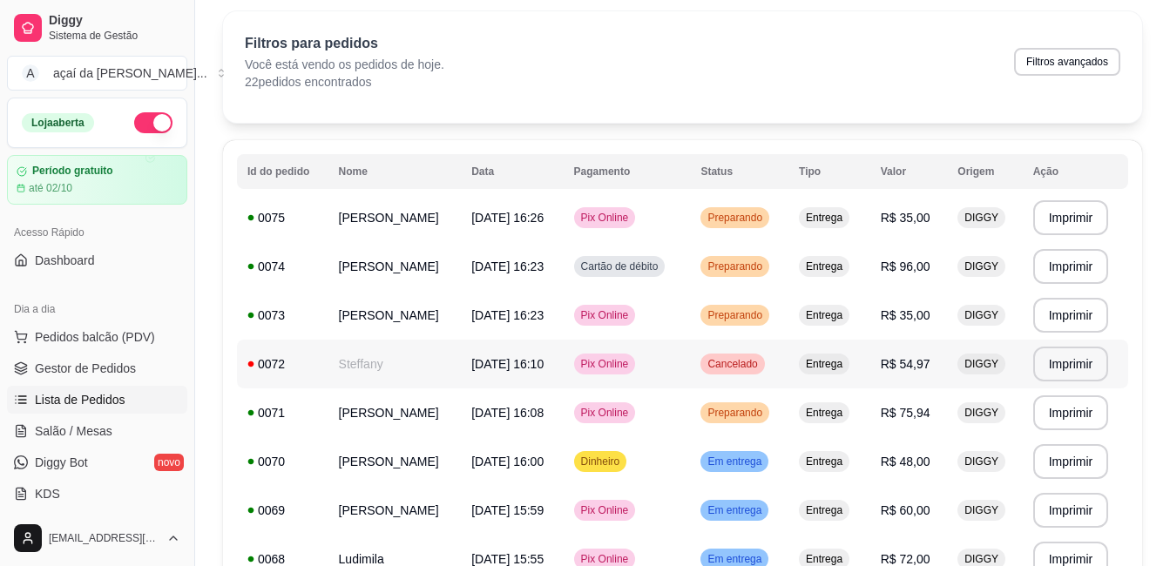
click at [403, 343] on td "Steffany" at bounding box center [394, 364] width 133 height 49
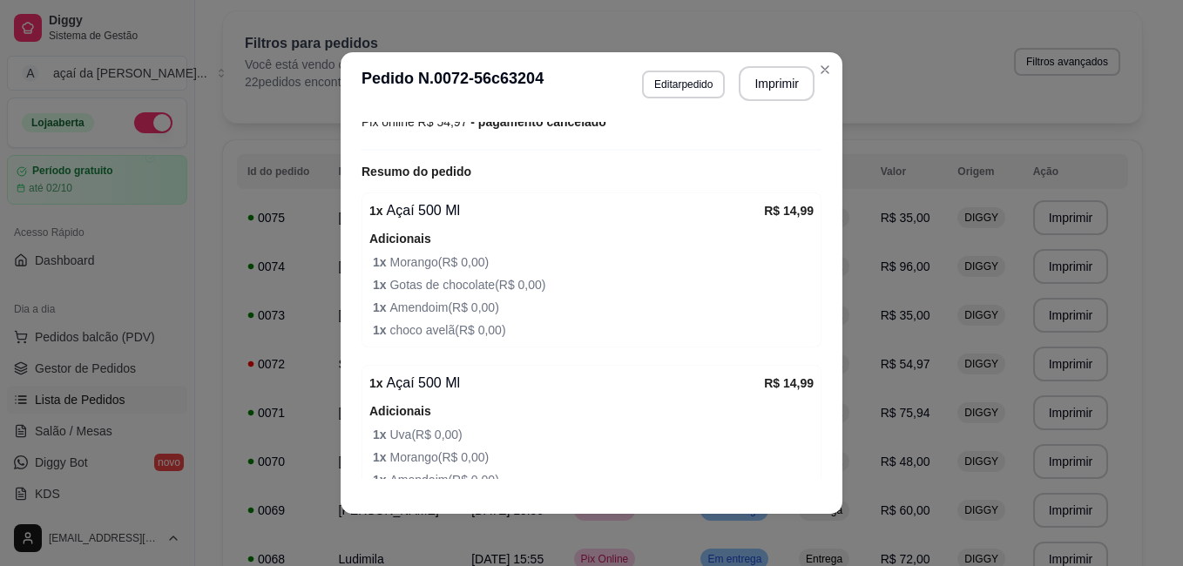
scroll to position [581, 0]
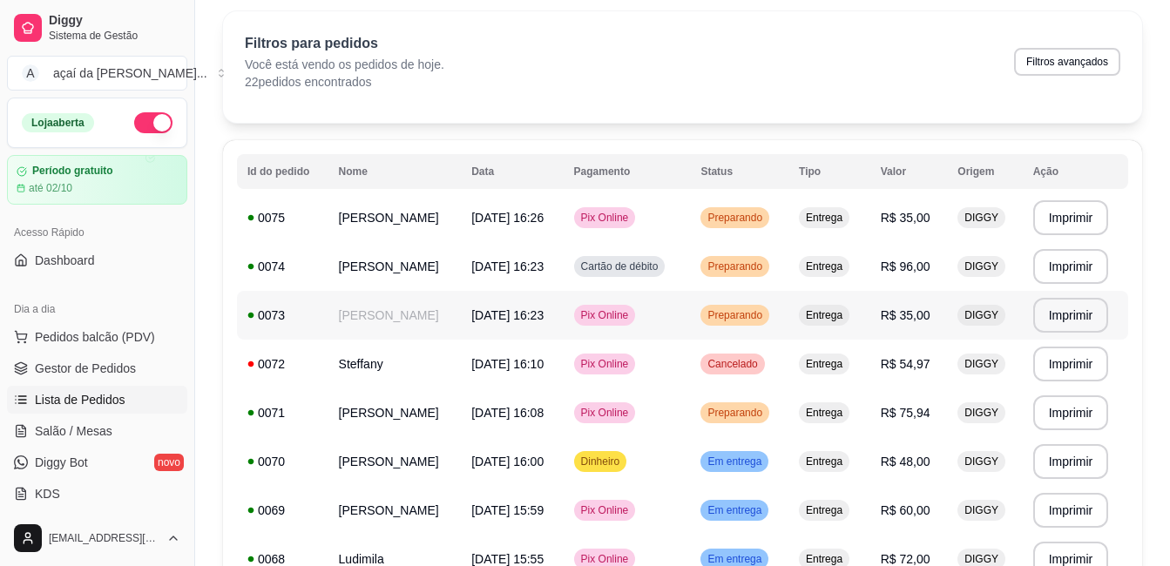
click at [449, 300] on td "[PERSON_NAME]" at bounding box center [394, 315] width 133 height 49
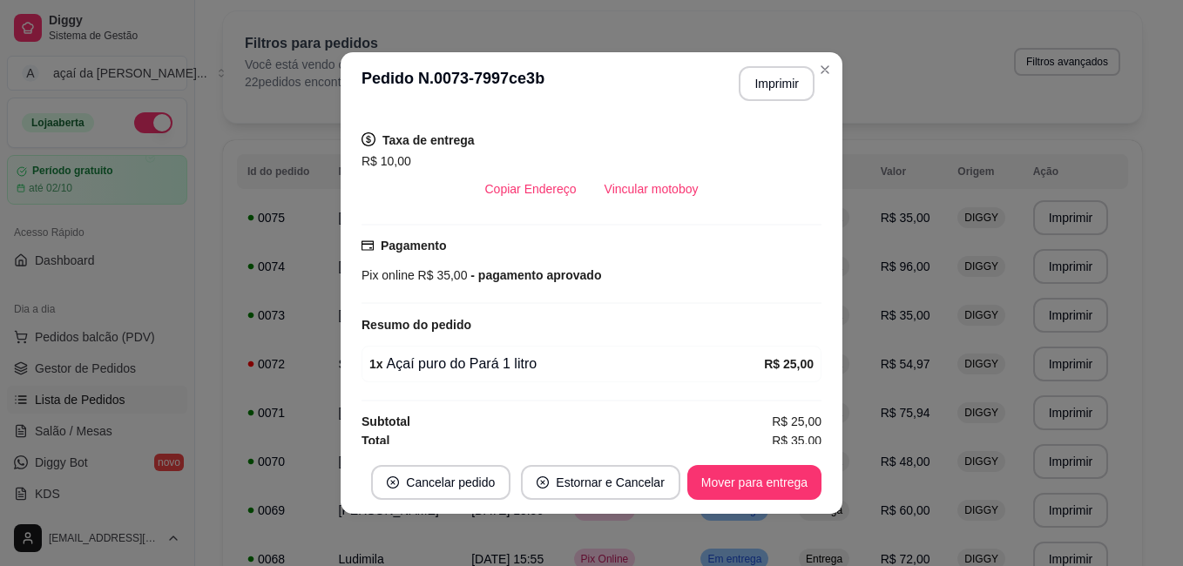
scroll to position [354, 0]
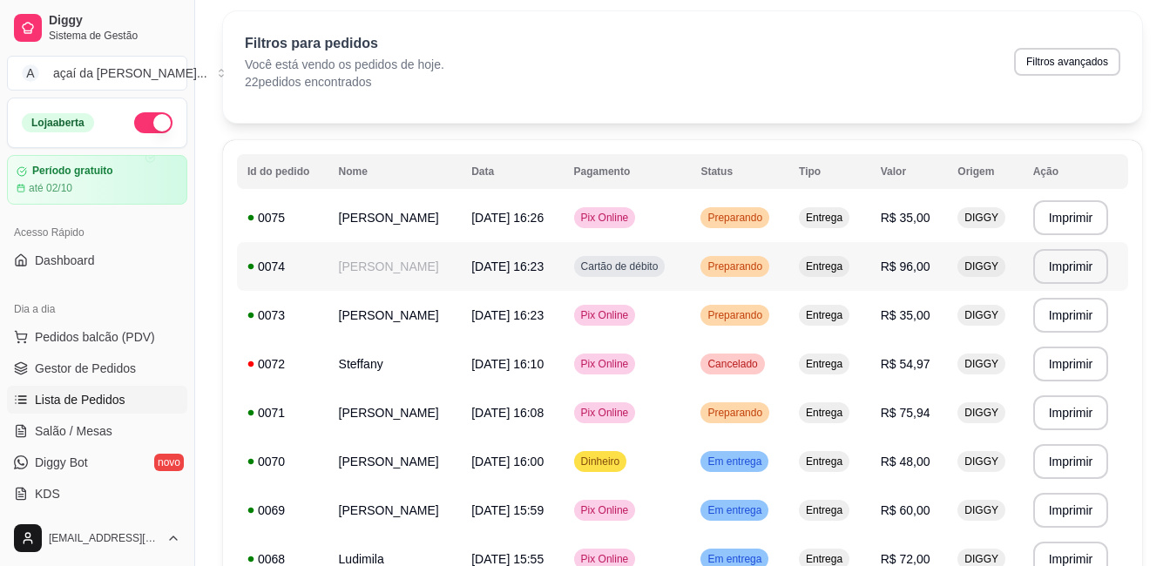
click at [543, 260] on span "[DATE] 16:23" at bounding box center [507, 267] width 72 height 14
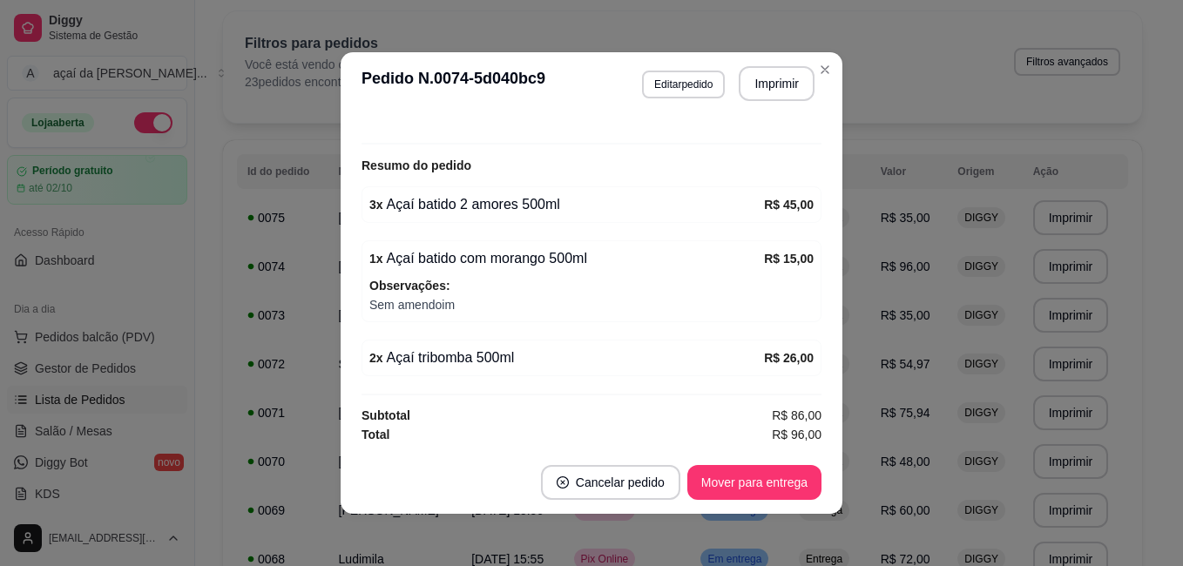
scroll to position [3, 0]
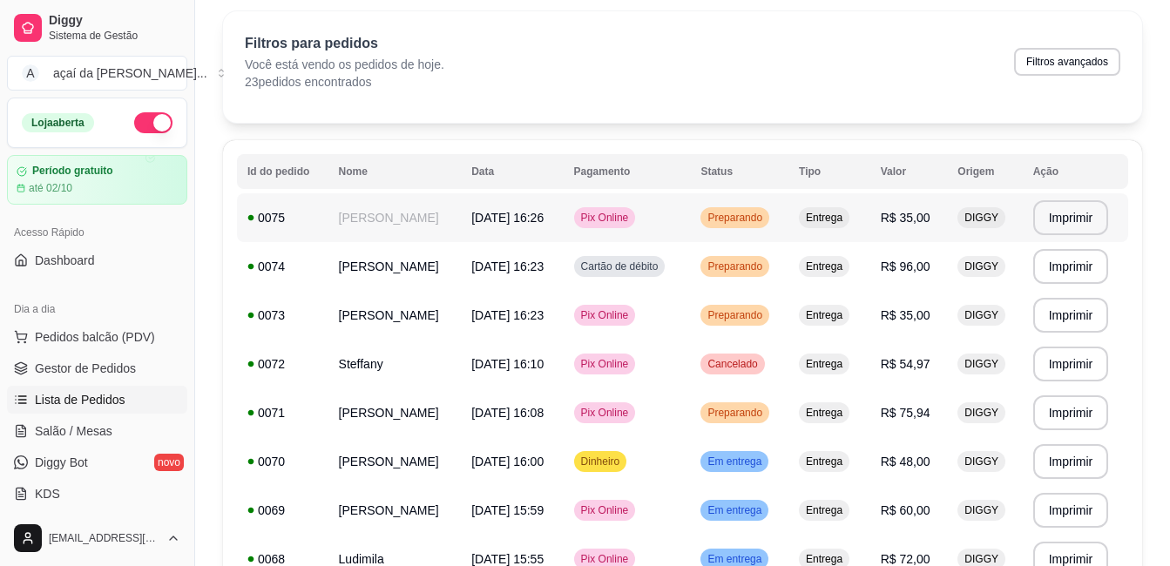
click at [631, 233] on td "Pix Online" at bounding box center [626, 217] width 127 height 49
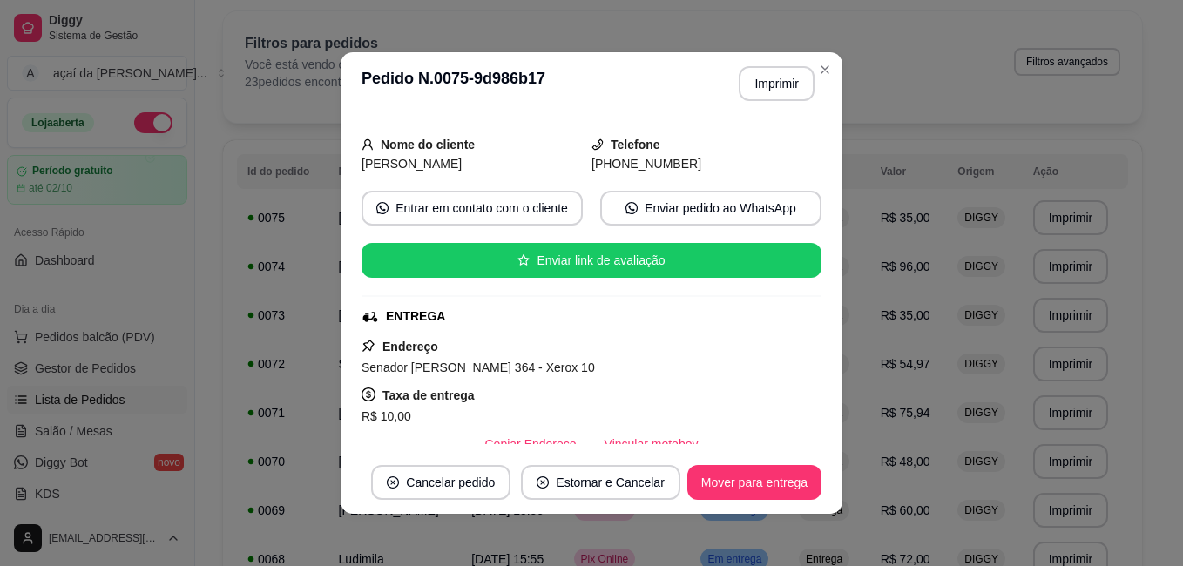
scroll to position [6, 0]
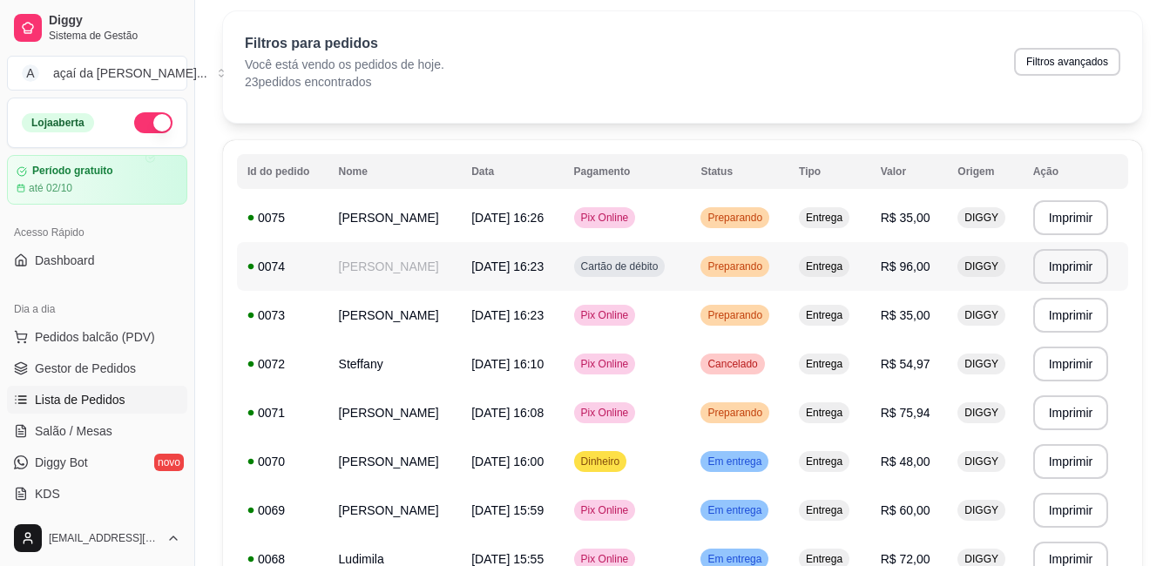
click at [655, 274] on div "Cartão de débito" at bounding box center [619, 266] width 91 height 21
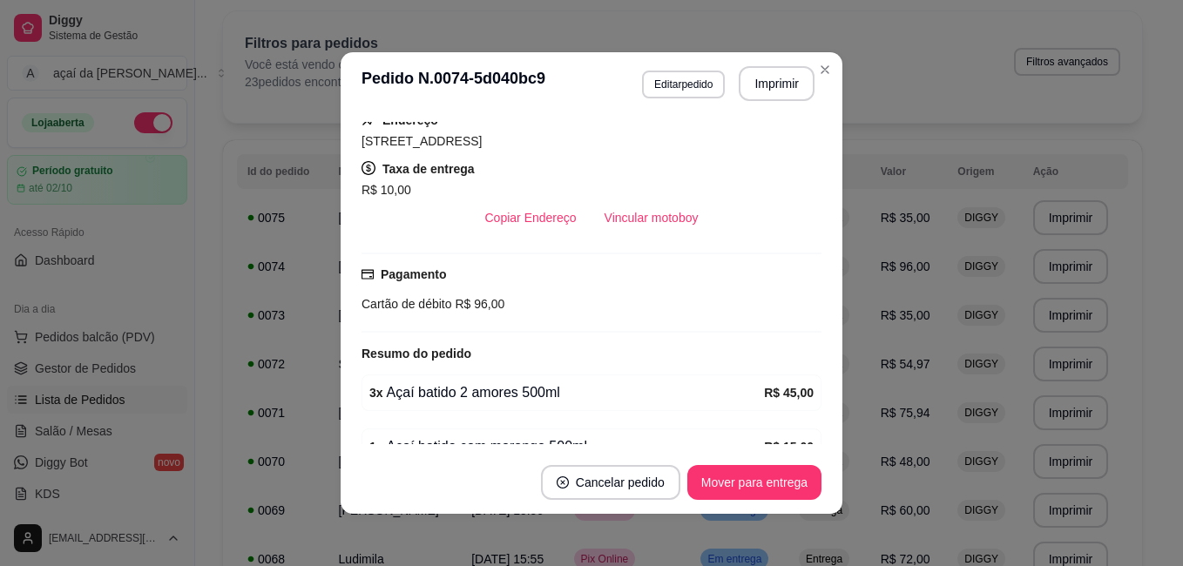
scroll to position [494, 0]
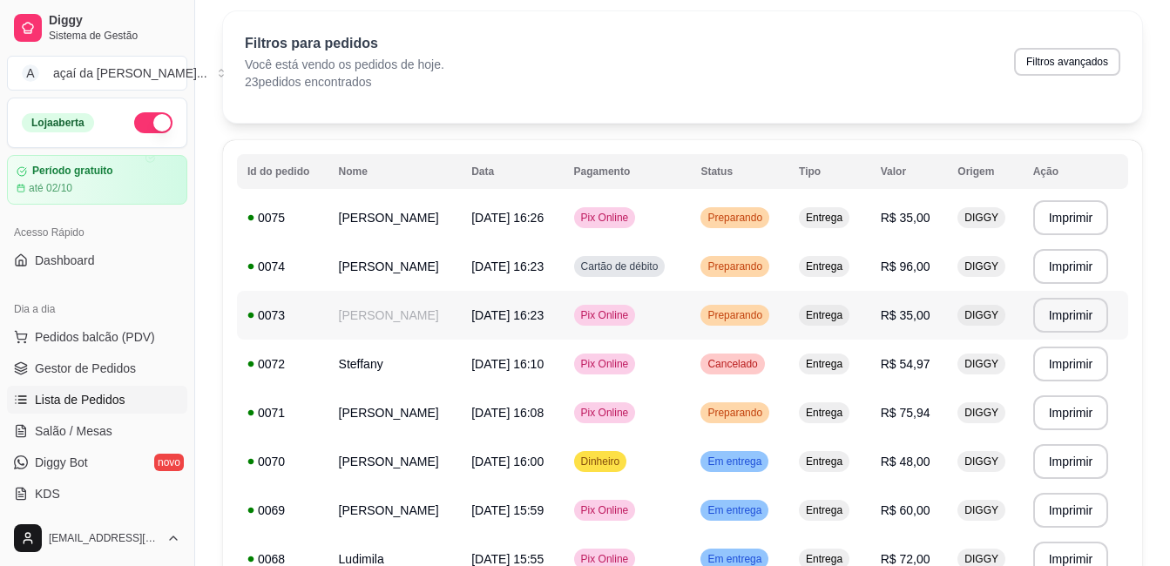
click at [691, 312] on td "Pix Online" at bounding box center [626, 315] width 127 height 49
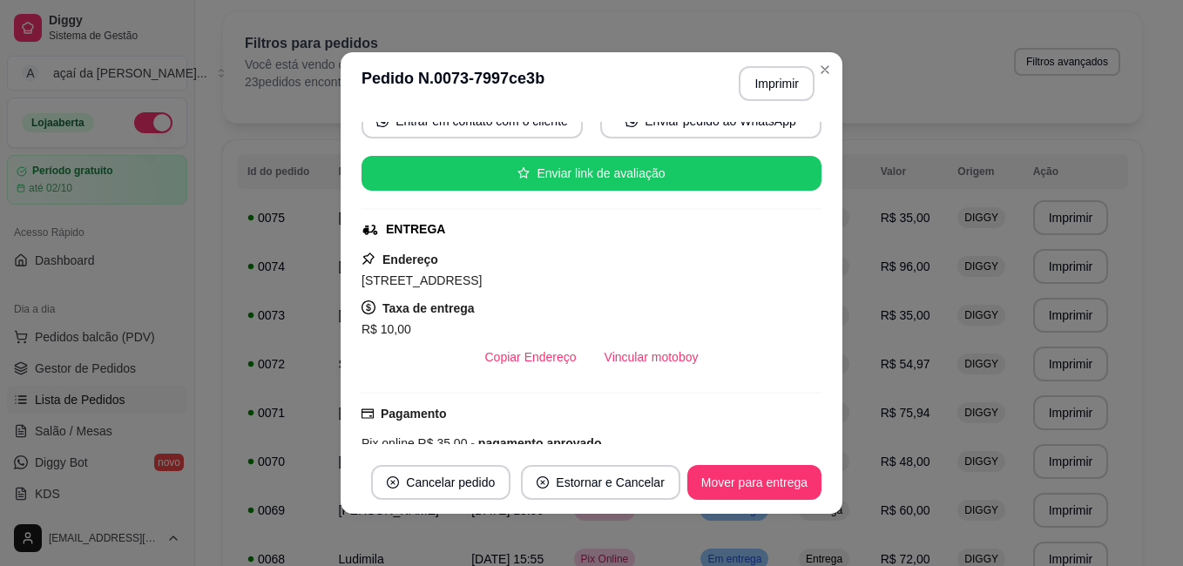
scroll to position [6, 0]
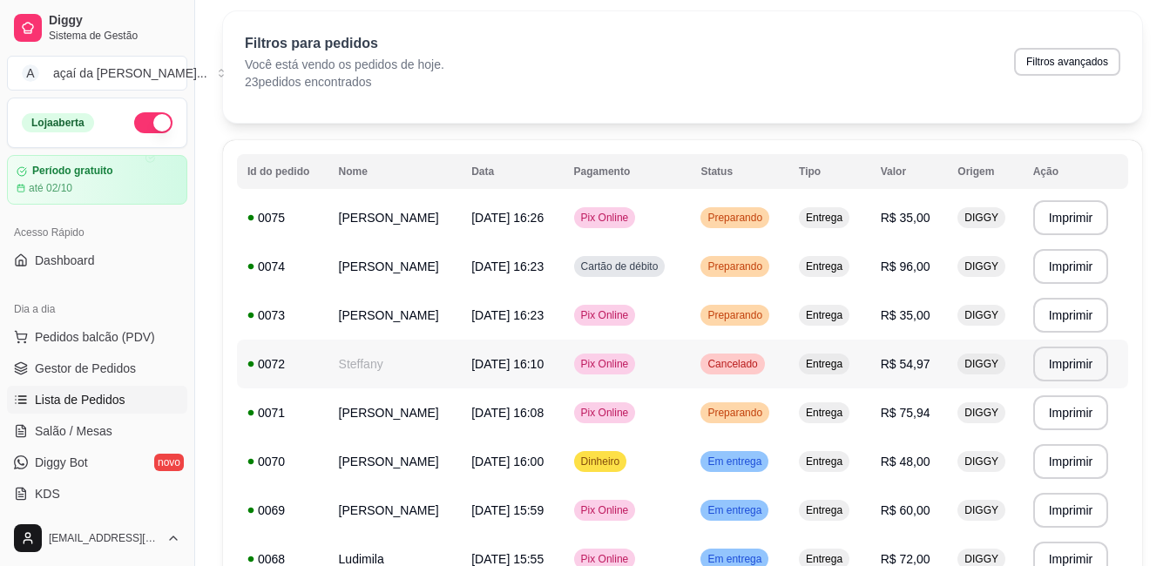
click at [636, 354] on div "Pix Online" at bounding box center [605, 364] width 62 height 21
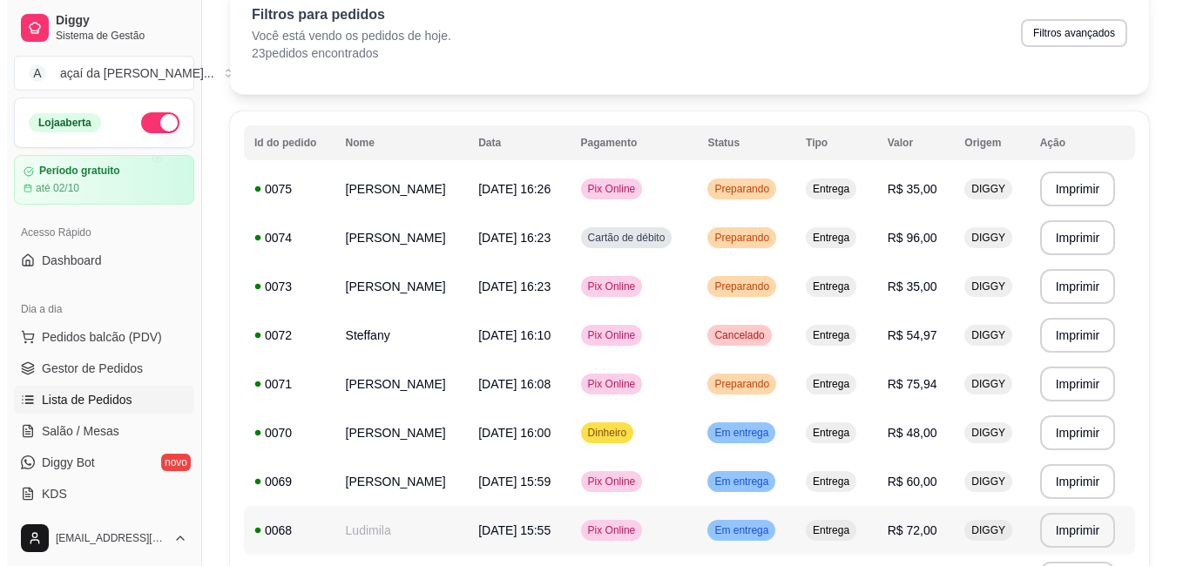
scroll to position [145, 0]
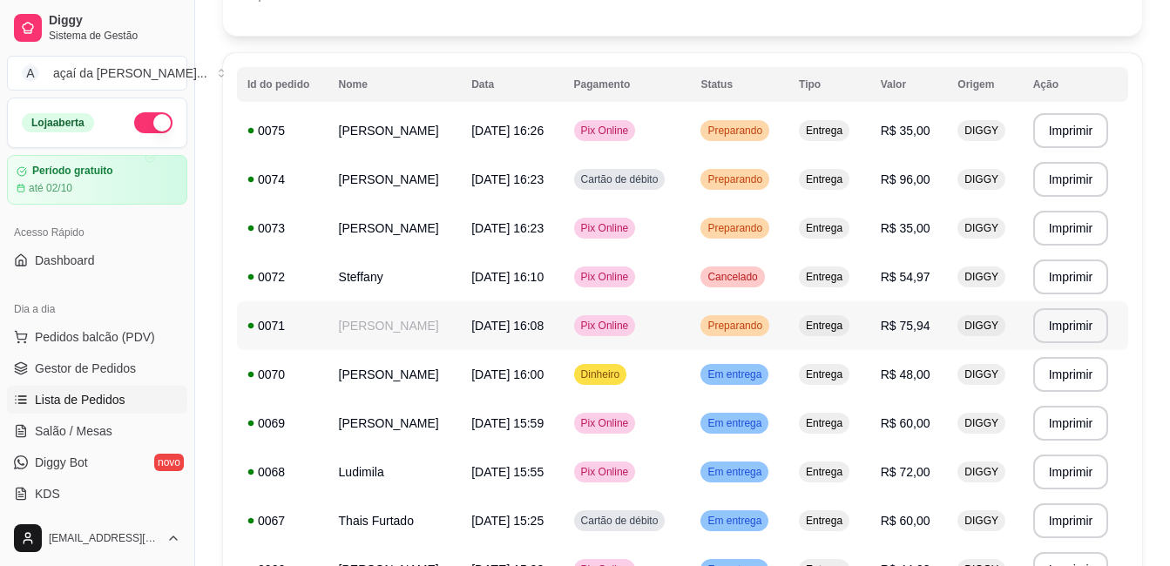
click at [691, 320] on td "Pix Online" at bounding box center [626, 325] width 127 height 49
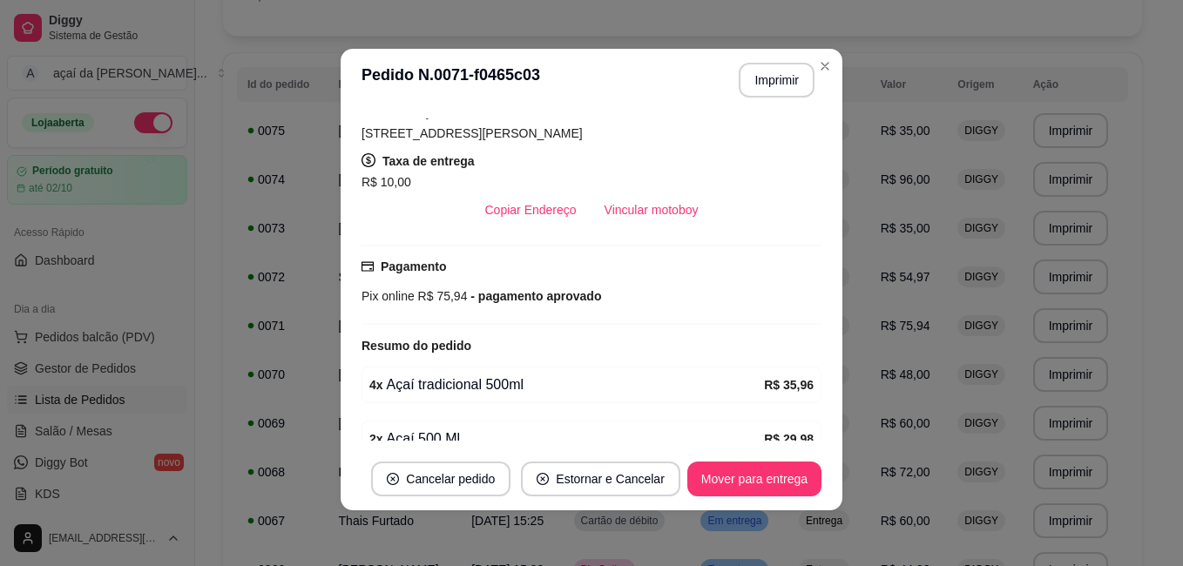
scroll to position [294, 0]
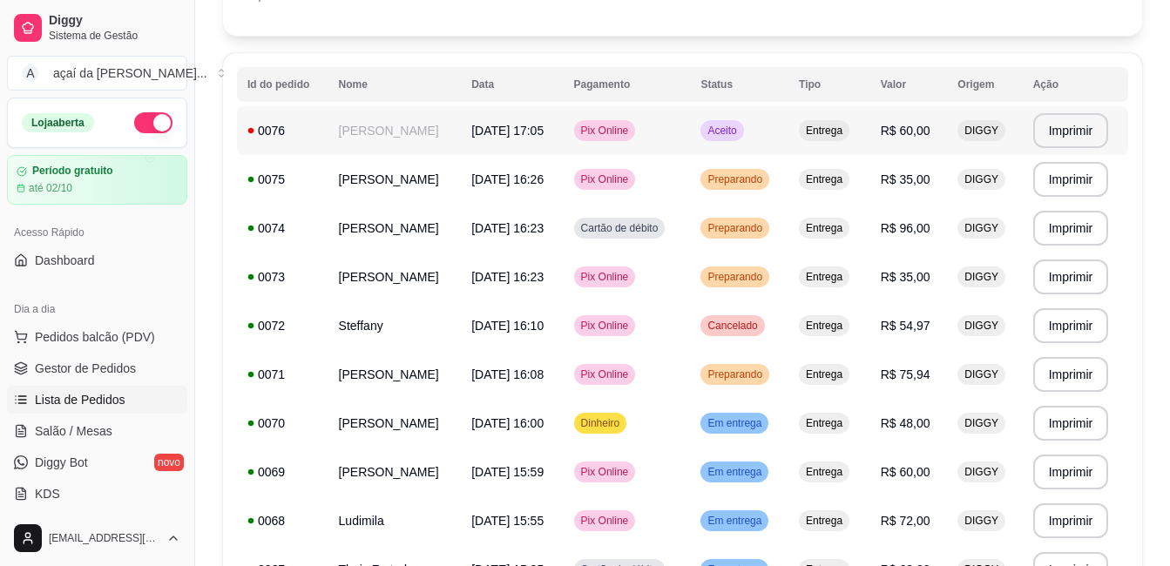
click at [462, 129] on td "[PERSON_NAME]" at bounding box center [394, 130] width 133 height 49
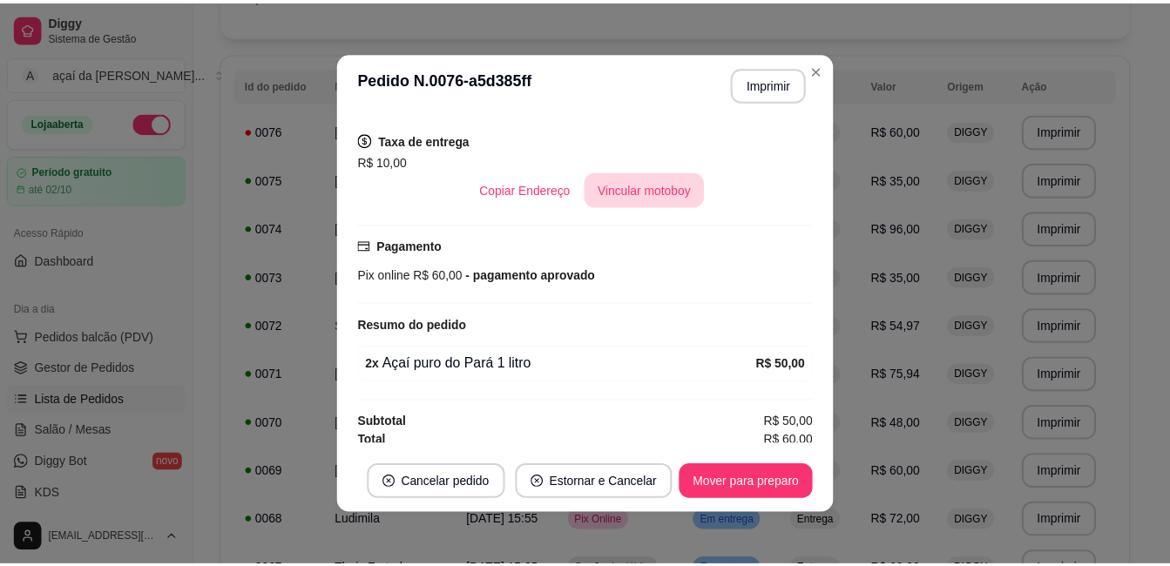
scroll to position [354, 0]
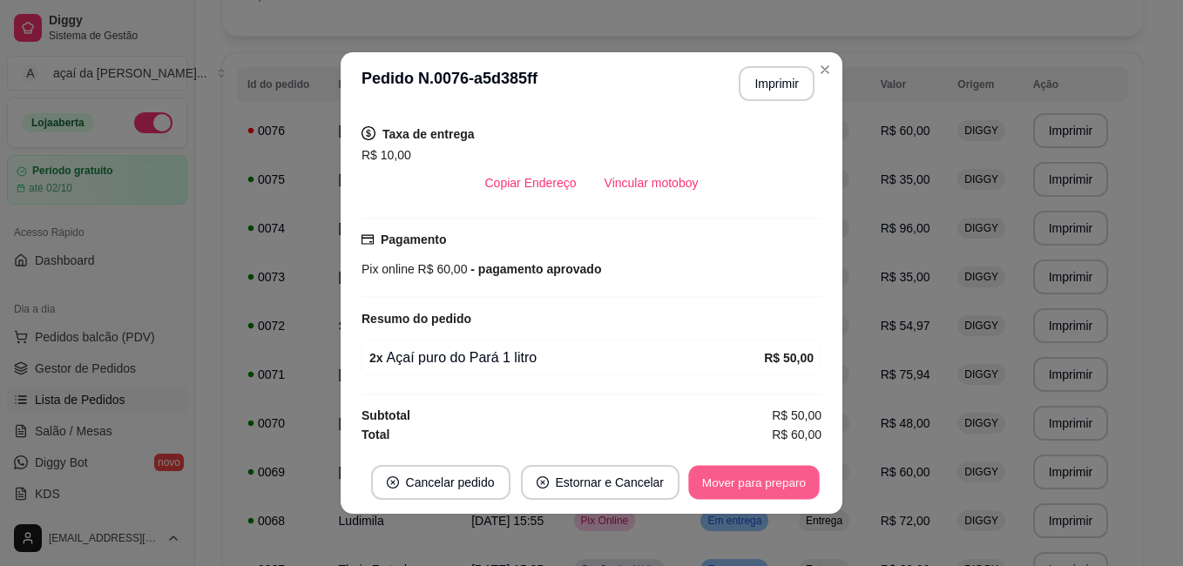
click at [746, 477] on button "Mover para preparo" at bounding box center [753, 483] width 131 height 34
